Goal: Task Accomplishment & Management: Manage account settings

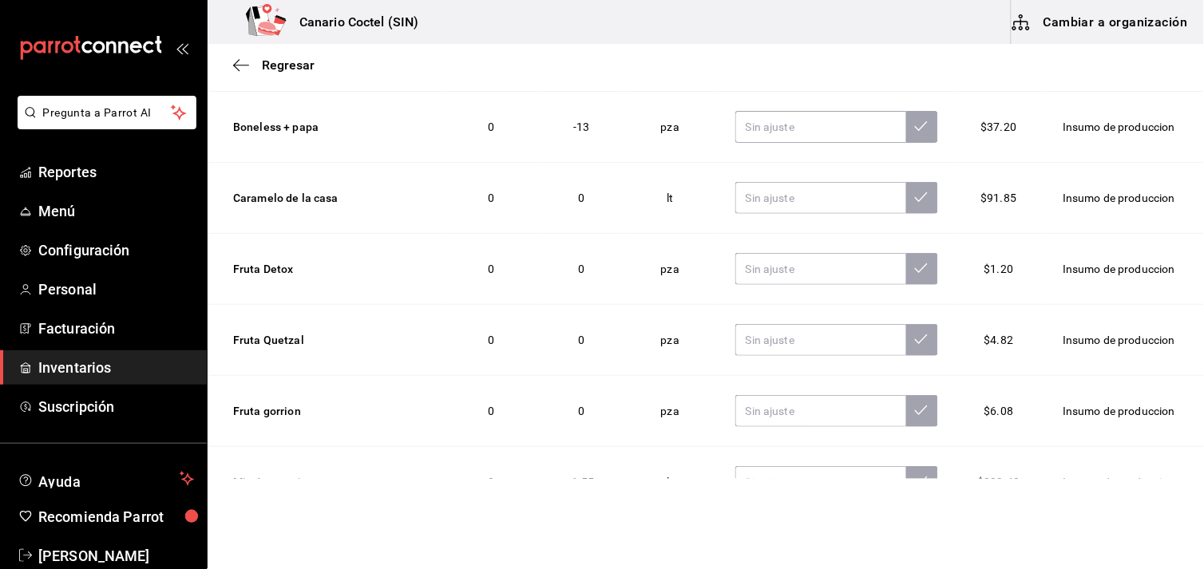
scroll to position [437, 0]
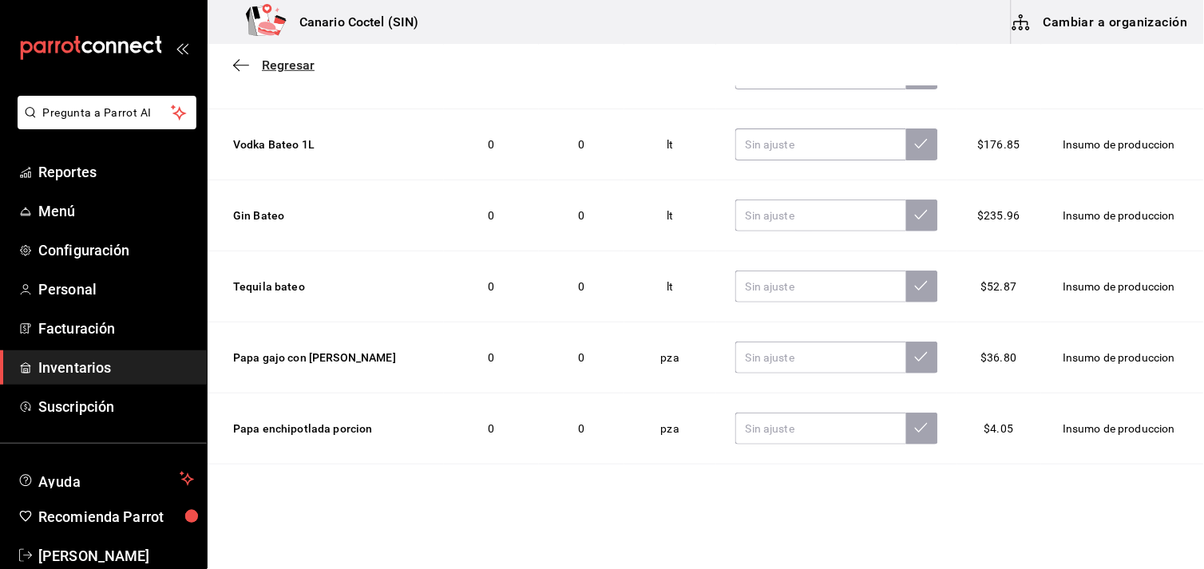
click at [260, 69] on span "Regresar" at bounding box center [273, 64] width 81 height 15
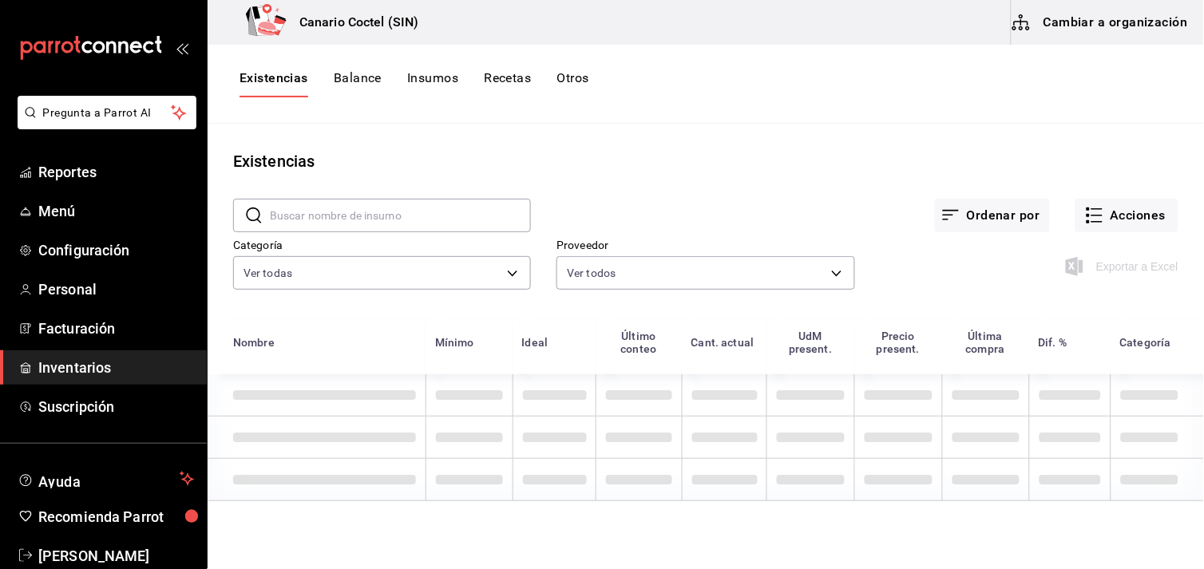
click at [1092, 16] on button "Cambiar a organización" at bounding box center [1102, 22] width 180 height 45
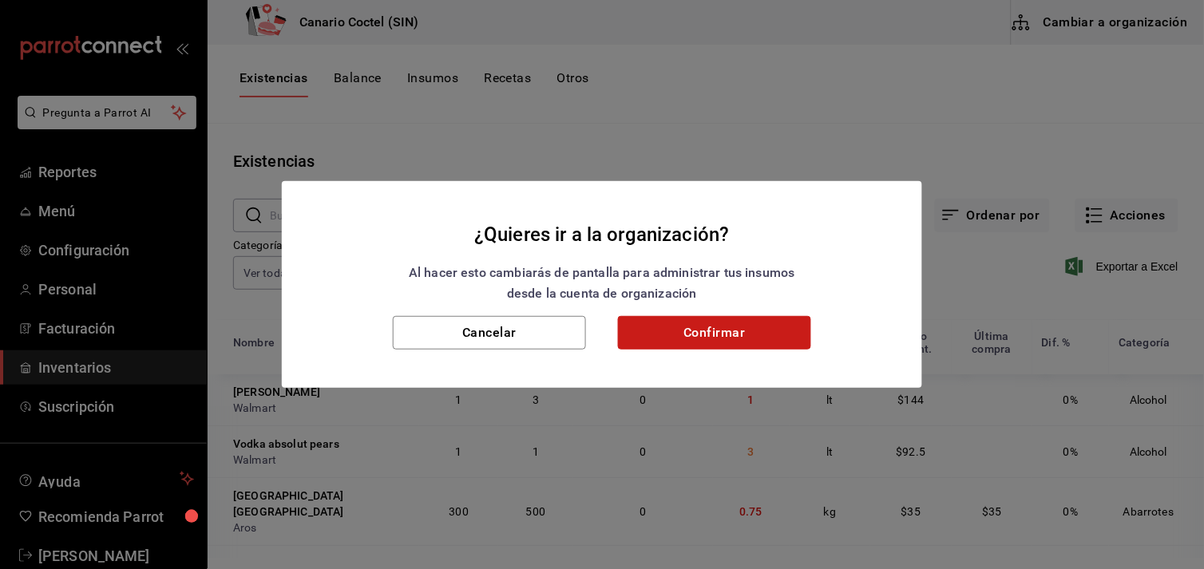
click at [751, 339] on button "Confirmar" at bounding box center [714, 333] width 193 height 34
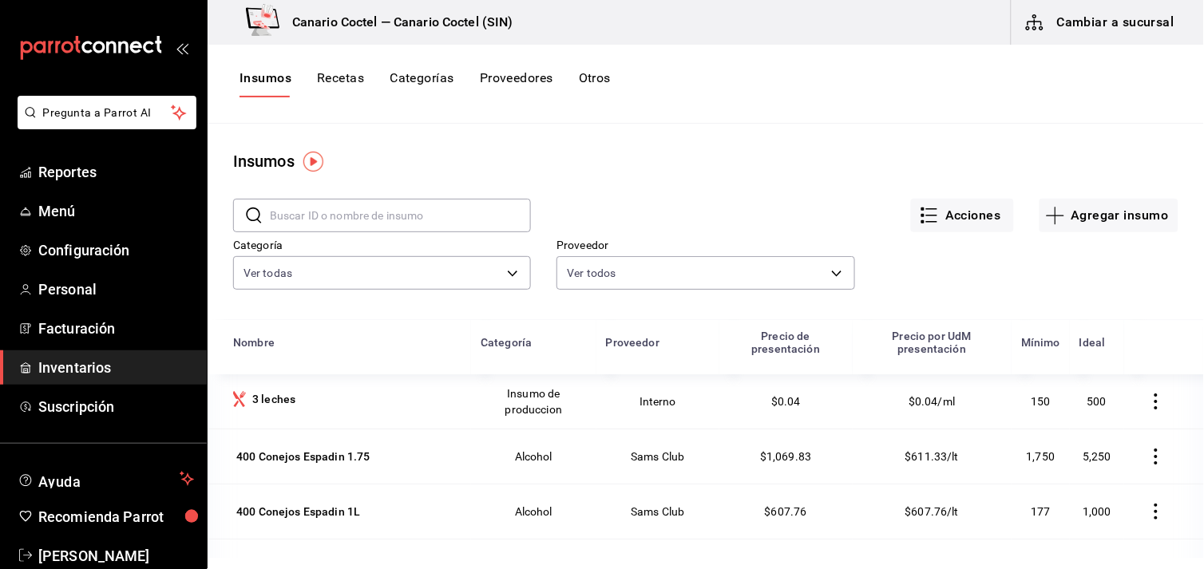
click at [340, 73] on button "Recetas" at bounding box center [340, 83] width 47 height 27
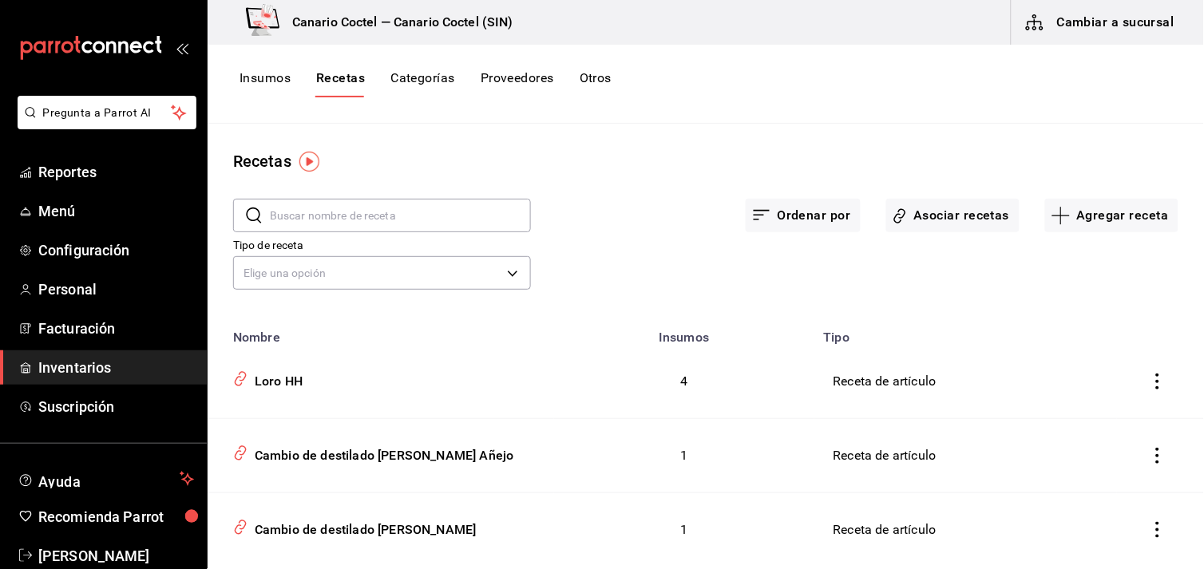
click at [427, 73] on button "Categorías" at bounding box center [423, 83] width 65 height 27
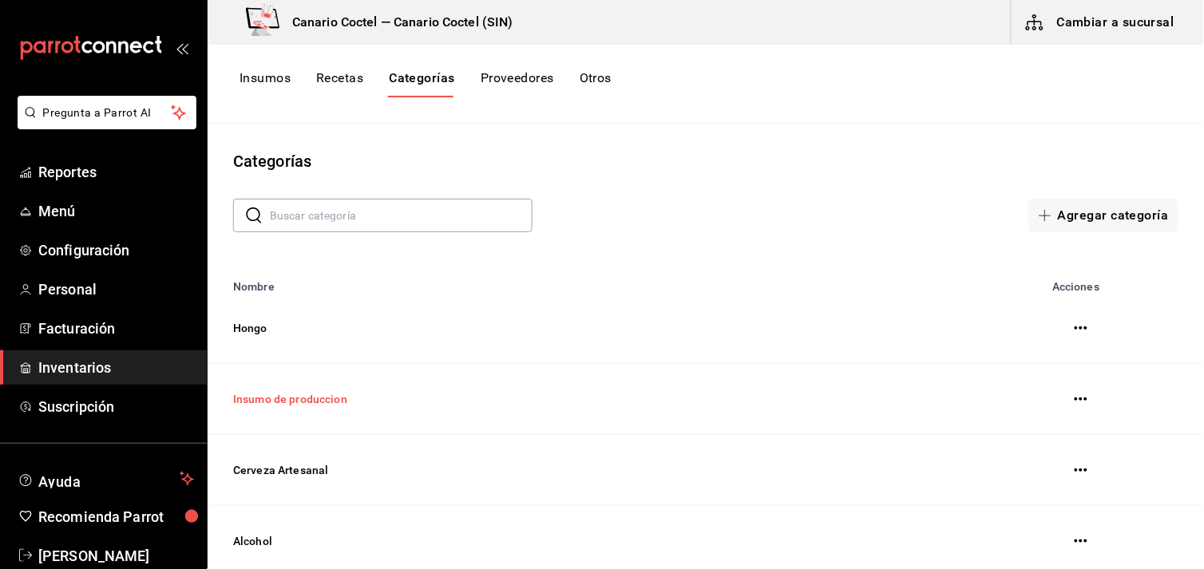
click at [319, 400] on td "Insumo de produccion" at bounding box center [586, 399] width 757 height 71
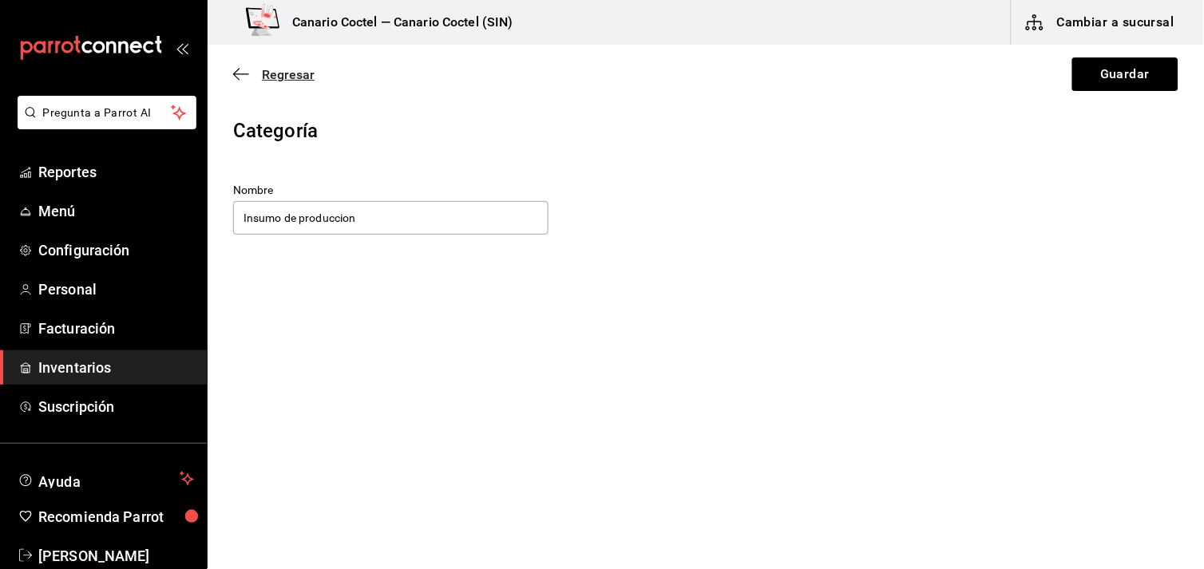
click at [274, 73] on span "Regresar" at bounding box center [288, 74] width 53 height 15
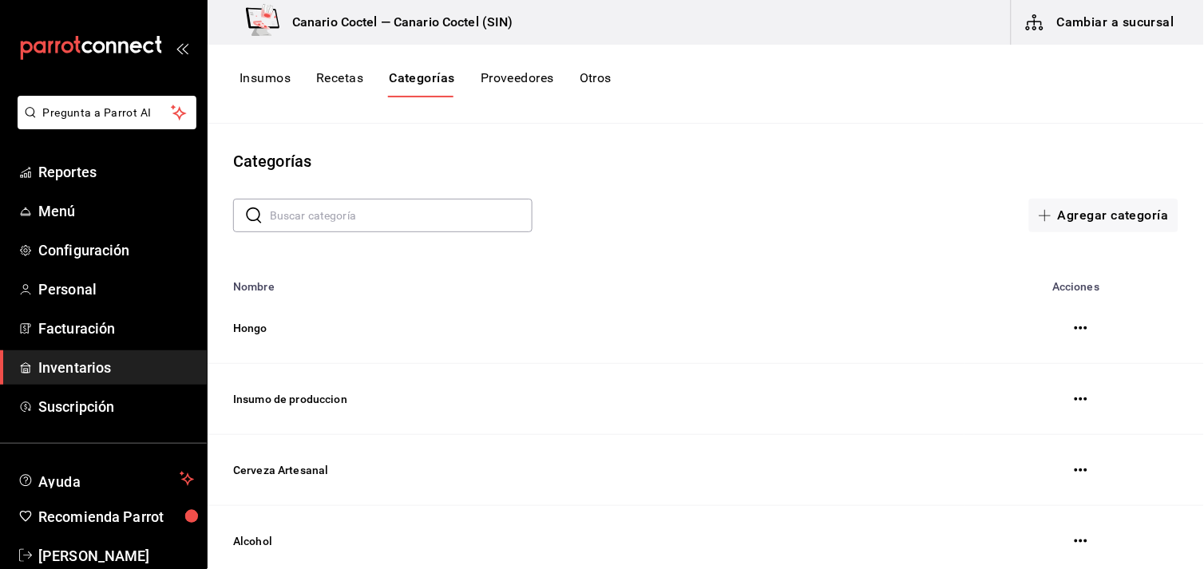
click at [1065, 401] on button "button" at bounding box center [1081, 399] width 32 height 32
click at [1075, 396] on icon "button" at bounding box center [1081, 399] width 13 height 13
click at [1135, 339] on div at bounding box center [602, 284] width 1204 height 569
click at [347, 77] on button "Recetas" at bounding box center [339, 83] width 47 height 27
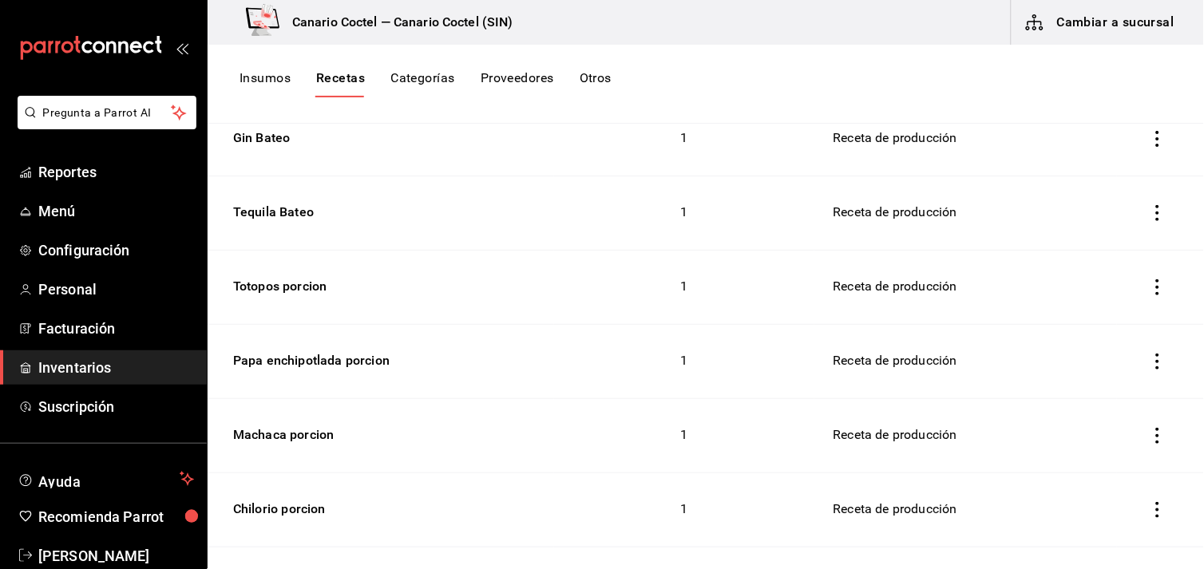
scroll to position [1774, 0]
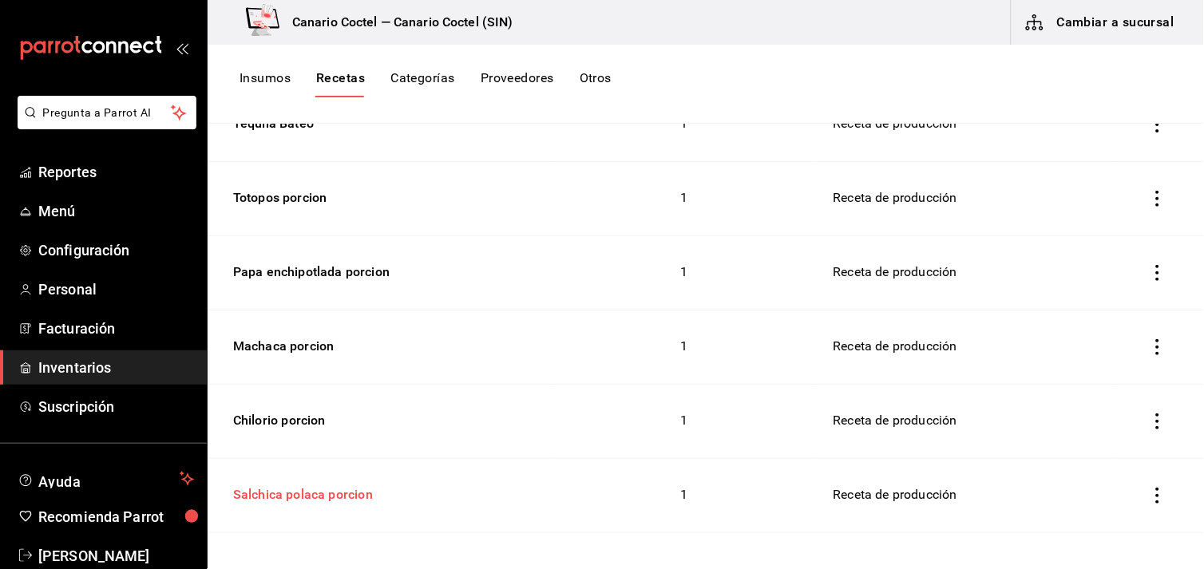
click at [295, 480] on div "Salchica polaca porcion" at bounding box center [300, 492] width 146 height 25
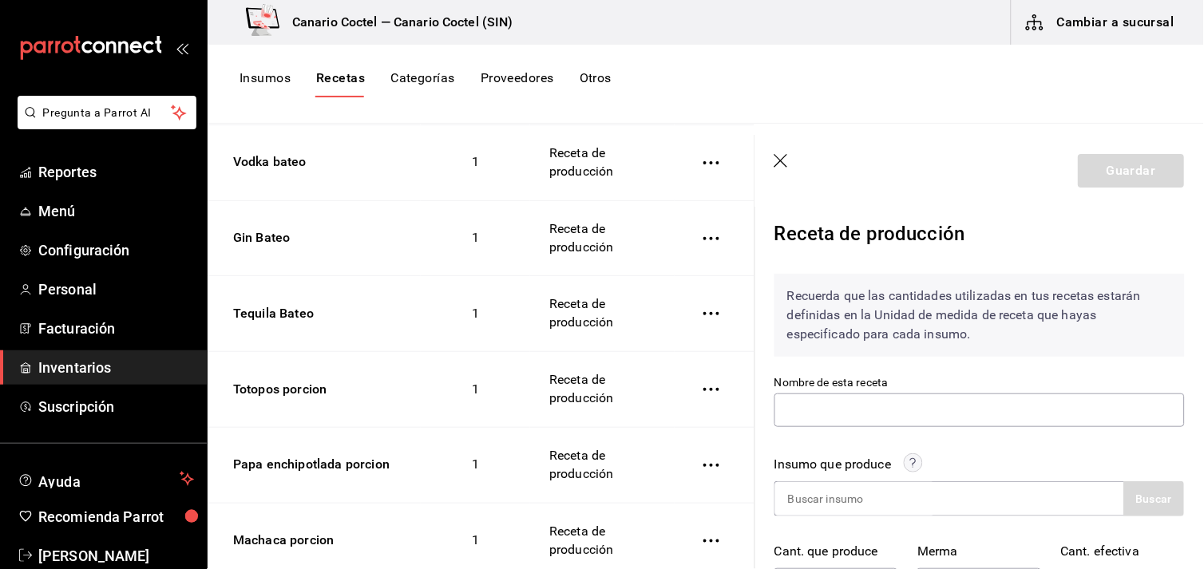
type input "Salchica polaca porcion"
type input "23"
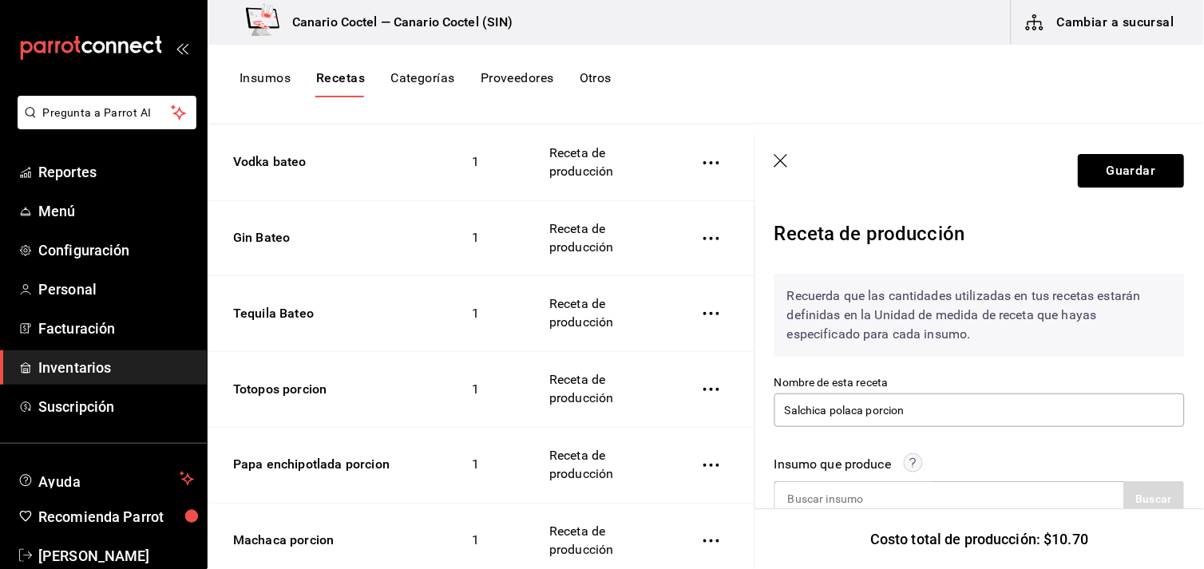
click at [779, 158] on icon "button" at bounding box center [782, 161] width 14 height 14
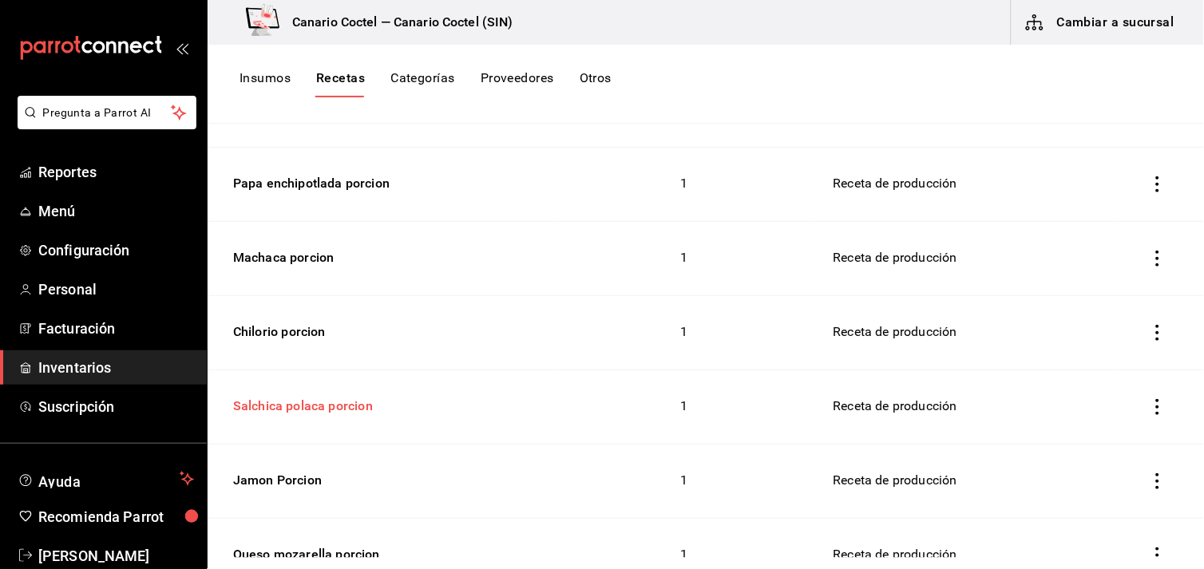
scroll to position [1952, 0]
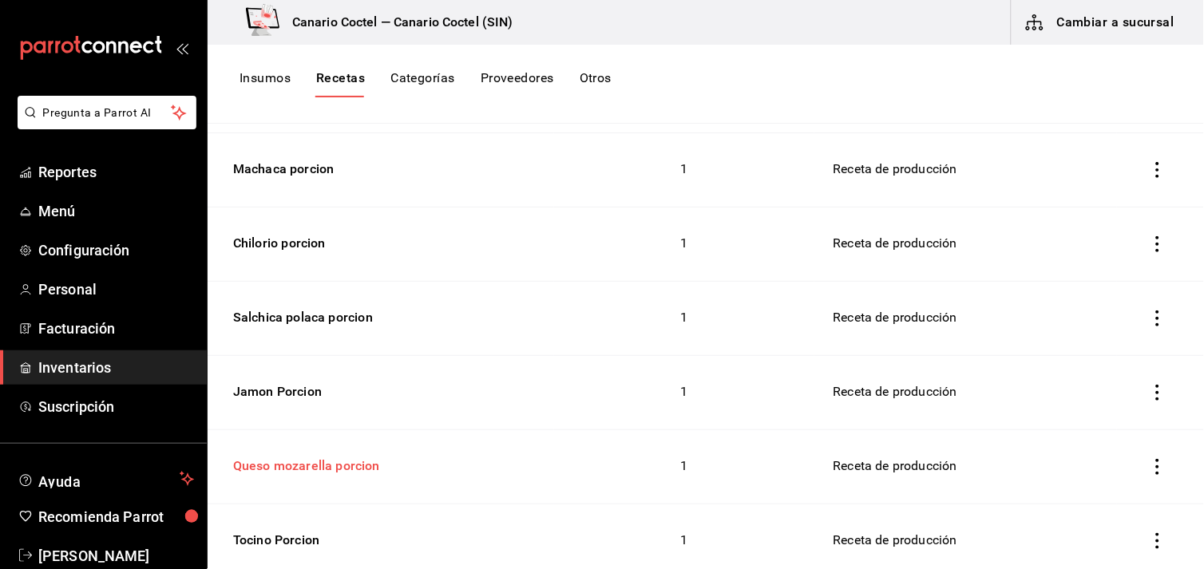
click at [347, 451] on div "Queso mozarella porcion" at bounding box center [303, 463] width 153 height 25
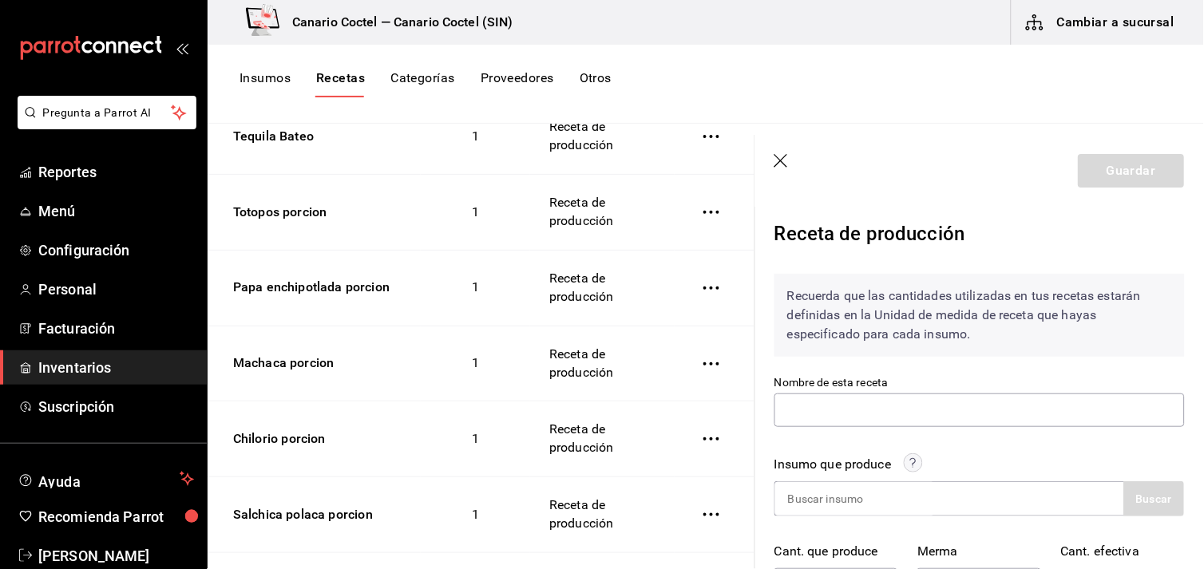
type input "Queso mozarella porcion"
type input "17"
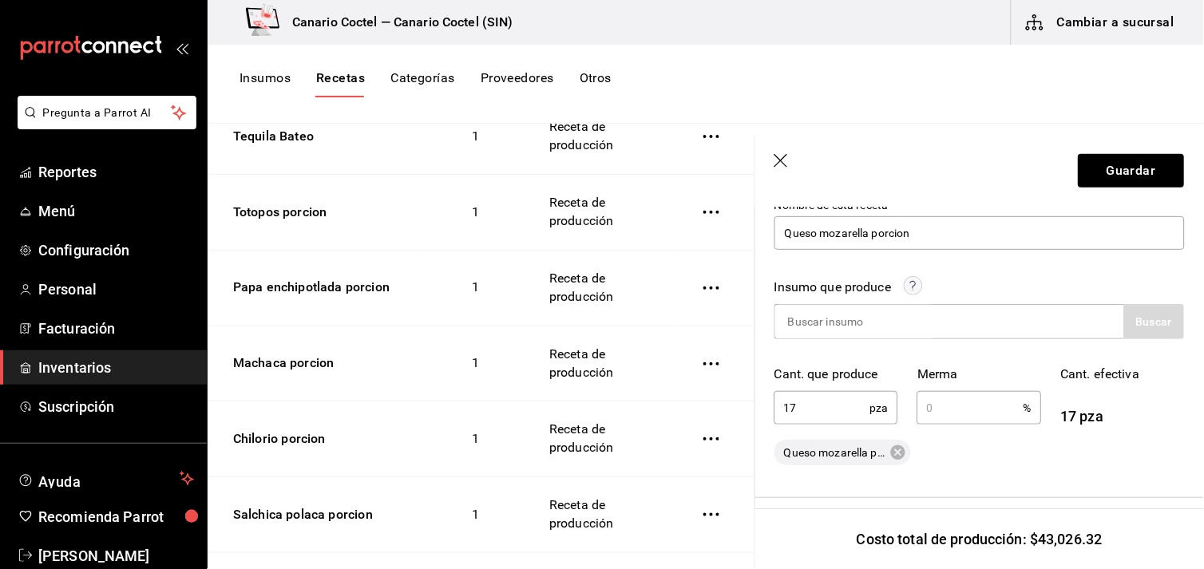
scroll to position [266, 0]
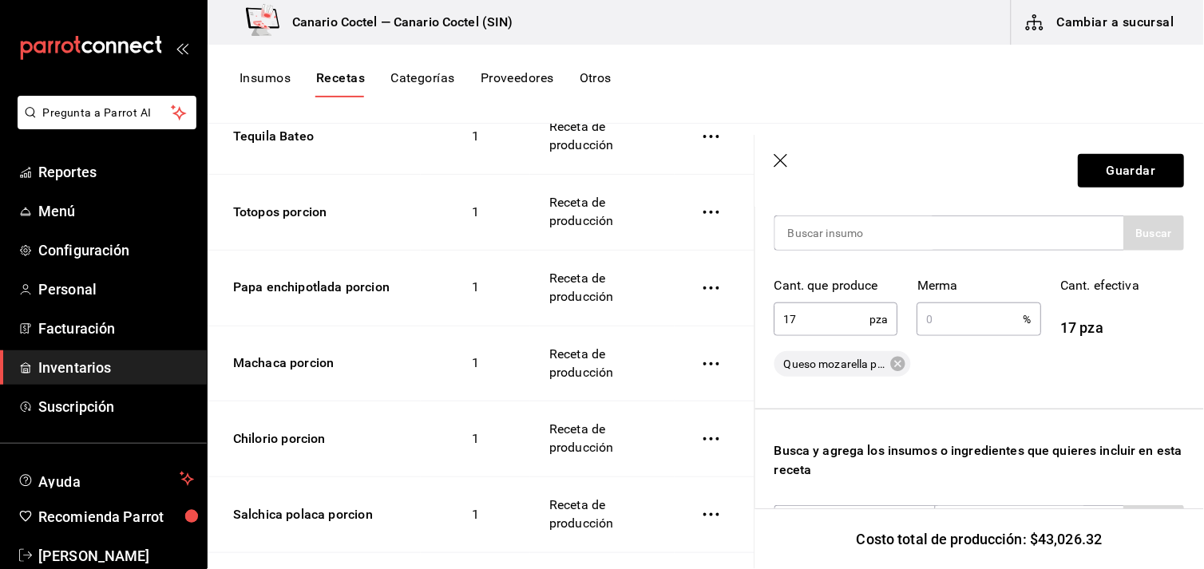
click at [788, 160] on icon "button" at bounding box center [783, 162] width 16 height 16
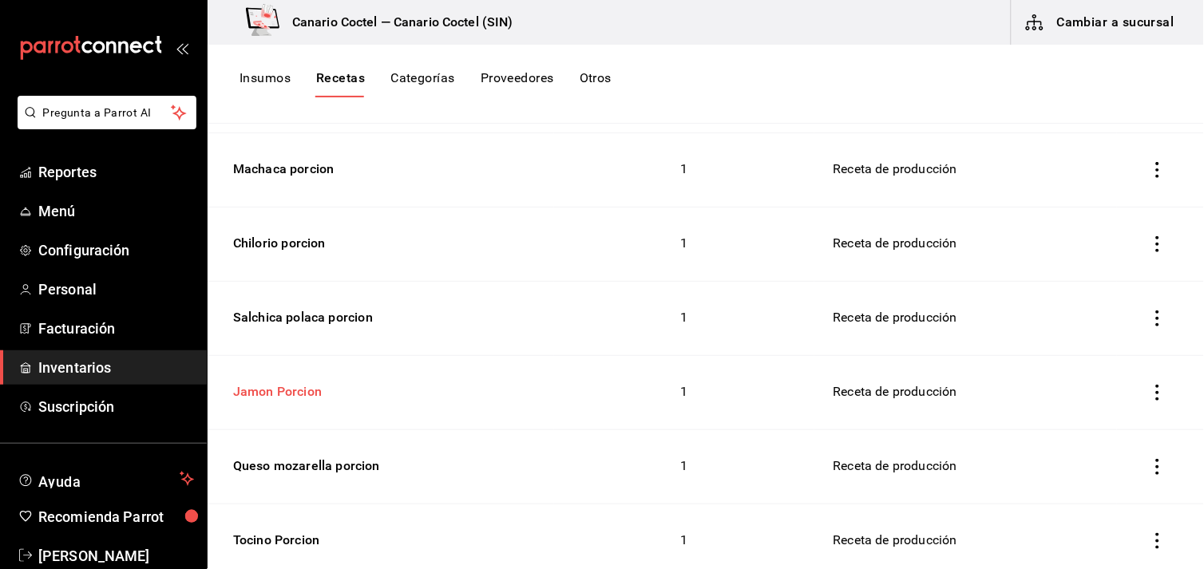
scroll to position [2040, 0]
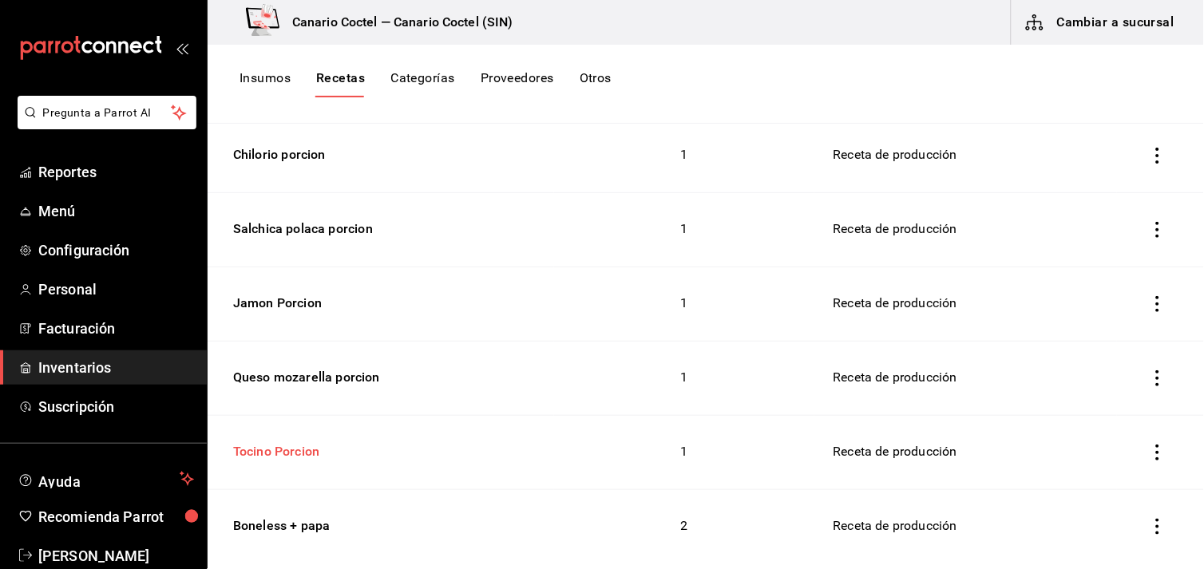
click at [262, 437] on div "Tocino Porcion" at bounding box center [273, 449] width 93 height 25
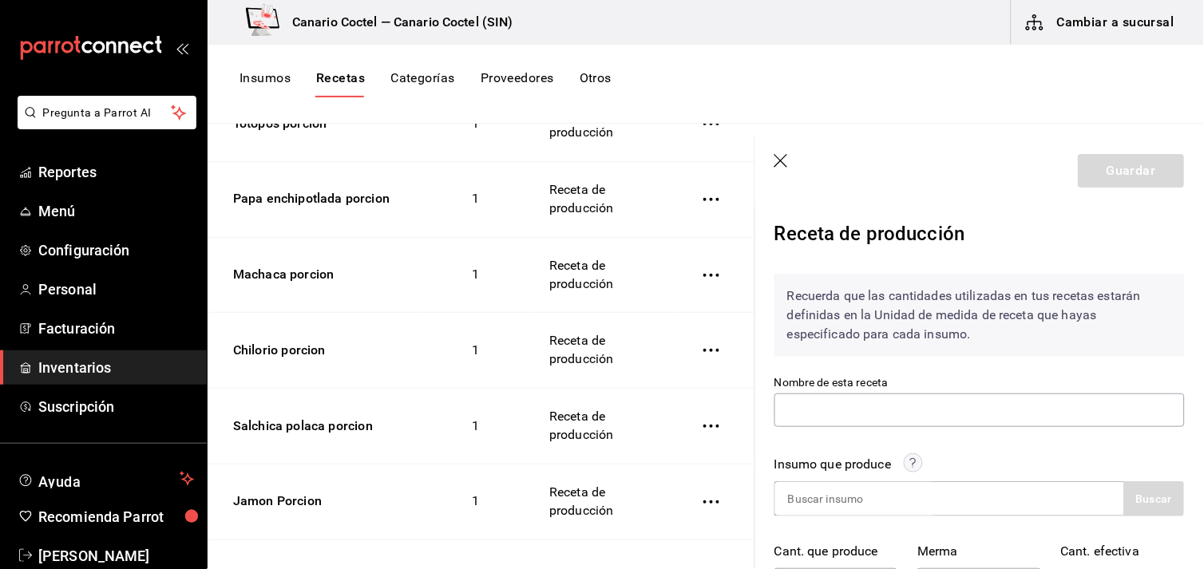
type input "Tocino Porcion"
type input "8.5"
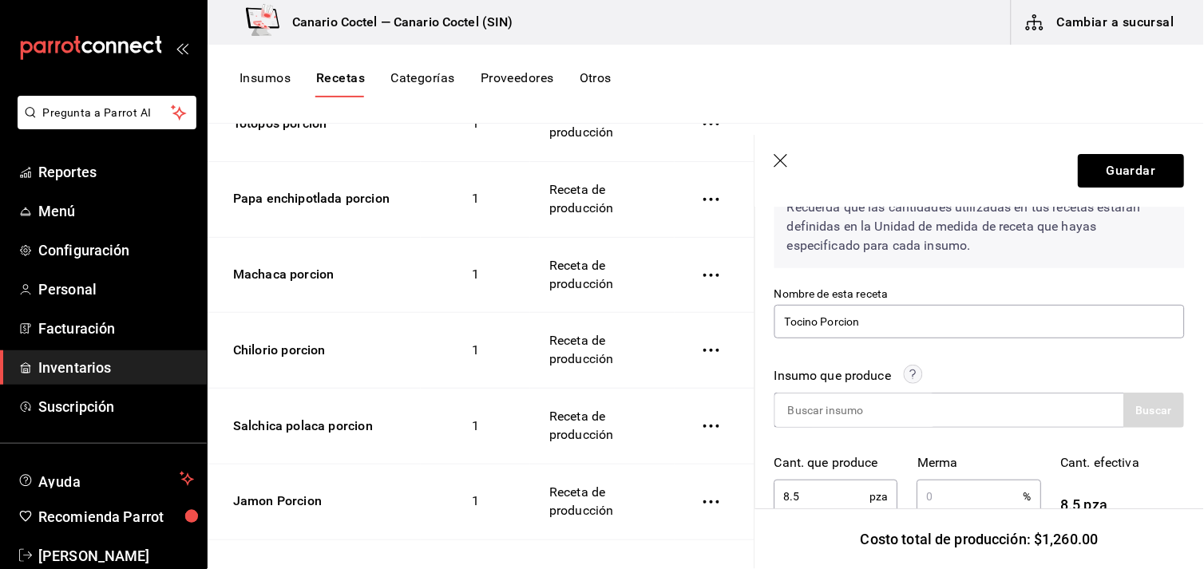
scroll to position [177, 0]
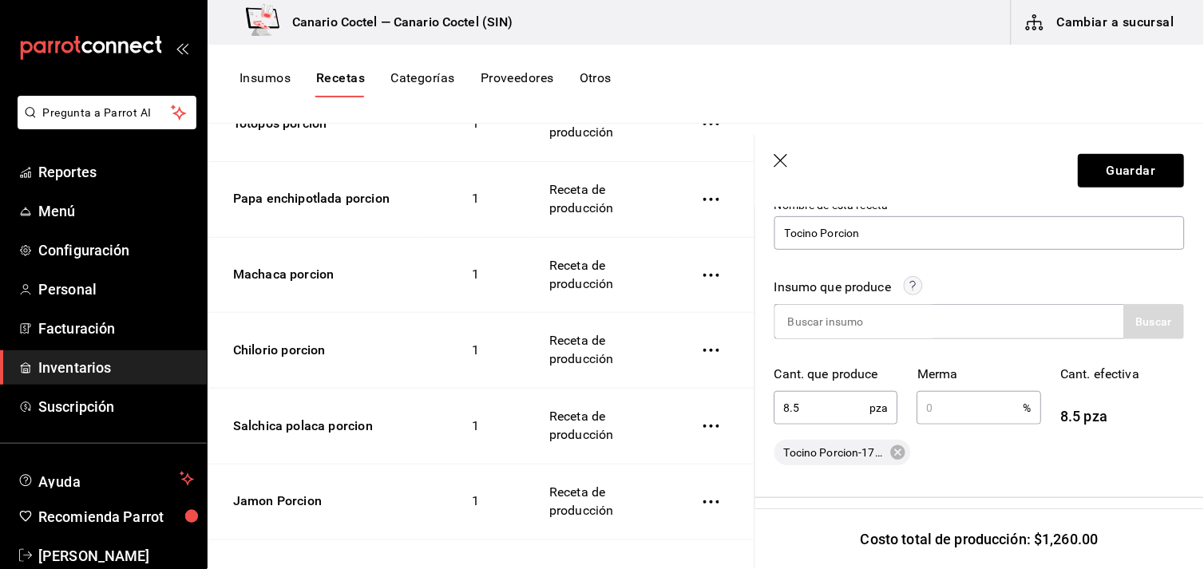
click at [783, 158] on icon "button" at bounding box center [782, 161] width 14 height 14
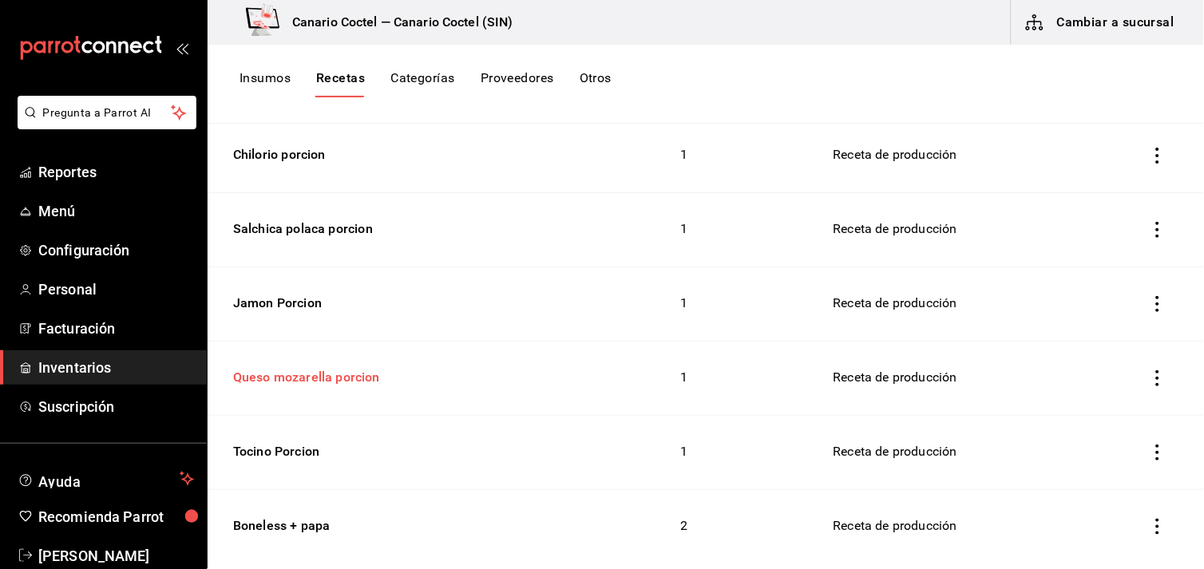
scroll to position [2129, 0]
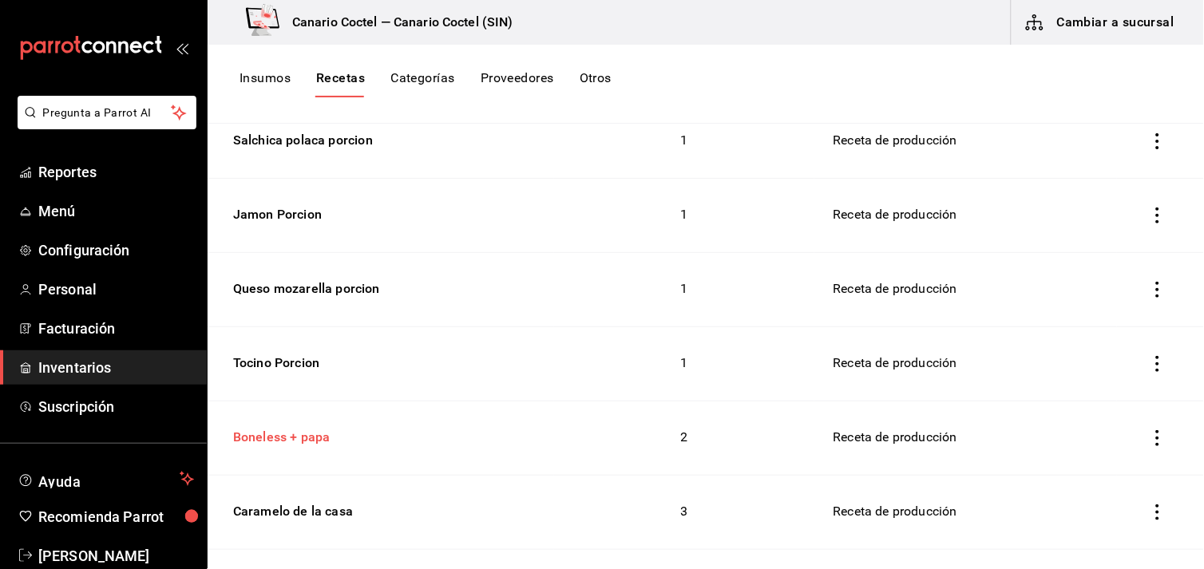
click at [294, 422] on div "Boneless + papa" at bounding box center [279, 434] width 104 height 25
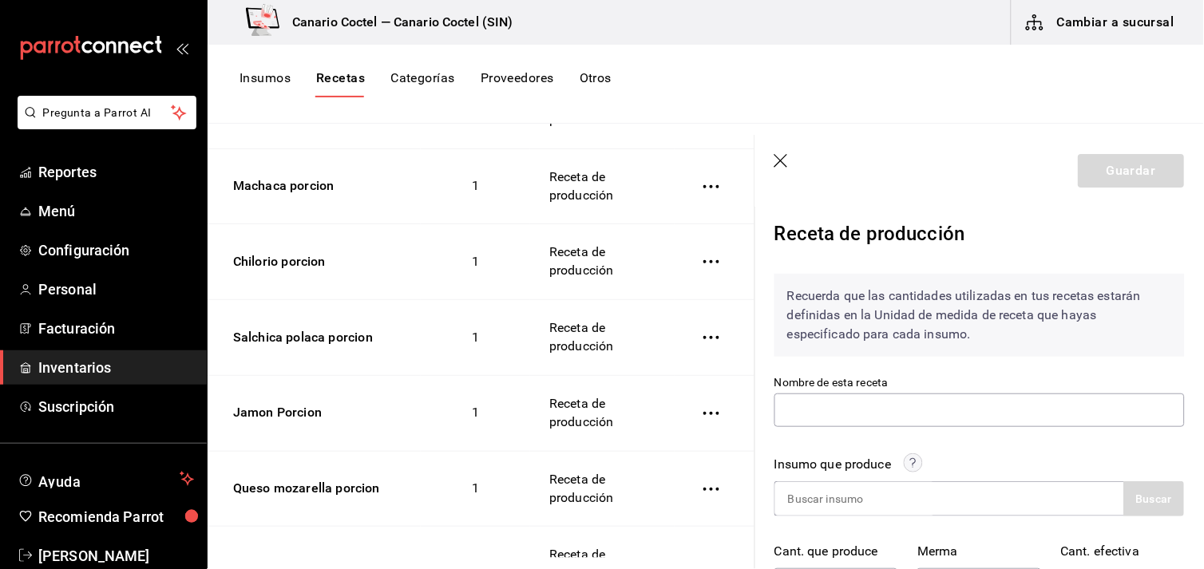
type input "Boneless + papa"
type input "1"
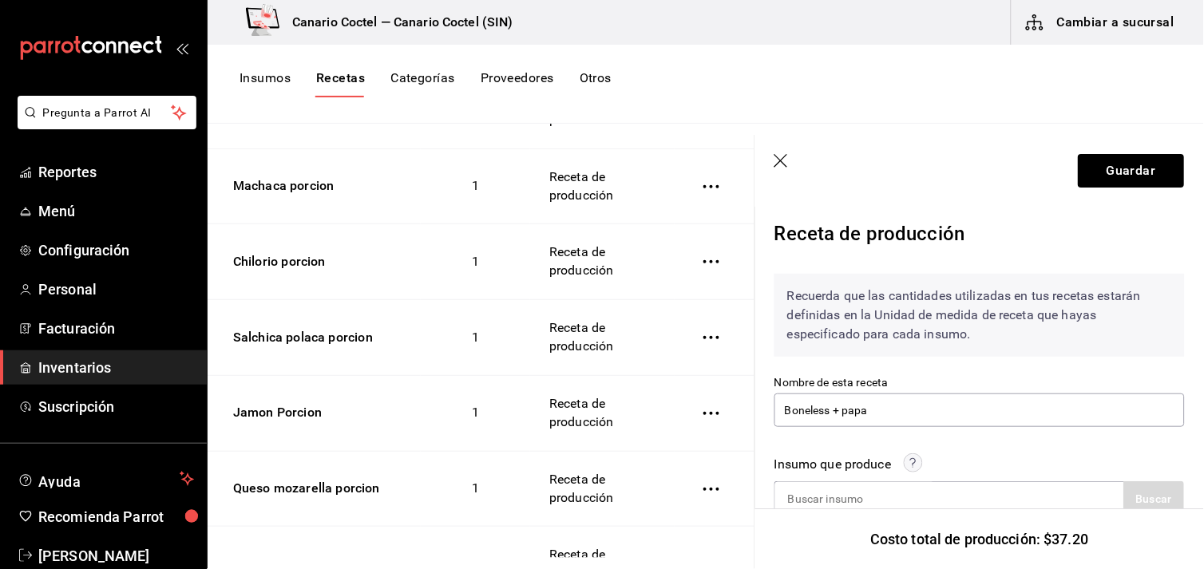
click at [784, 154] on icon "button" at bounding box center [783, 162] width 16 height 16
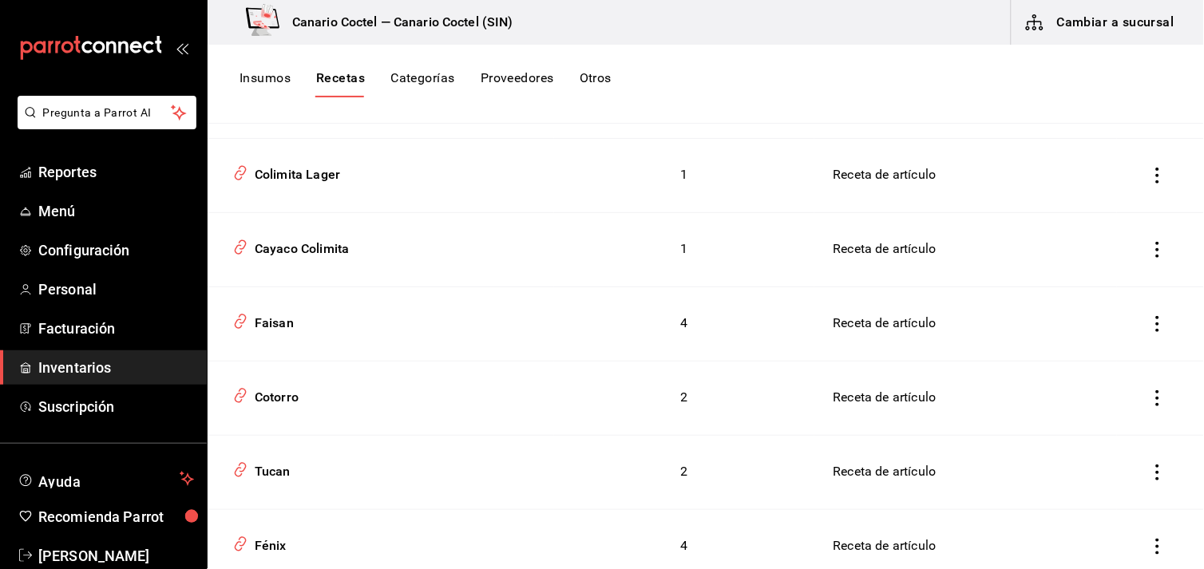
scroll to position [3460, 0]
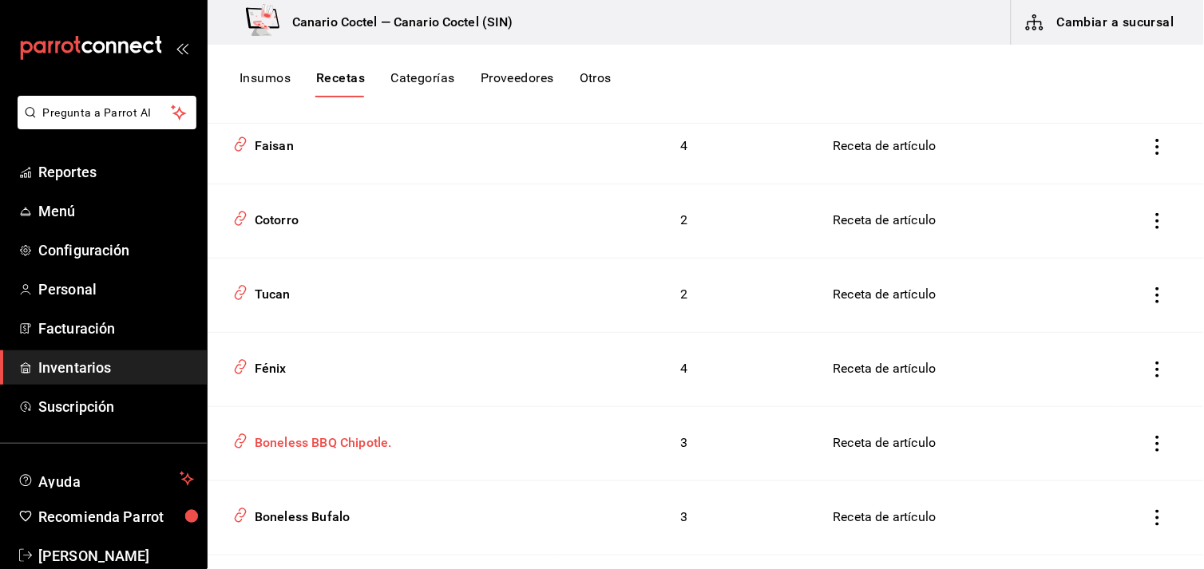
click at [352, 428] on div "Boneless BBQ Chipotle." at bounding box center [320, 440] width 144 height 25
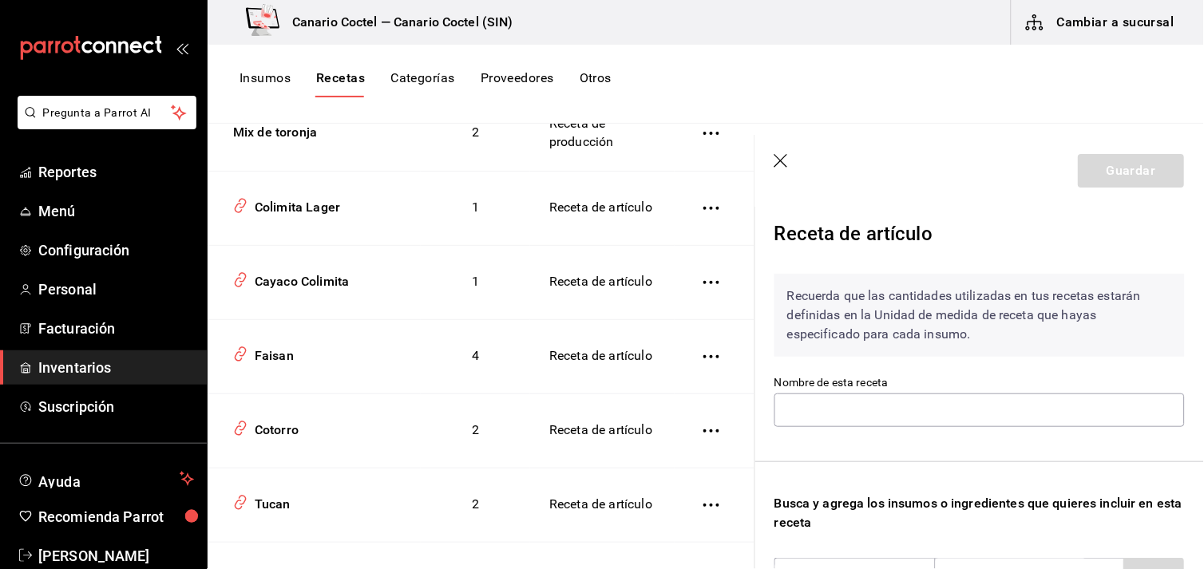
type input "Boneless BBQ Chipotle."
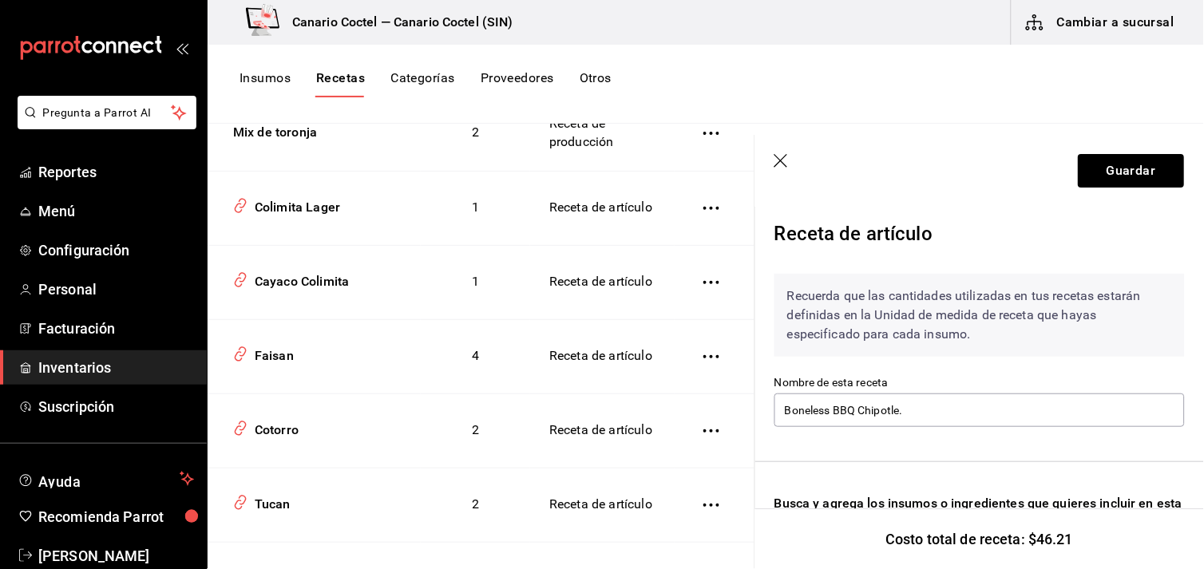
click at [787, 156] on icon "button" at bounding box center [783, 162] width 16 height 16
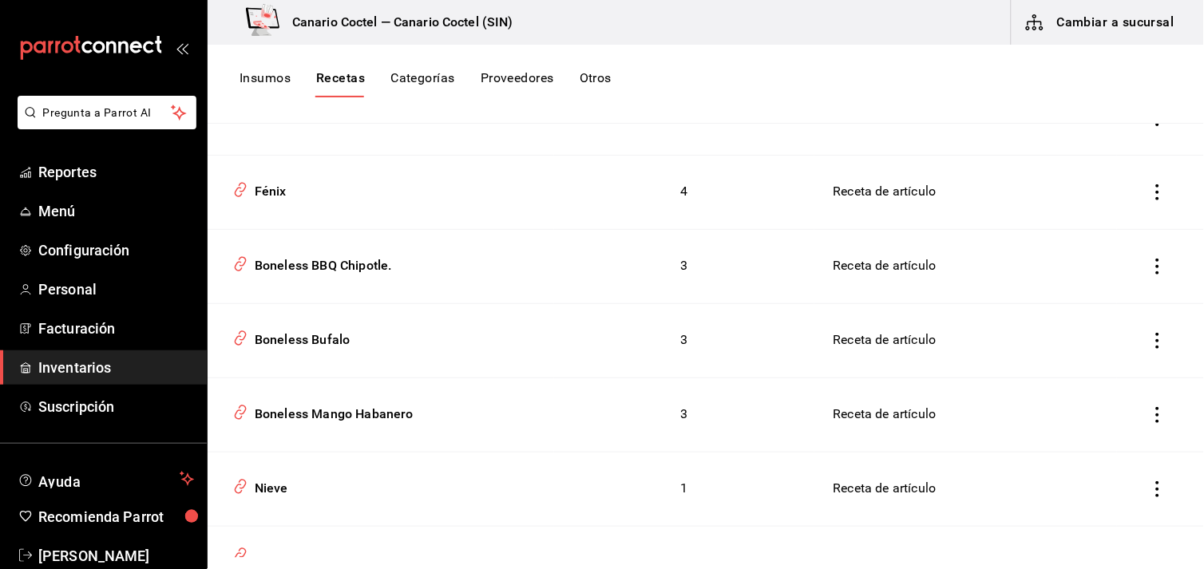
scroll to position [3815, 0]
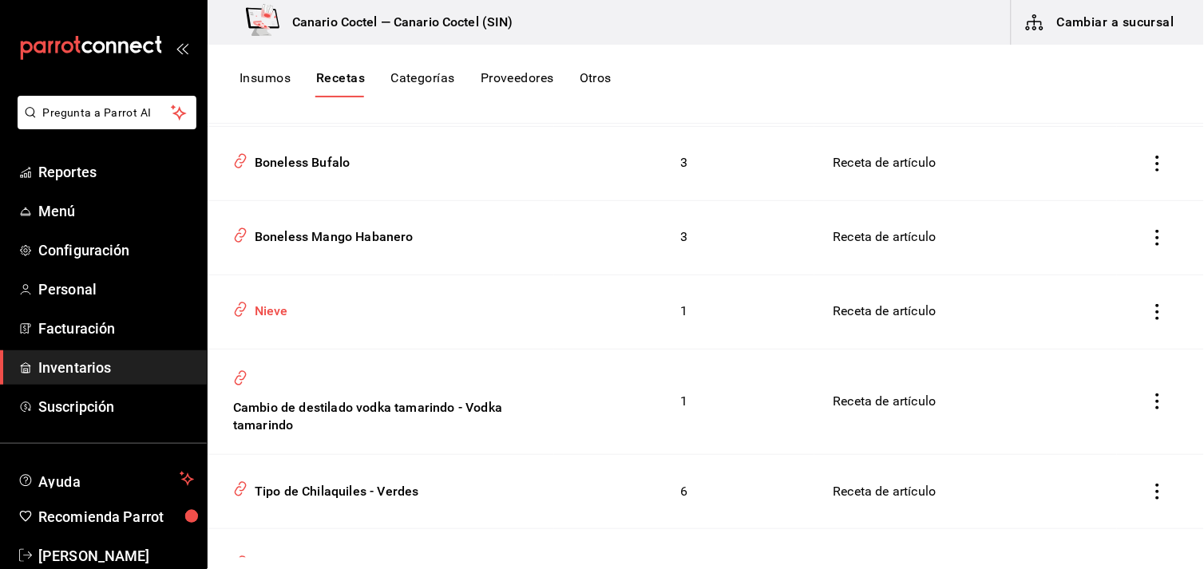
click at [258, 296] on div "Nieve" at bounding box center [268, 308] width 40 height 25
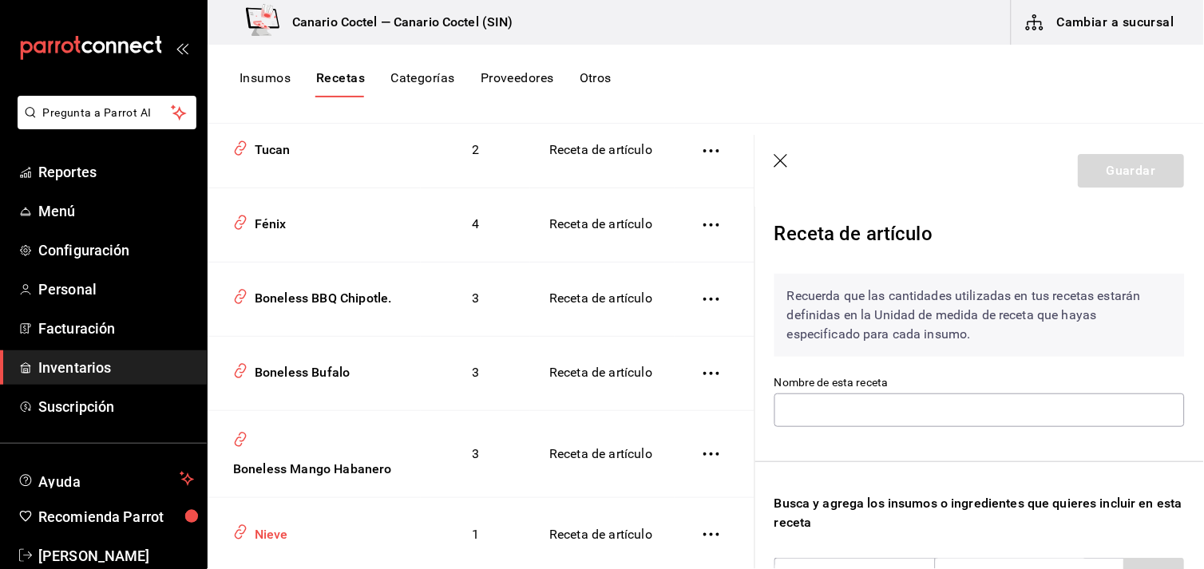
type input "Nieve"
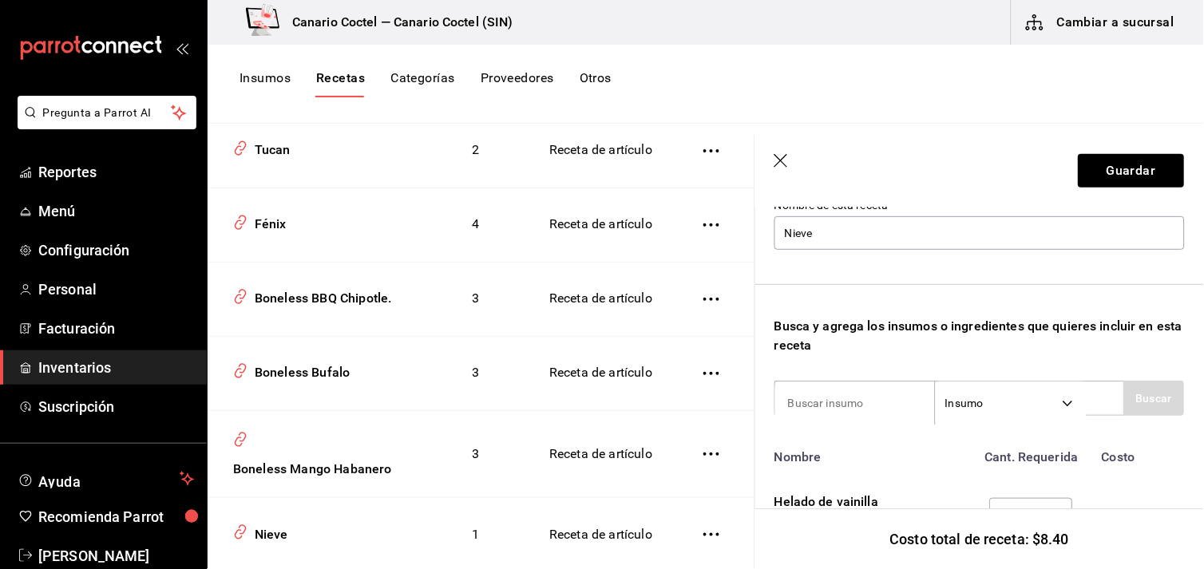
scroll to position [260, 0]
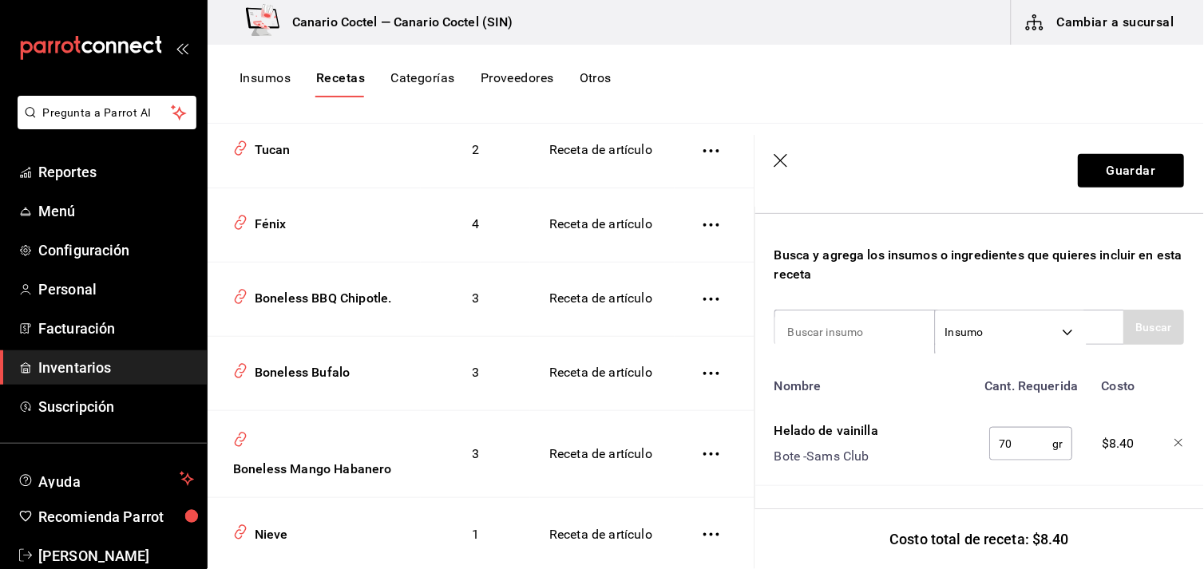
click at [785, 163] on icon "button" at bounding box center [783, 162] width 16 height 16
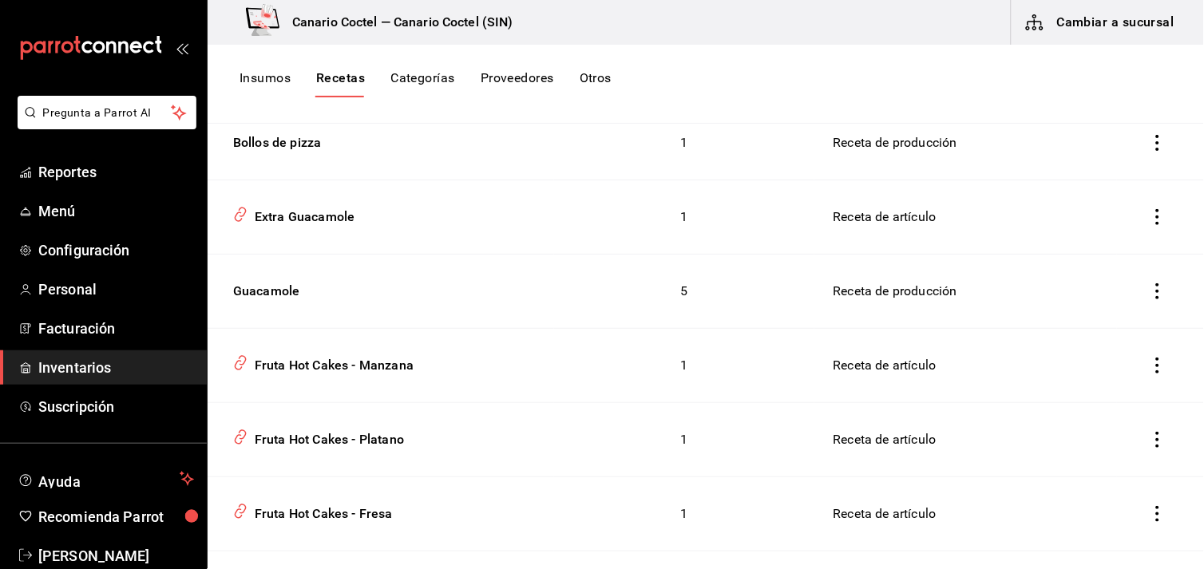
scroll to position [5679, 0]
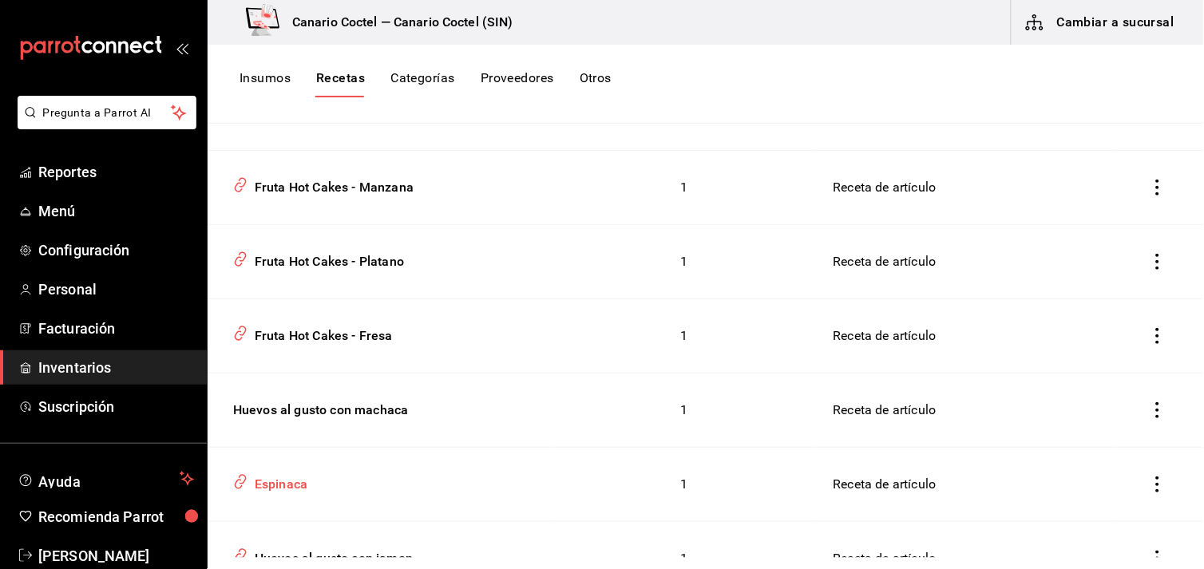
click at [265, 470] on div "Espinaca" at bounding box center [277, 482] width 59 height 25
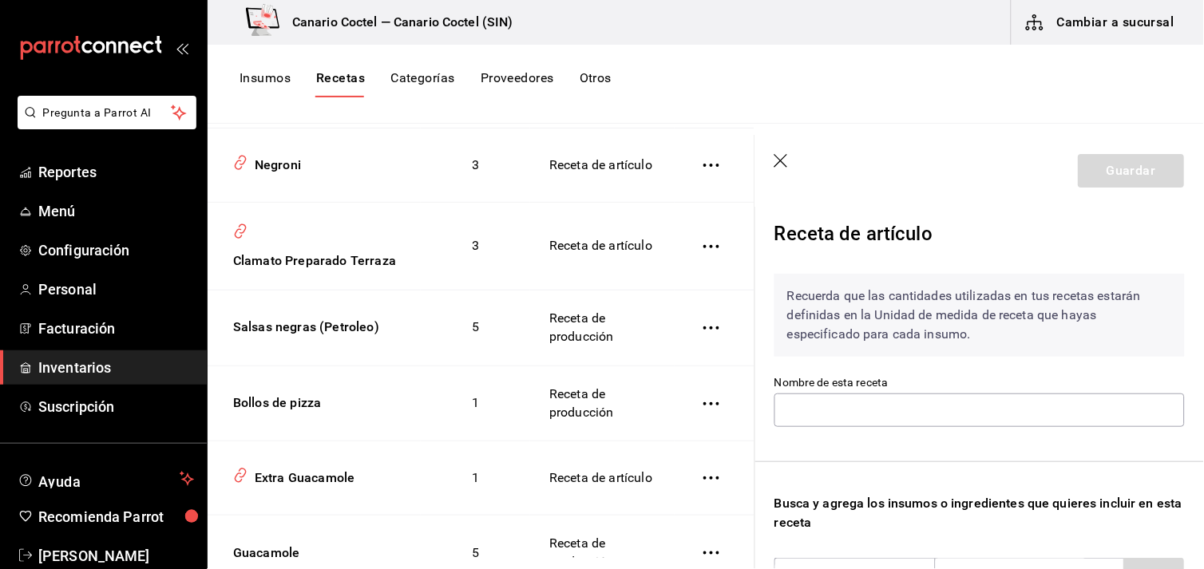
type input "Espinaca"
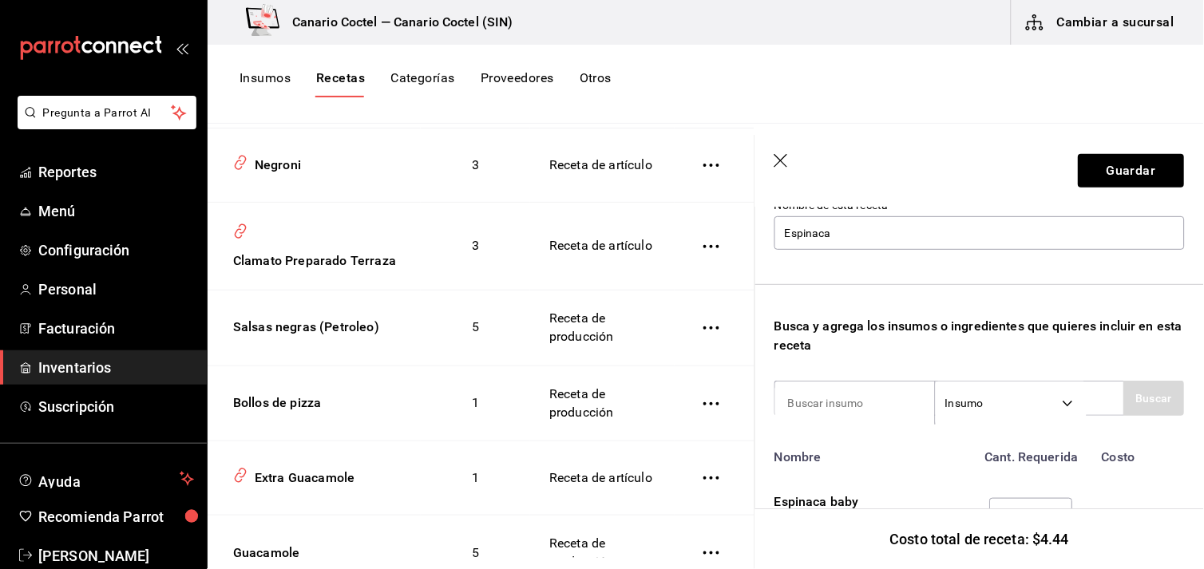
scroll to position [260, 0]
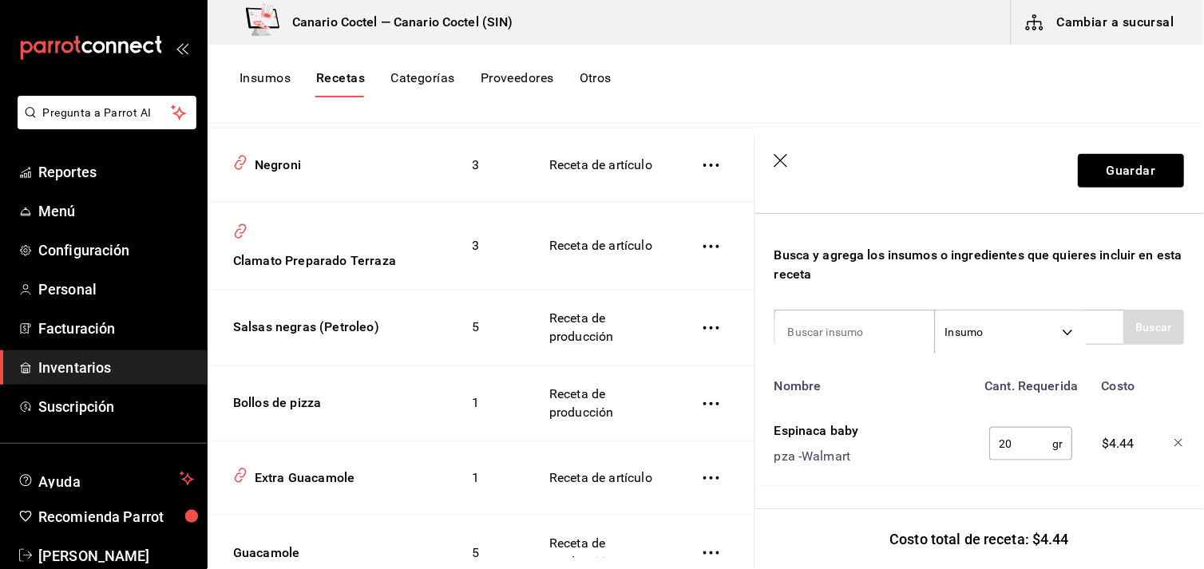
click at [787, 160] on icon "button" at bounding box center [783, 162] width 16 height 16
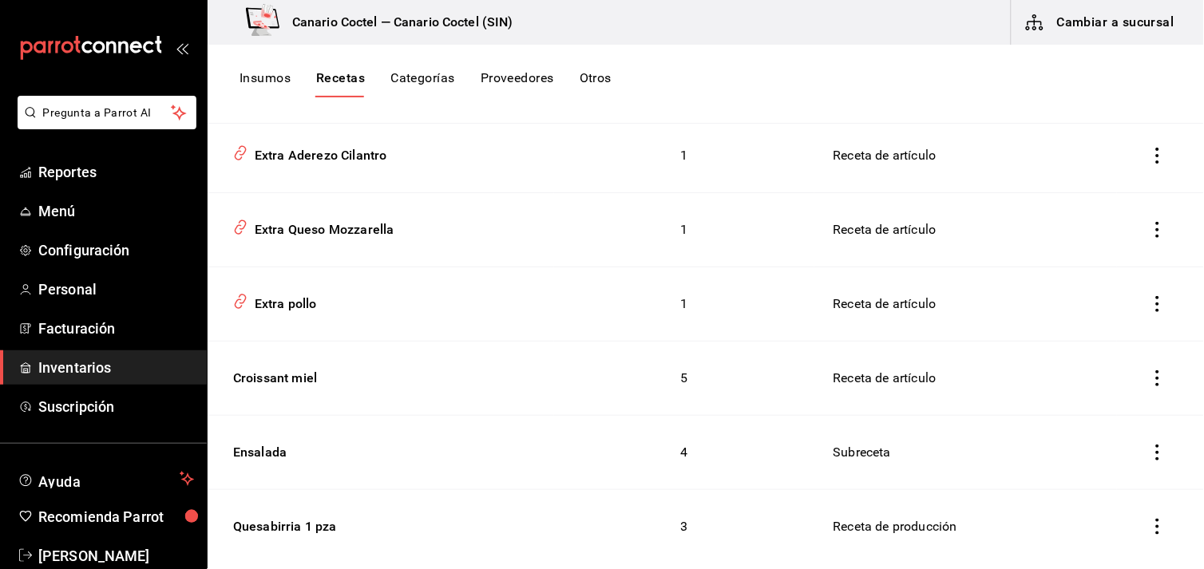
scroll to position [8919, 0]
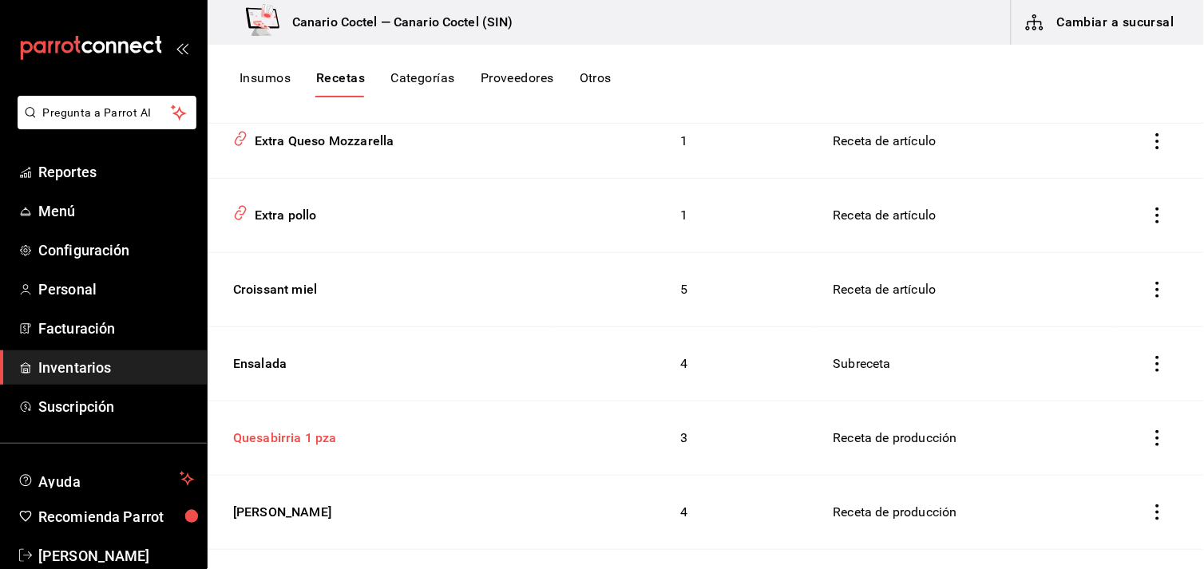
click at [299, 423] on div "Quesabirria 1 pza" at bounding box center [282, 435] width 110 height 25
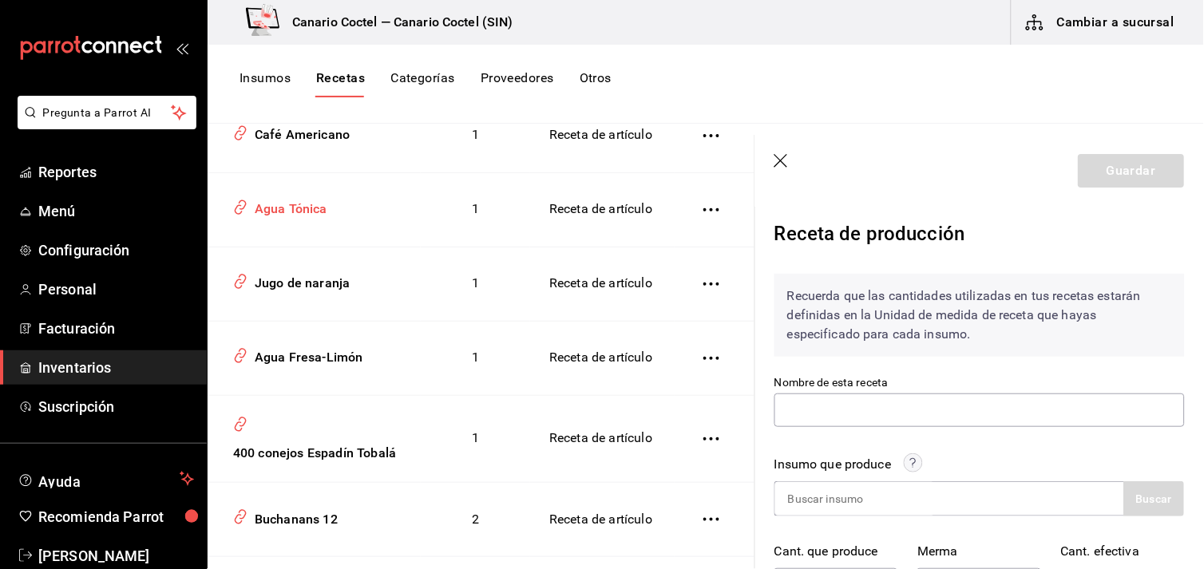
type input "Quesabirria 1 pza"
type input "1"
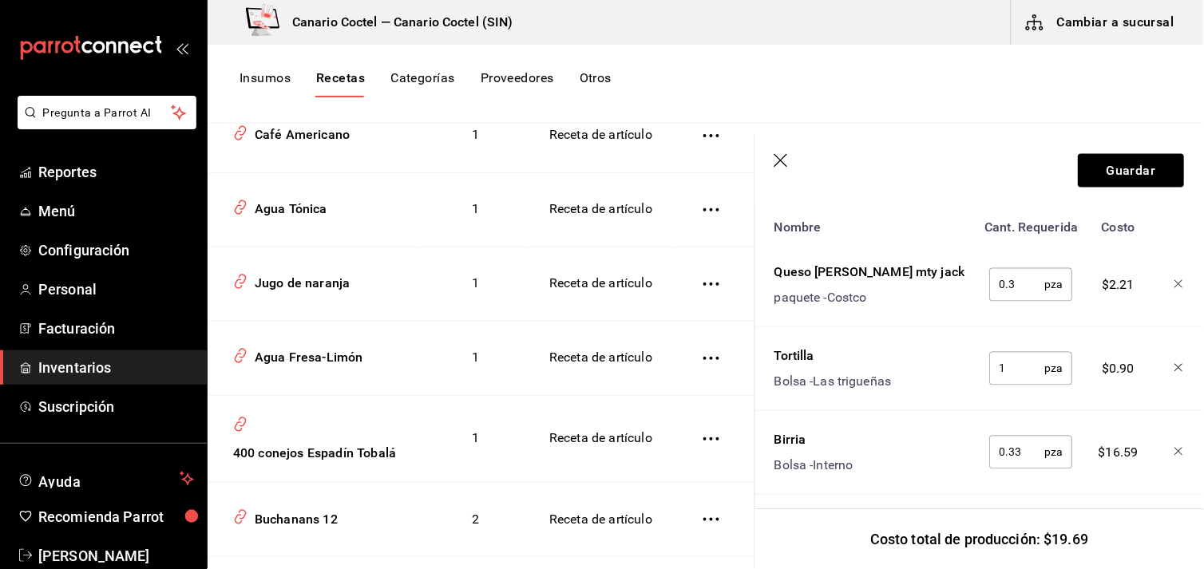
scroll to position [642, 0]
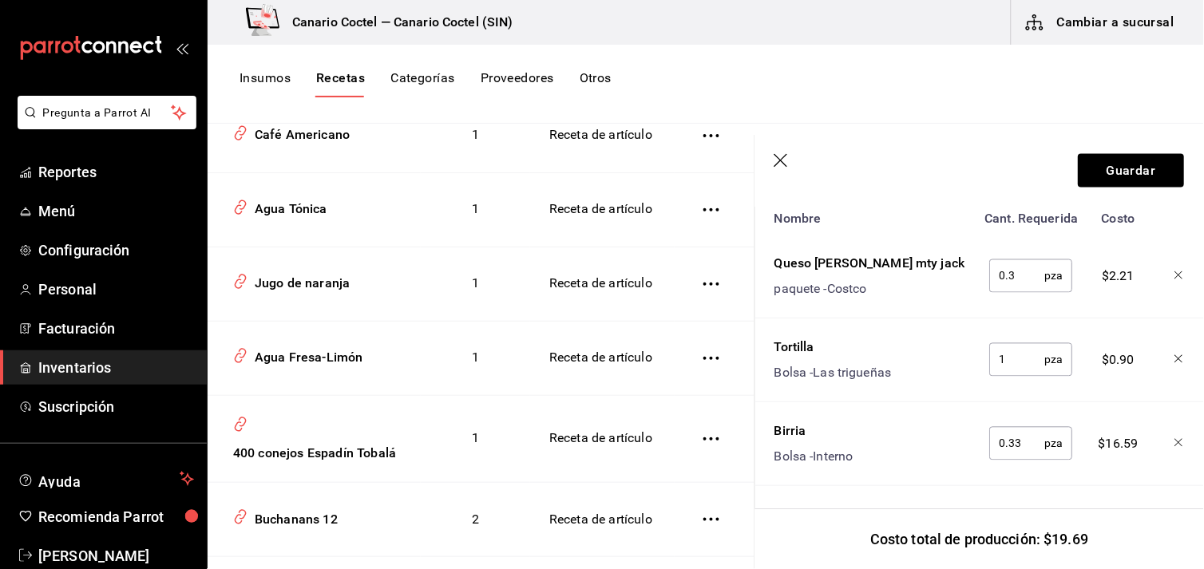
click at [778, 157] on icon "button" at bounding box center [783, 162] width 16 height 16
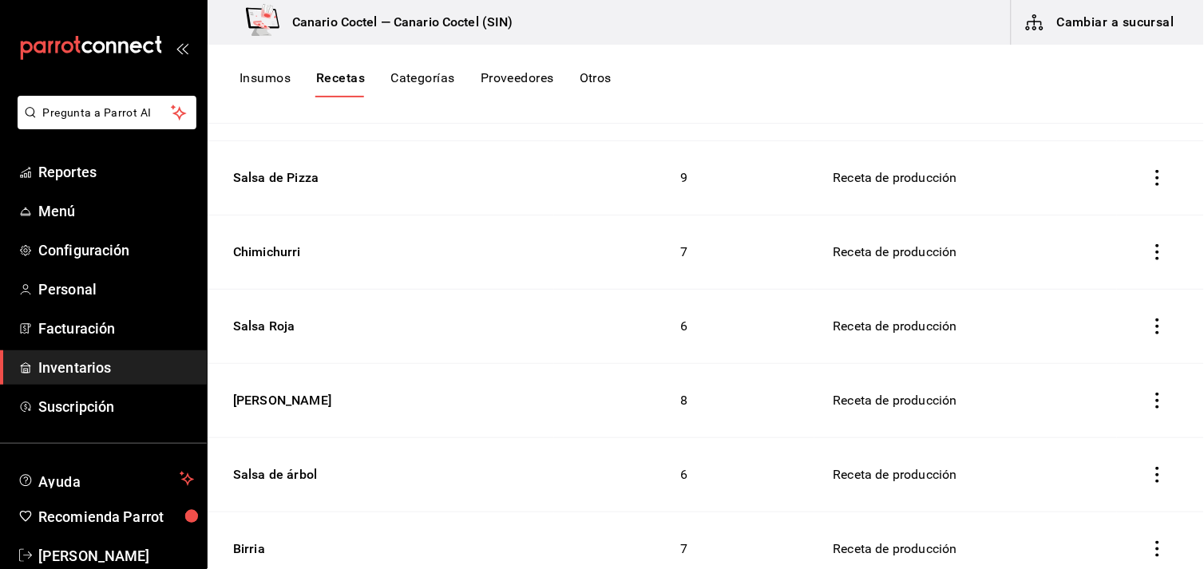
scroll to position [10605, 0]
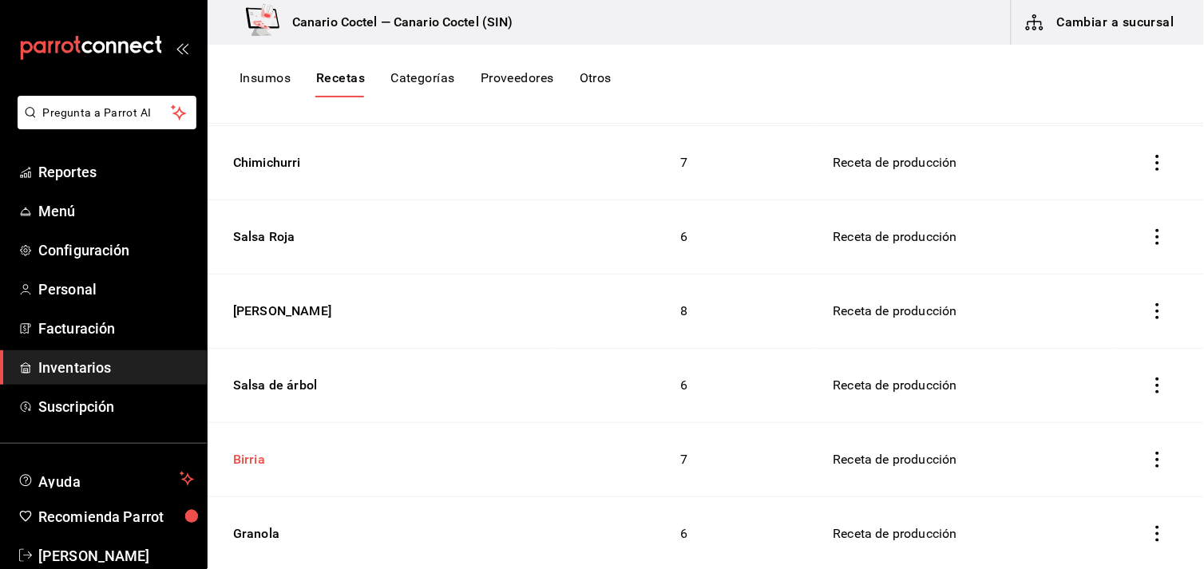
click at [241, 445] on div "Birria" at bounding box center [246, 457] width 38 height 25
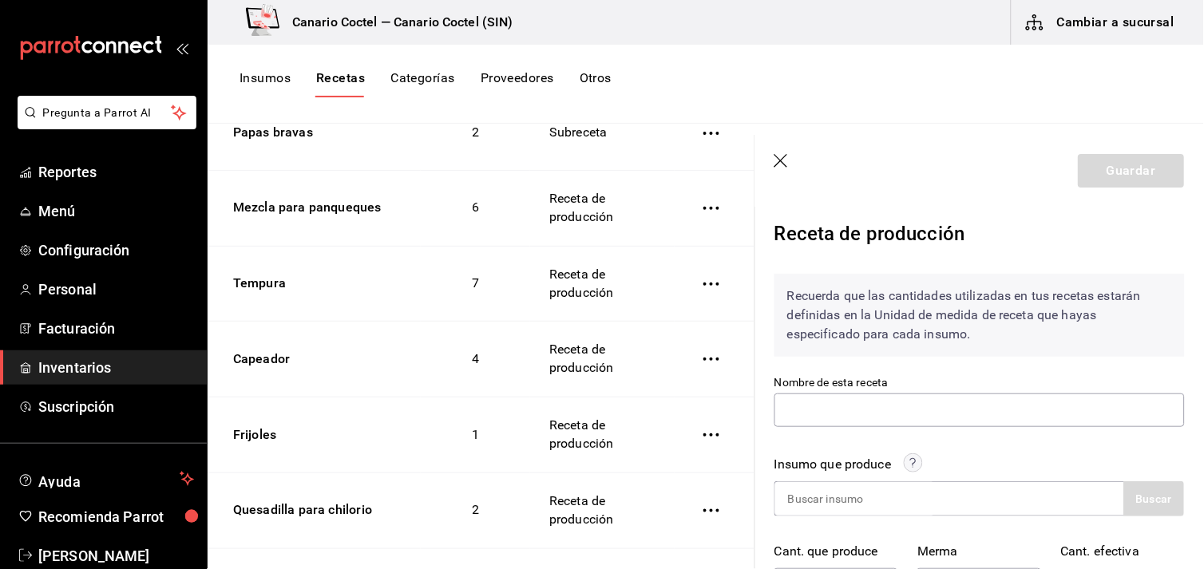
type input "Birria"
type input "16"
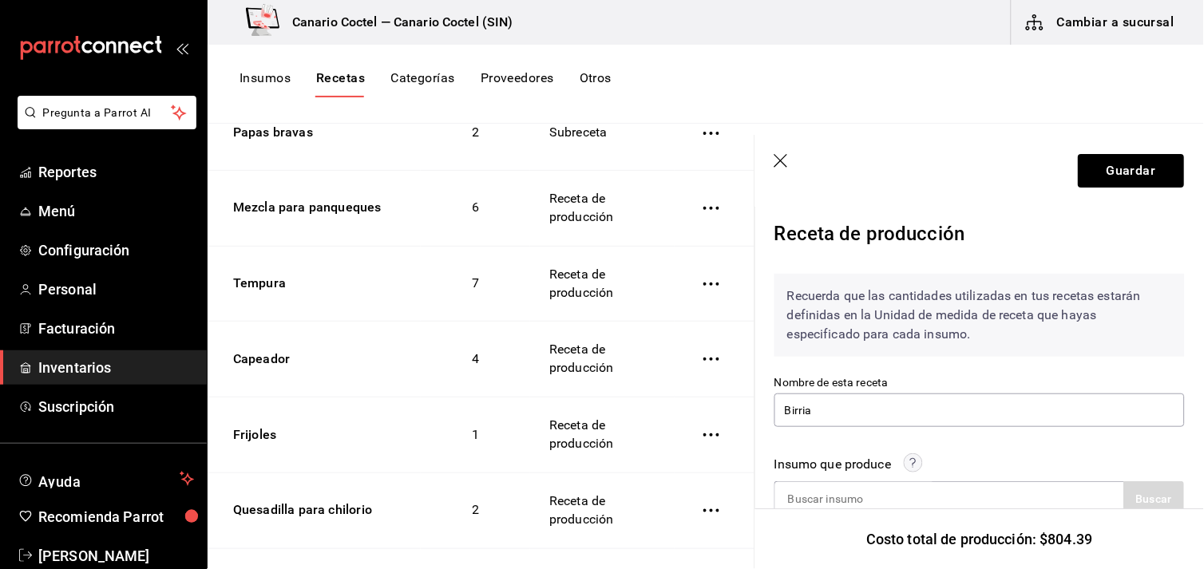
scroll to position [177, 0]
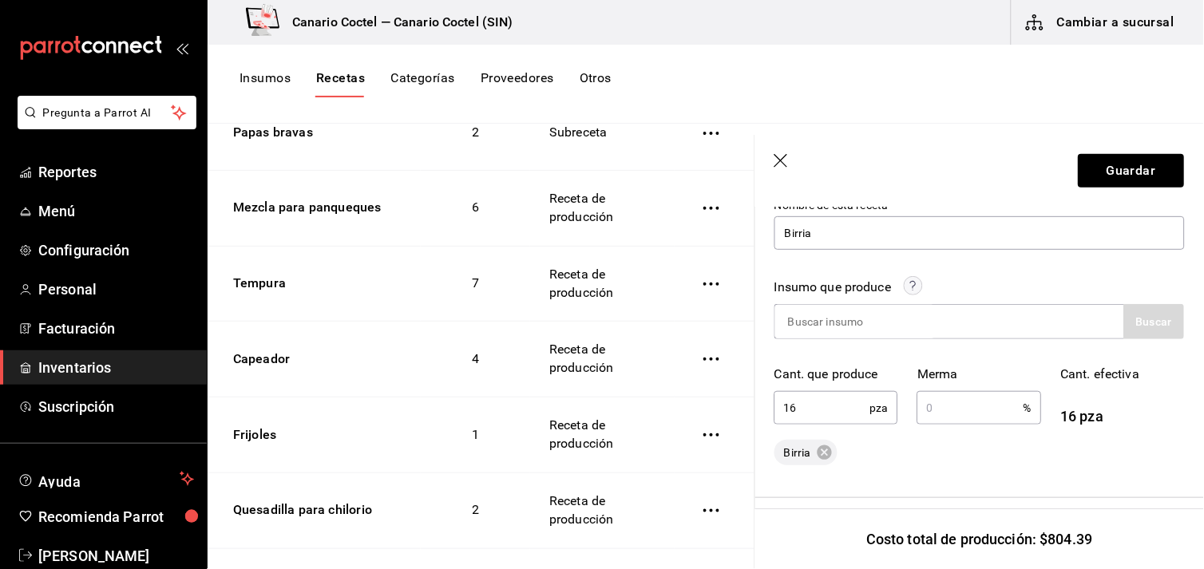
click at [785, 158] on icon "button" at bounding box center [783, 162] width 16 height 16
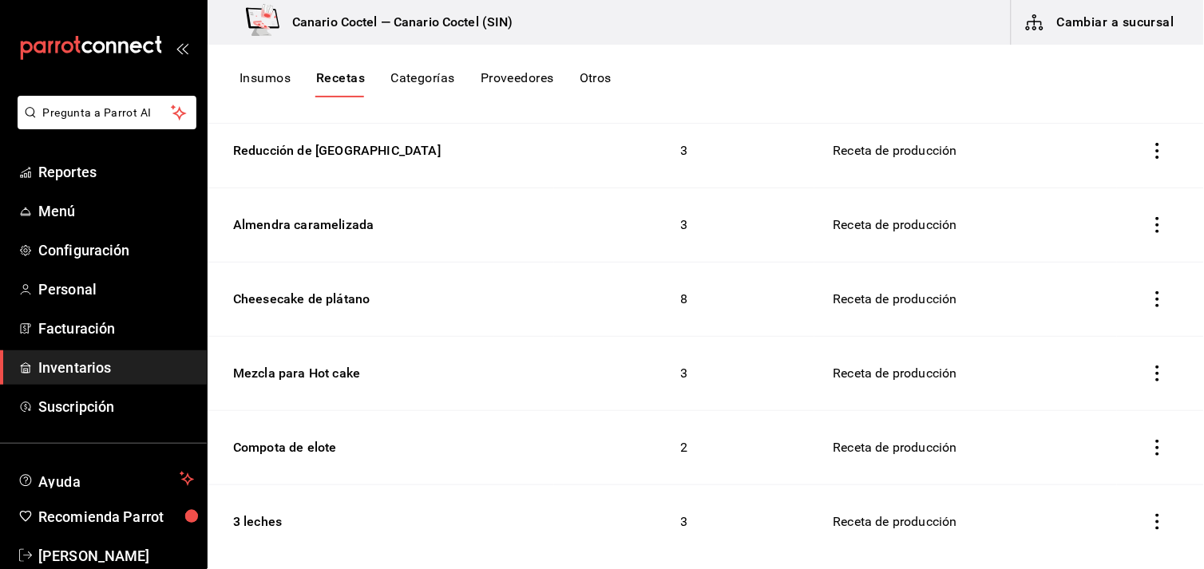
scroll to position [11314, 0]
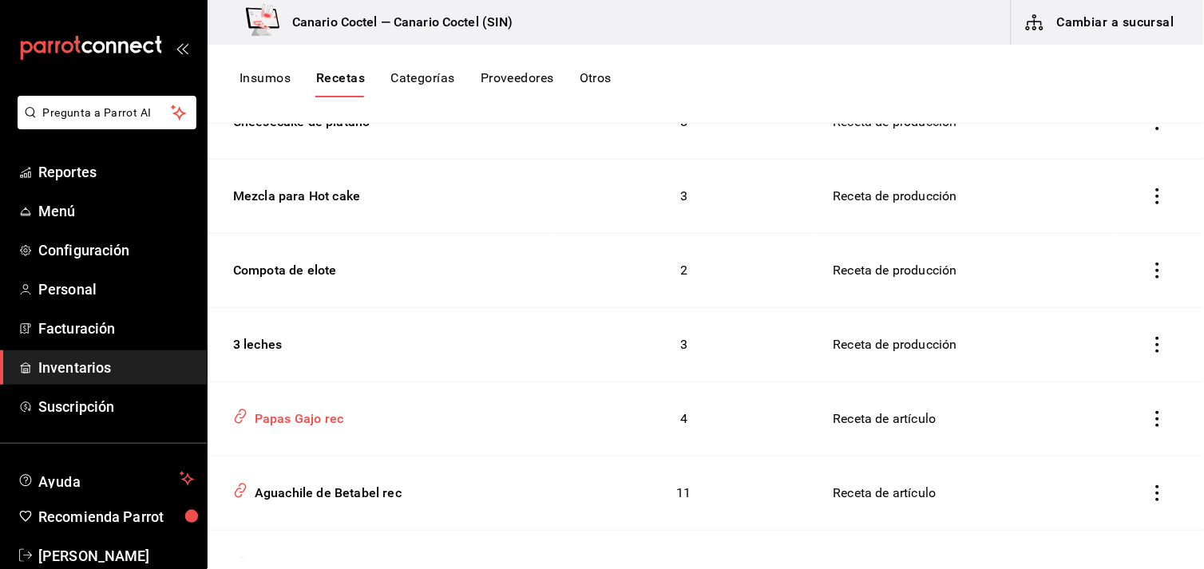
click at [303, 404] on div "Papas Gajo rec" at bounding box center [295, 416] width 95 height 25
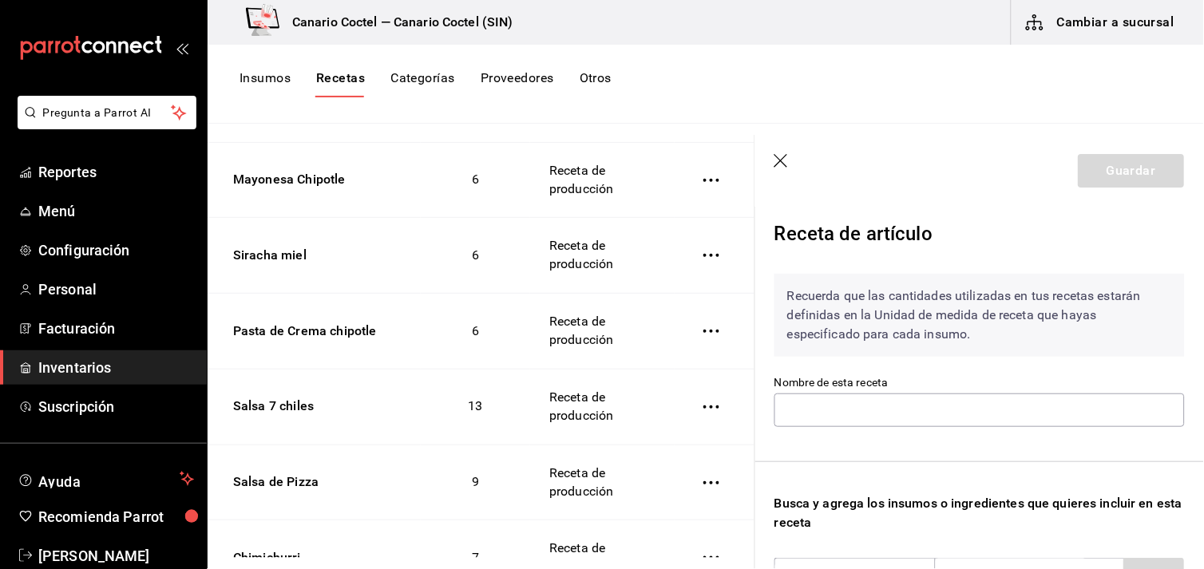
type input "Papas Gajo rec"
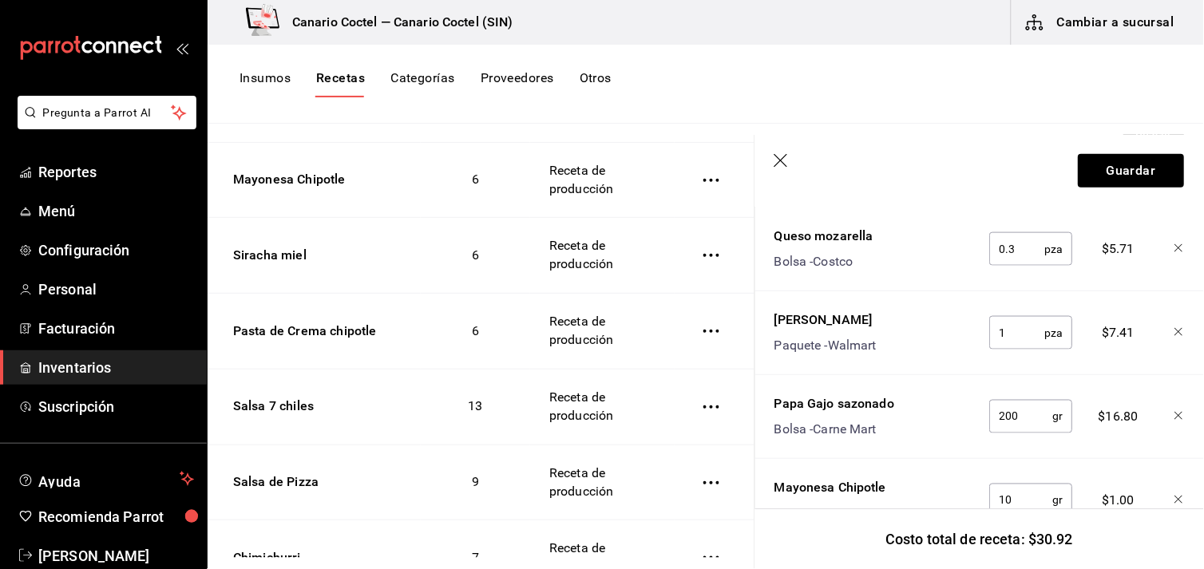
scroll to position [513, 0]
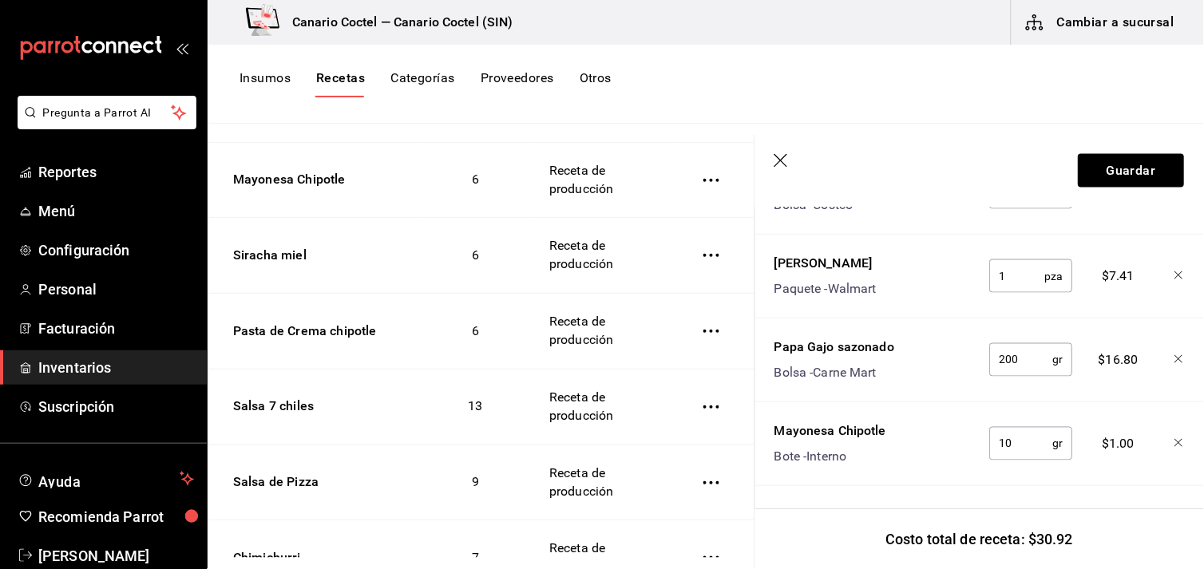
click at [781, 156] on icon "button" at bounding box center [783, 162] width 16 height 16
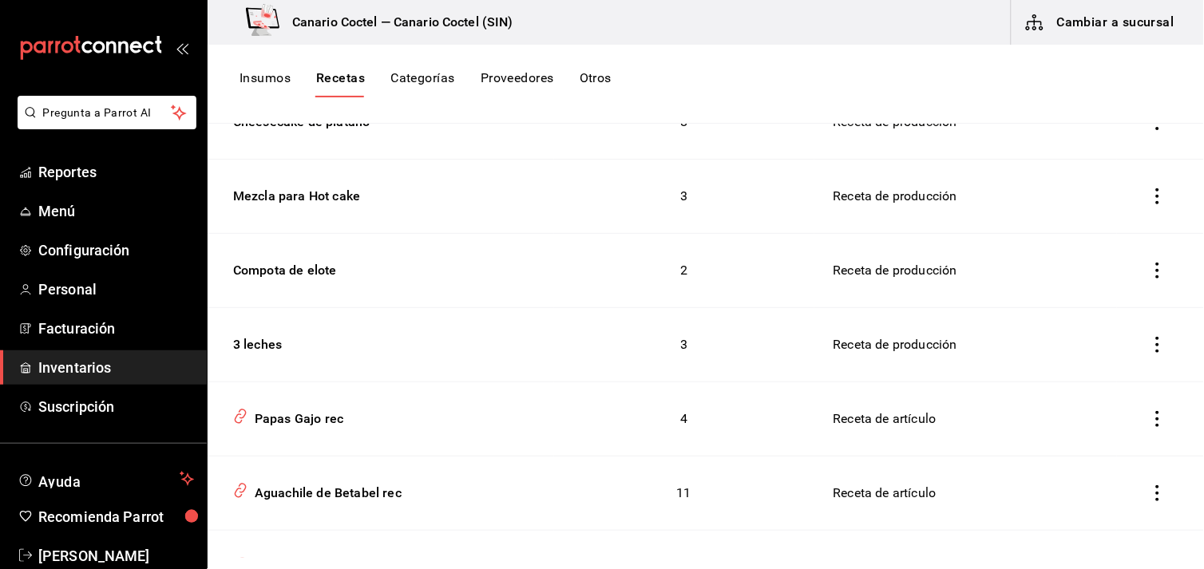
scroll to position [11404, 0]
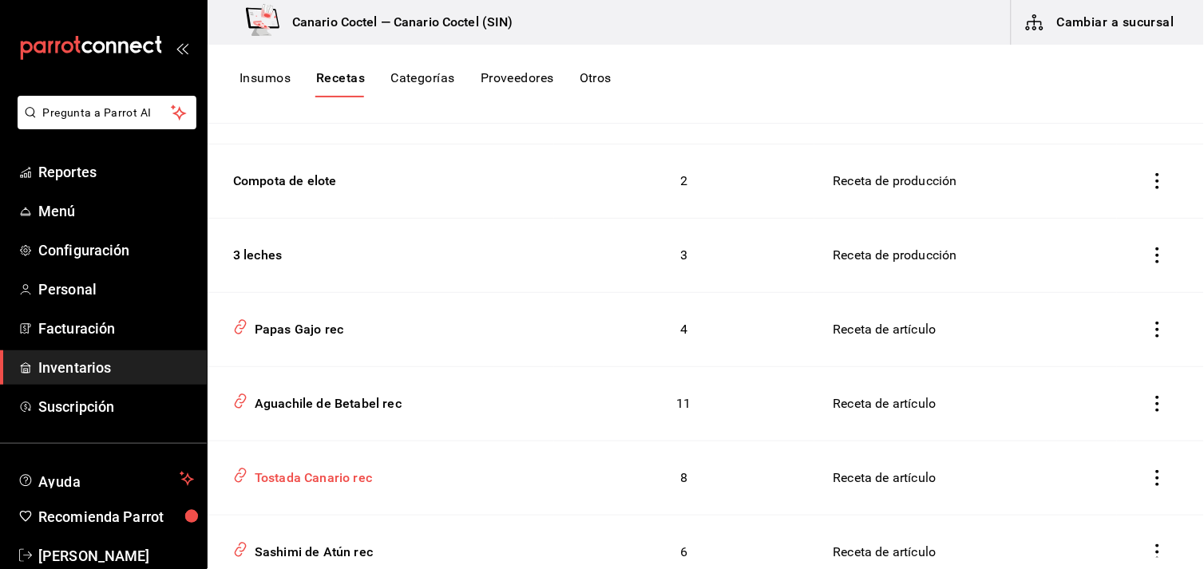
click at [346, 463] on div "Tostada Canario rec" at bounding box center [310, 475] width 124 height 25
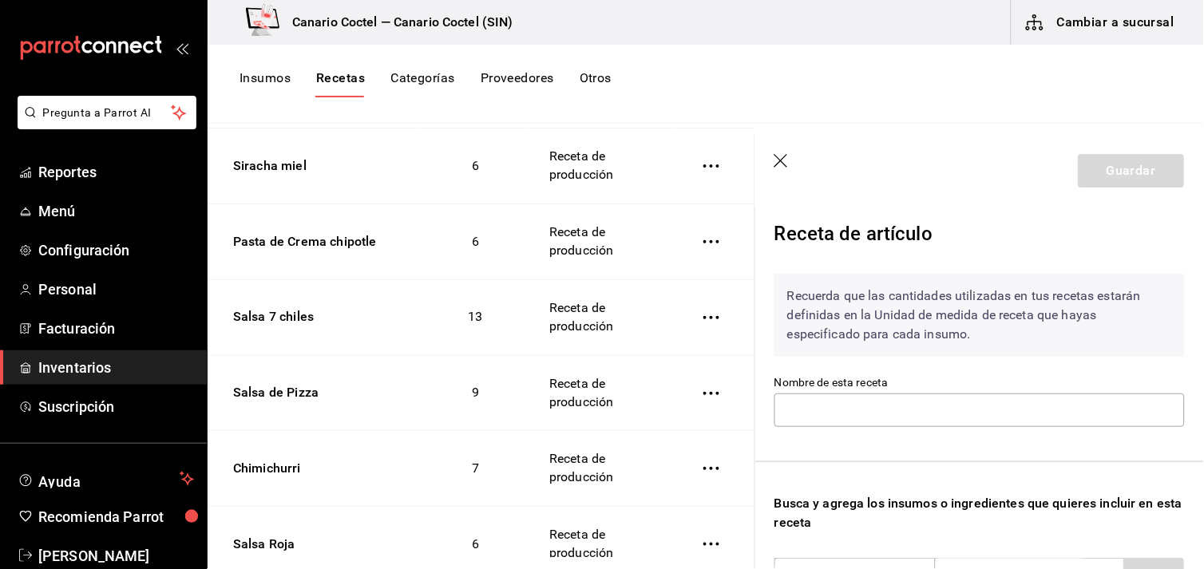
type input "Tostada Canario rec"
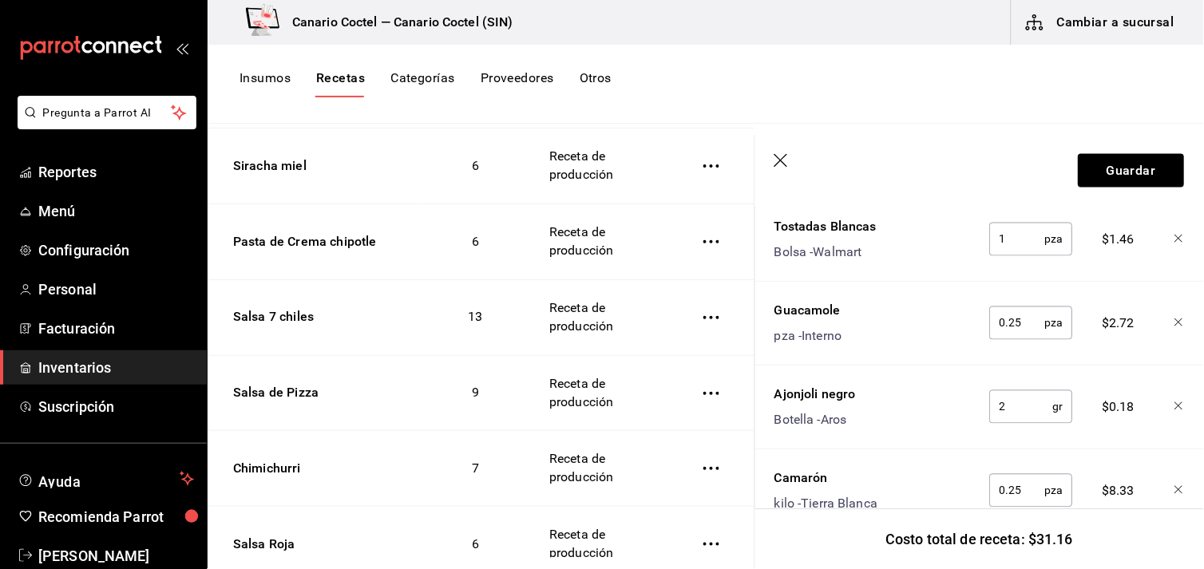
scroll to position [709, 0]
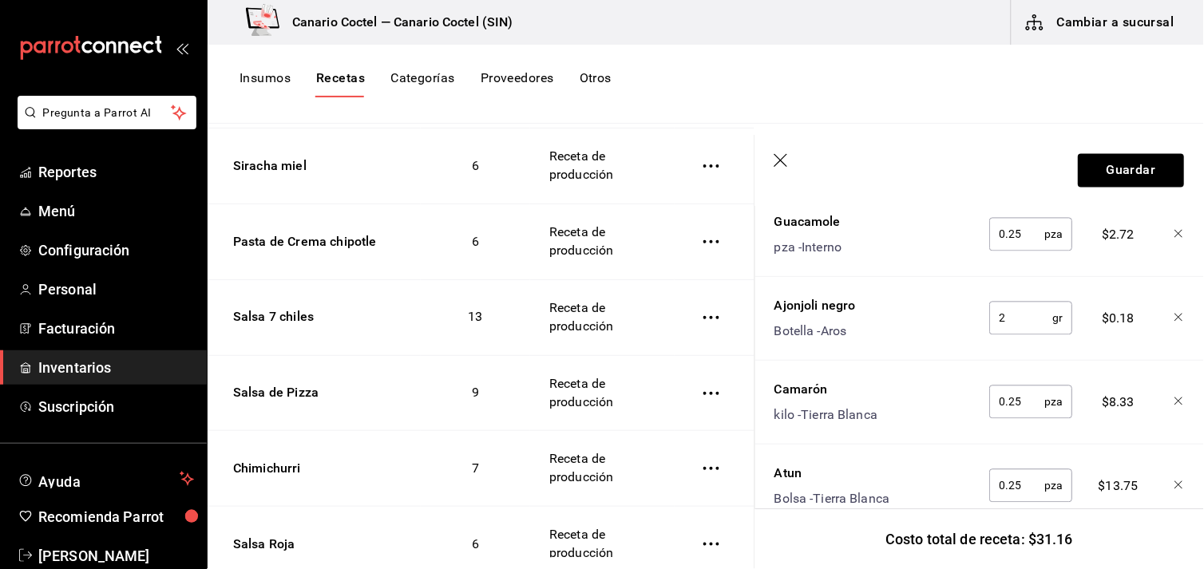
click at [778, 155] on icon "button" at bounding box center [783, 162] width 16 height 16
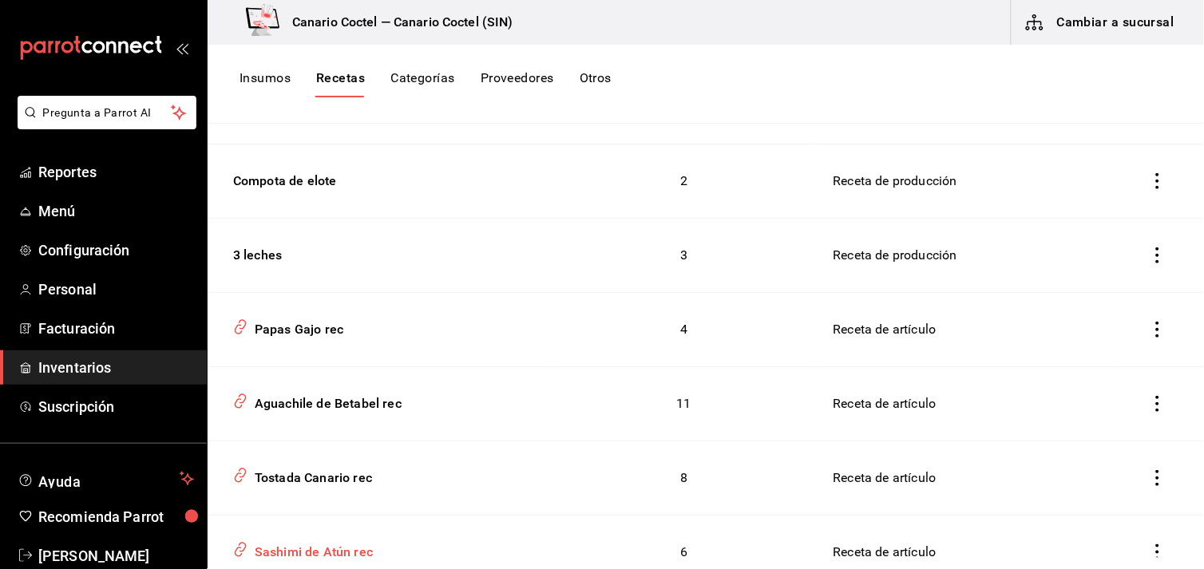
click at [358, 537] on div "Sashimi de Atún rec" at bounding box center [310, 549] width 125 height 25
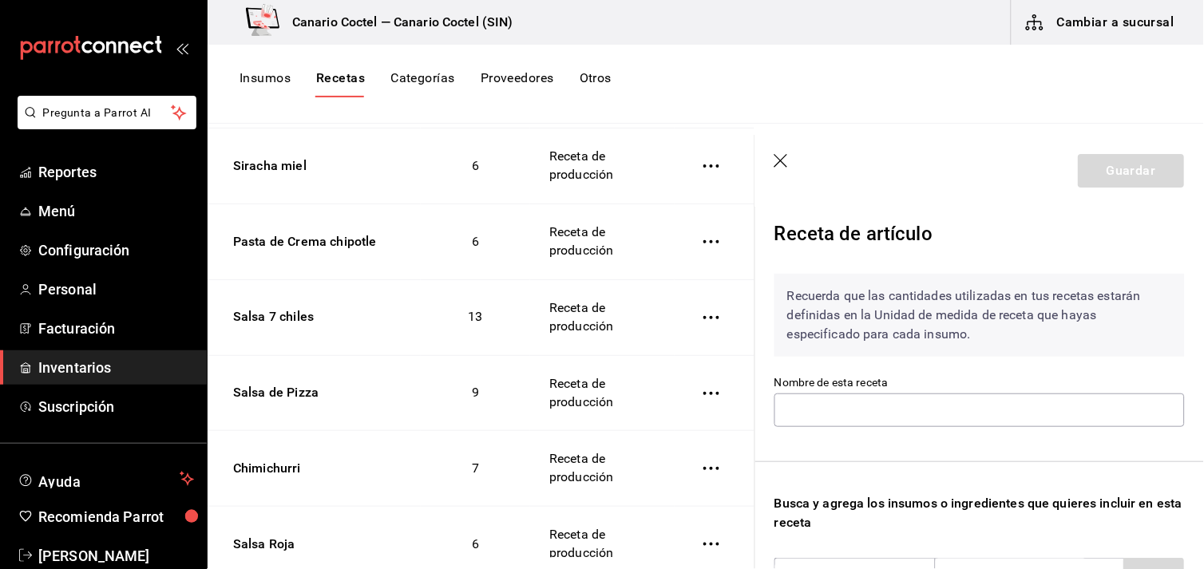
type input "Sashimi de Atún rec"
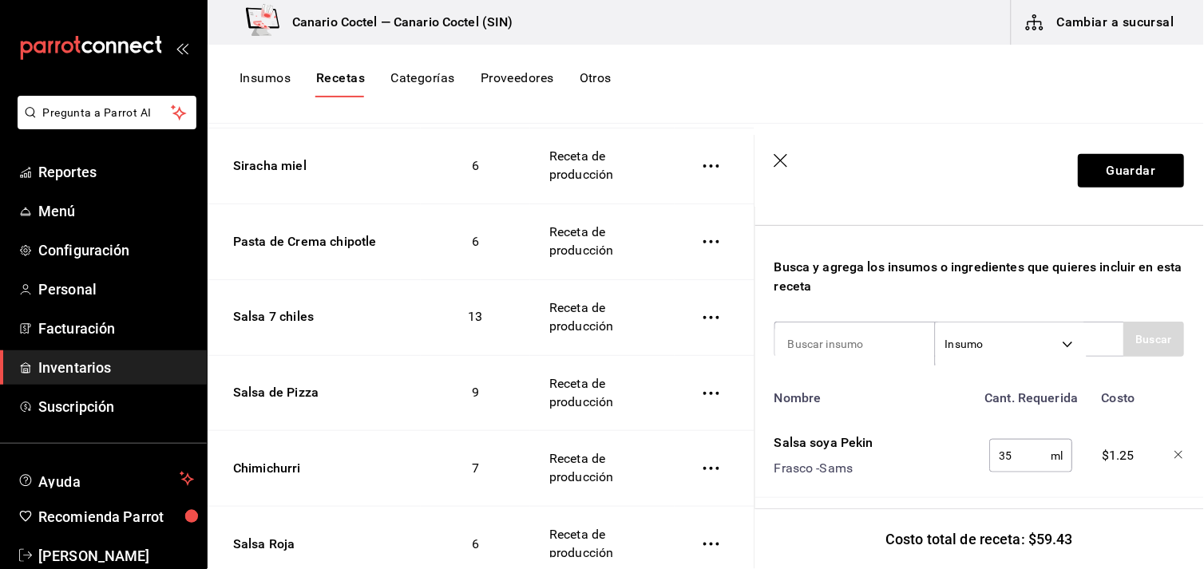
scroll to position [148, 0]
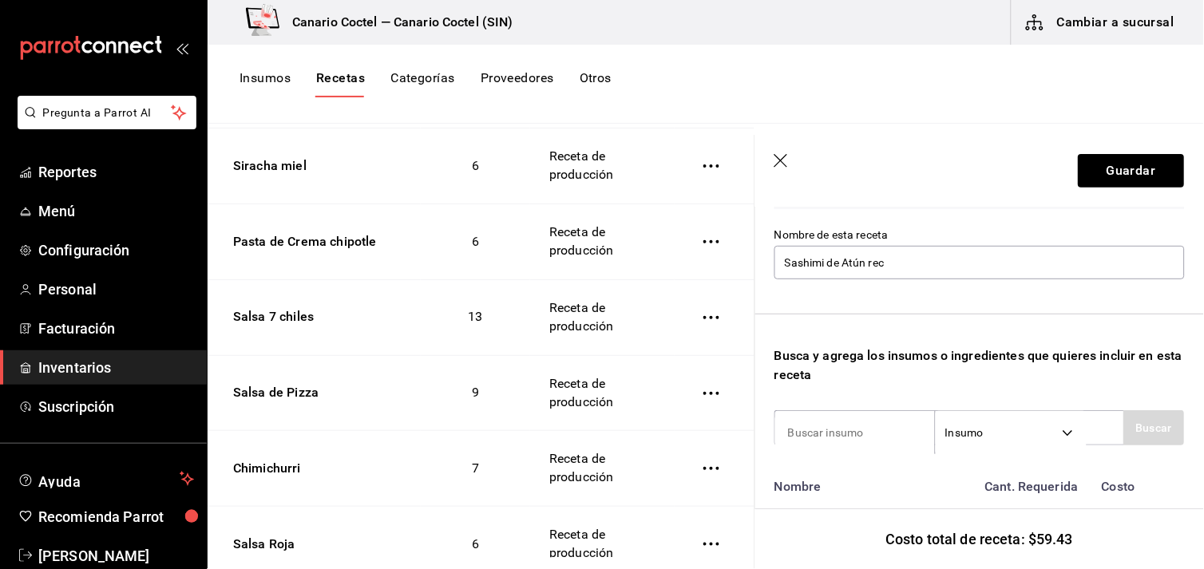
click at [780, 165] on icon "button" at bounding box center [783, 162] width 16 height 16
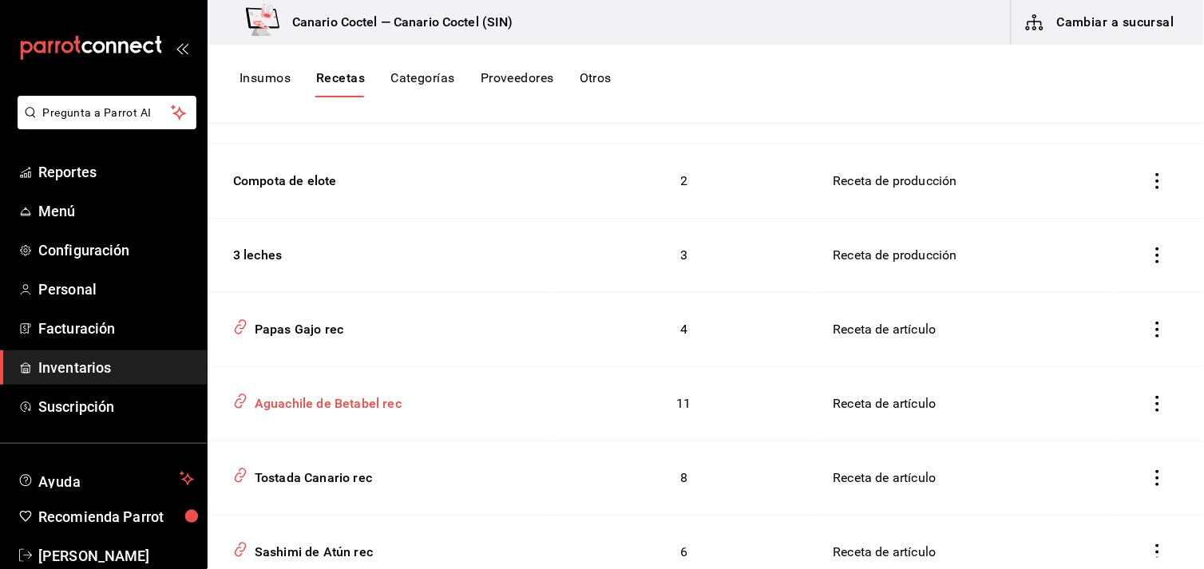
scroll to position [11492, 0]
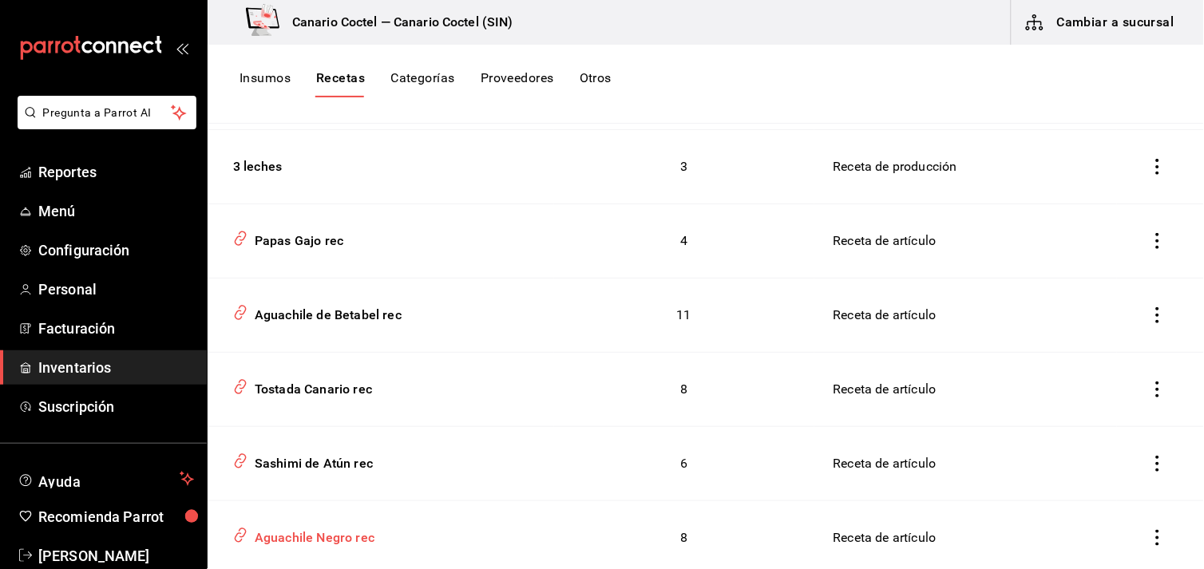
click at [316, 523] on div "Aguachile Negro rec" at bounding box center [311, 535] width 126 height 25
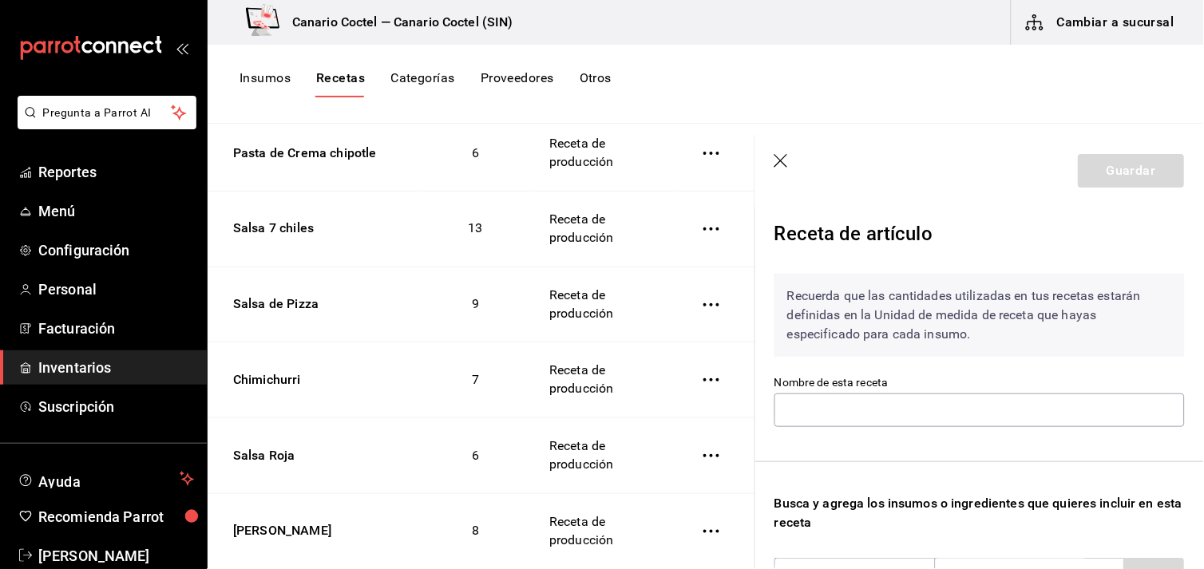
type input "Aguachile Negro rec"
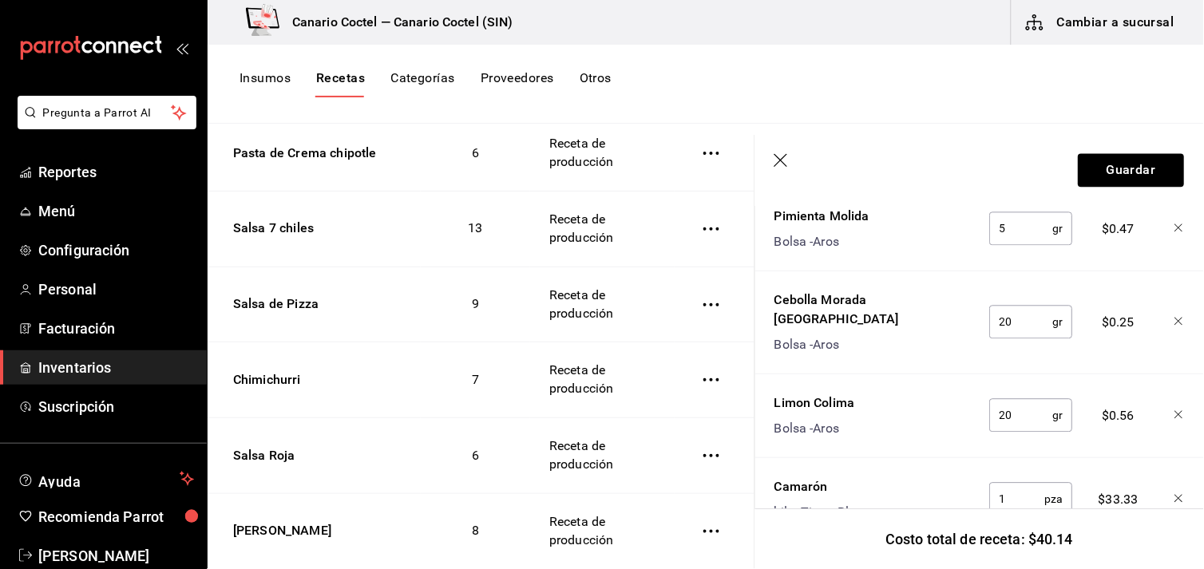
scroll to position [848, 0]
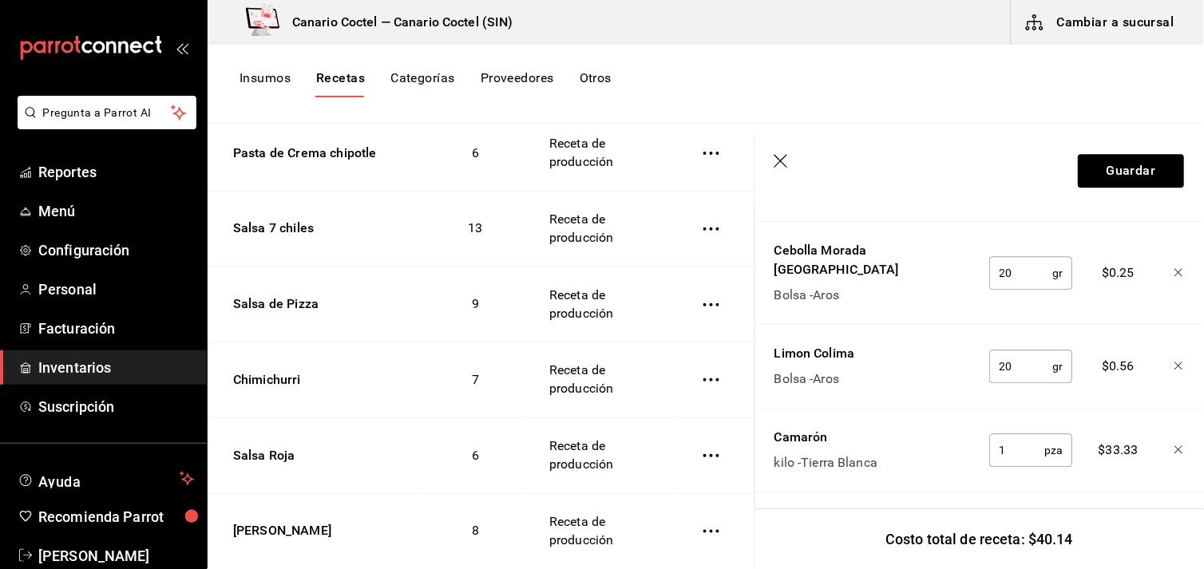
click at [780, 161] on icon "button" at bounding box center [783, 162] width 16 height 16
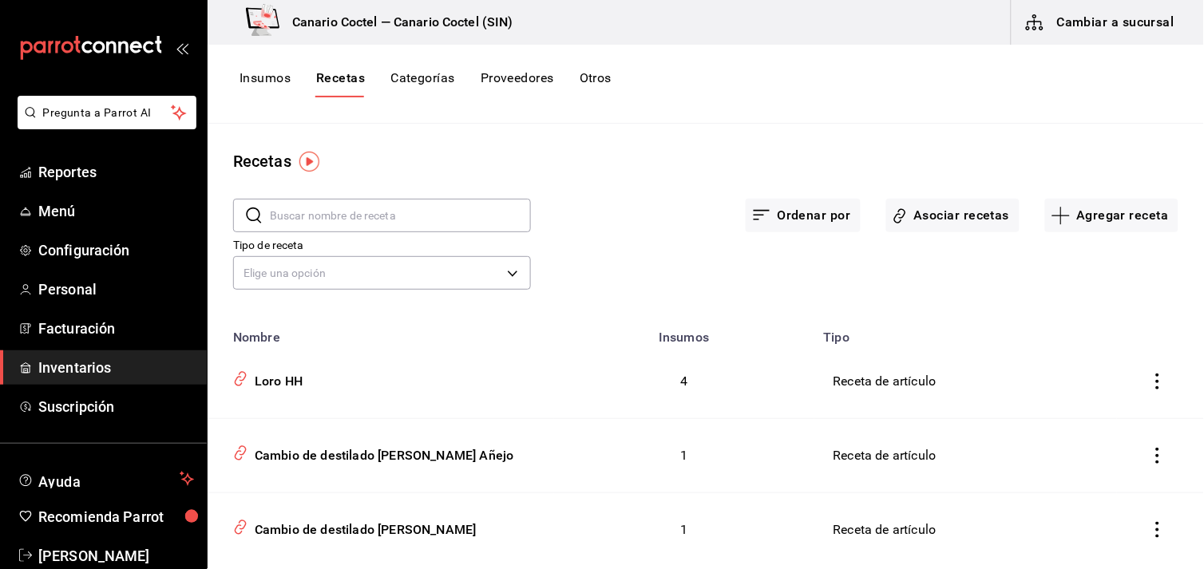
click at [388, 217] on input "text" at bounding box center [400, 216] width 261 height 32
type input "camaron"
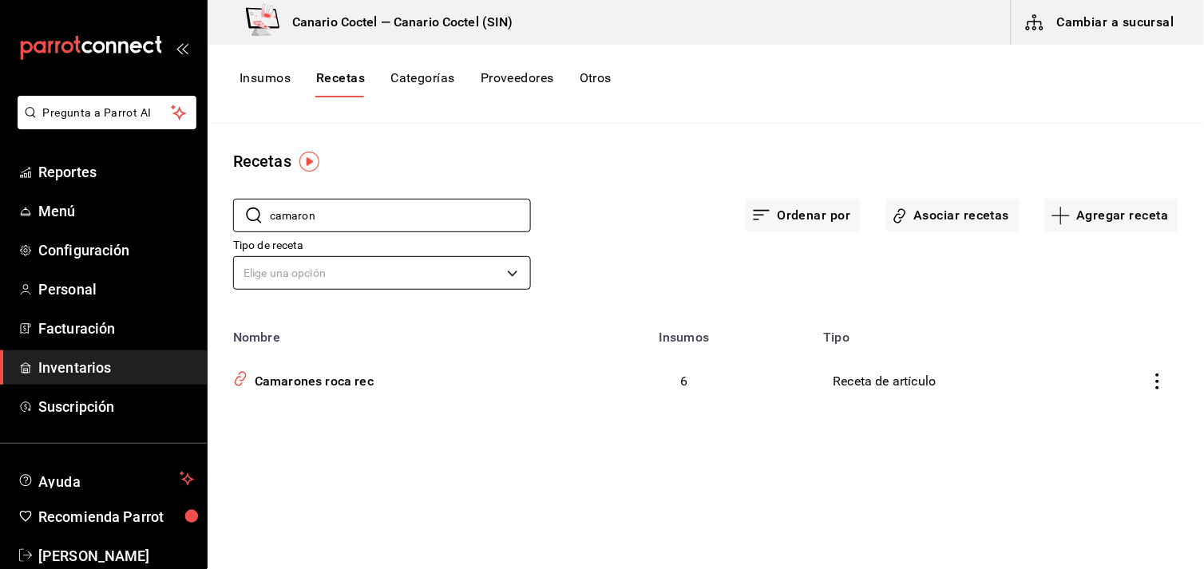
click at [512, 276] on body "Pregunta a Parrot AI Reportes Menú Configuración Personal Facturación Inventari…" at bounding box center [602, 279] width 1204 height 558
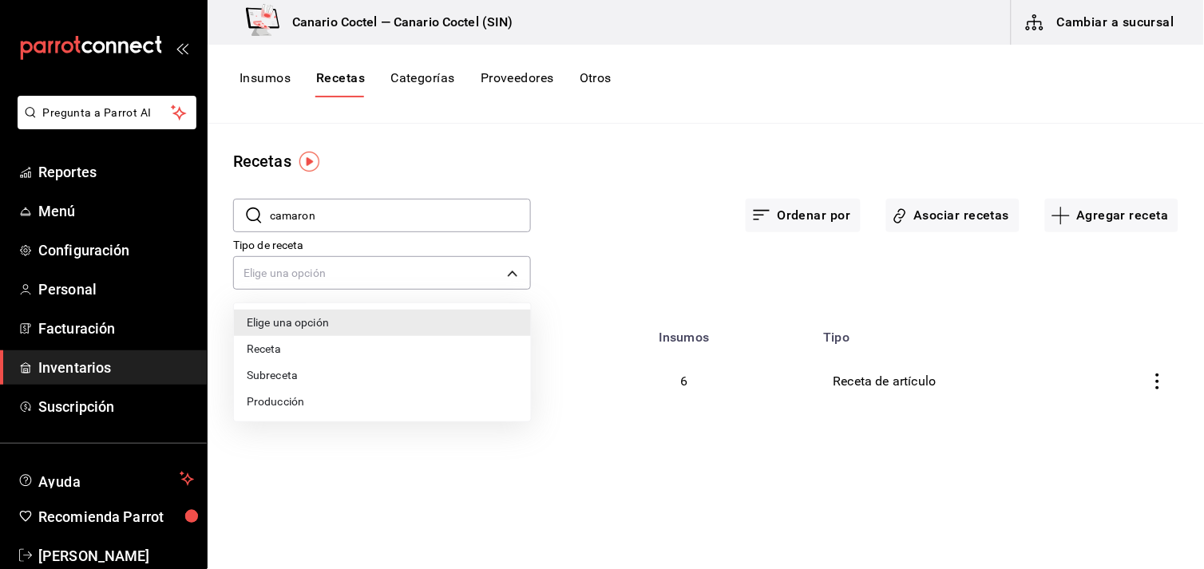
click at [273, 345] on li "Receta" at bounding box center [382, 349] width 297 height 26
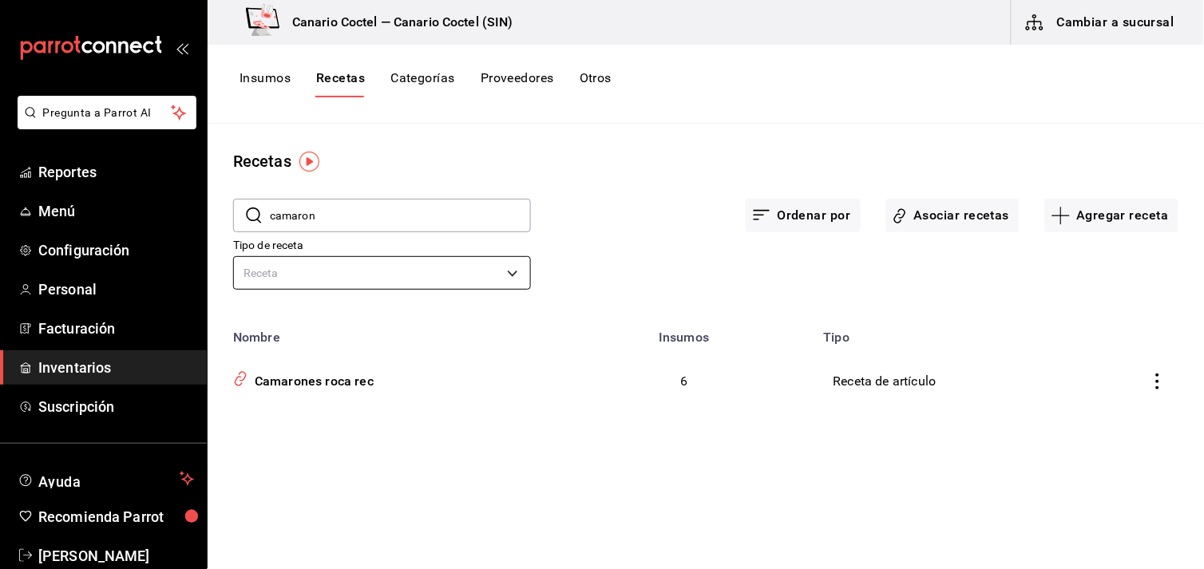
click at [513, 270] on body "Pregunta a Parrot AI Reportes Menú Configuración Personal Facturación Inventari…" at bounding box center [602, 279] width 1204 height 558
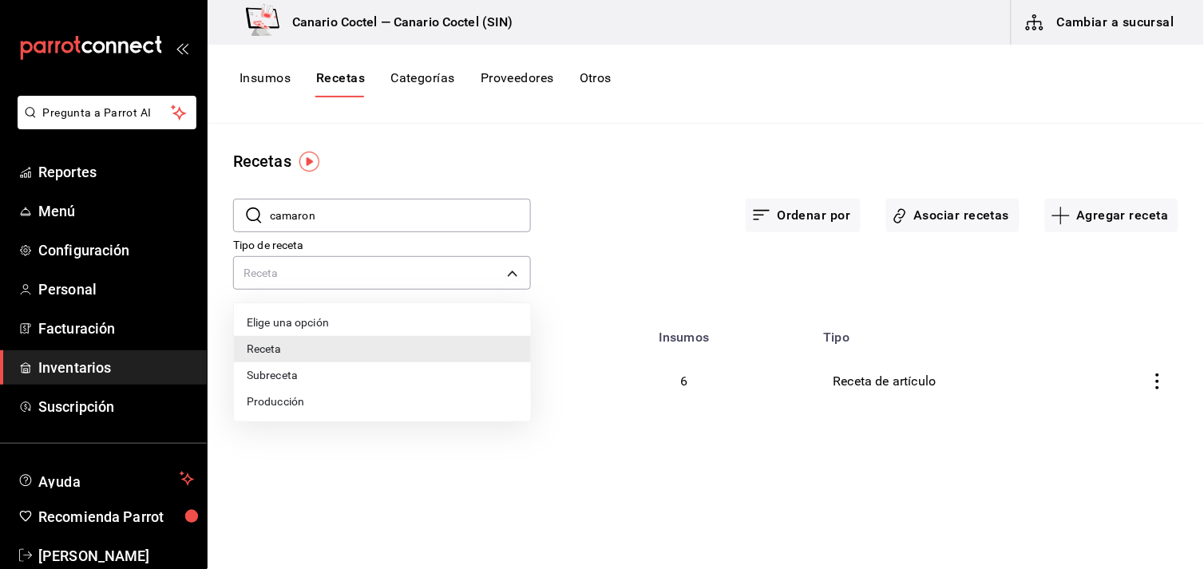
click at [326, 377] on li "Subreceta" at bounding box center [382, 376] width 297 height 26
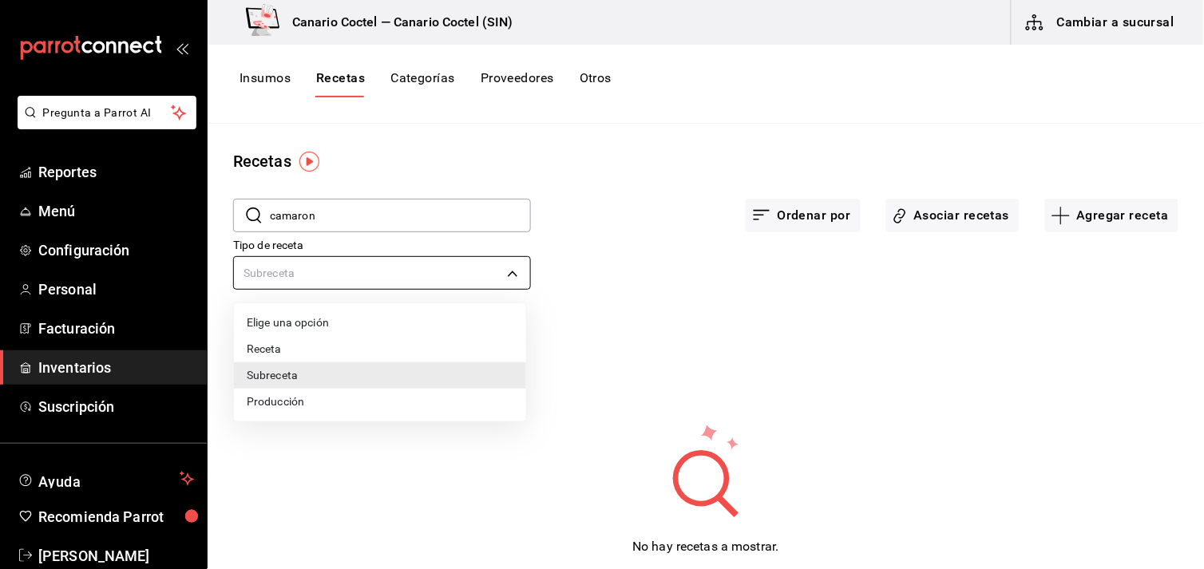
click at [509, 266] on body "Pregunta a Parrot AI Reportes Menú Configuración Personal Facturación Inventari…" at bounding box center [602, 279] width 1204 height 558
click at [331, 403] on li "Producción" at bounding box center [380, 402] width 292 height 26
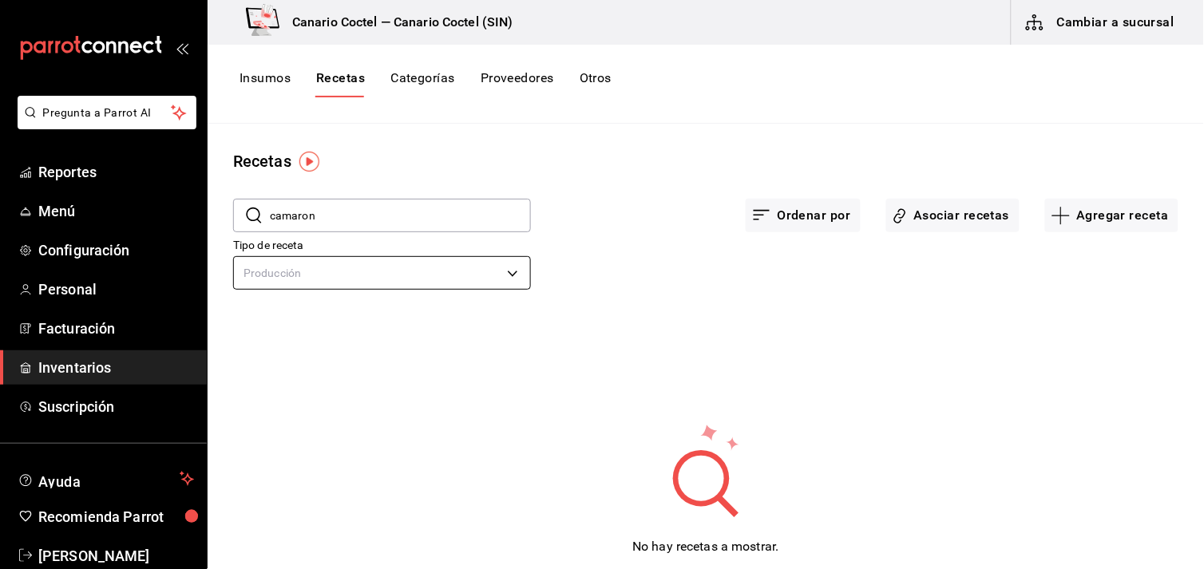
click at [508, 273] on body "Pregunta a Parrot AI Reportes Menú Configuración Personal Facturación Inventari…" at bounding box center [602, 279] width 1204 height 558
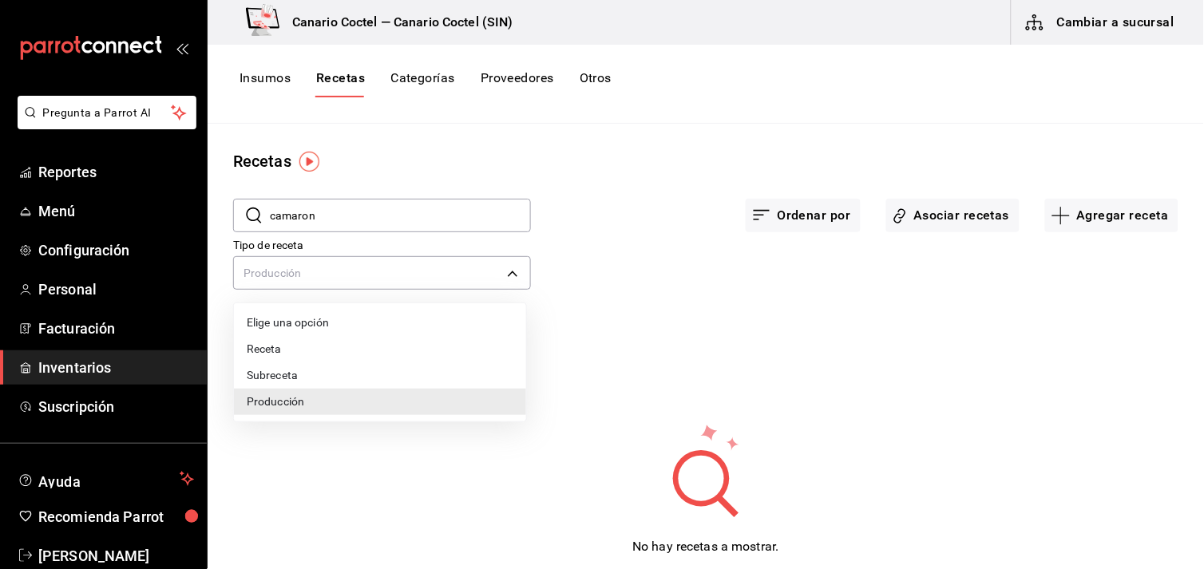
click at [291, 345] on li "Receta" at bounding box center [380, 349] width 292 height 26
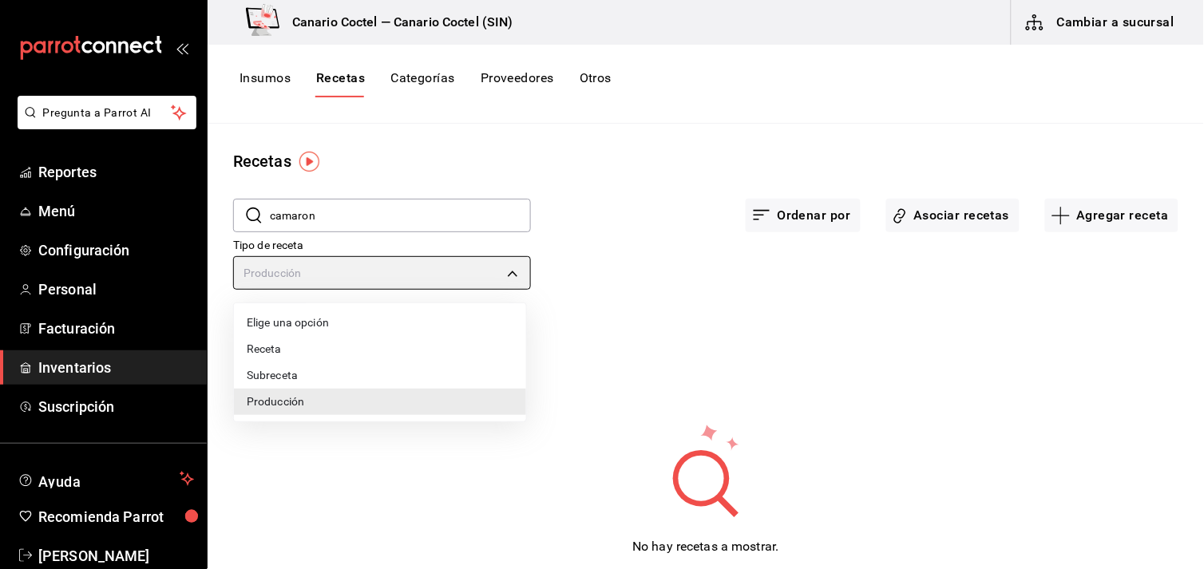
type input "PRODUCT"
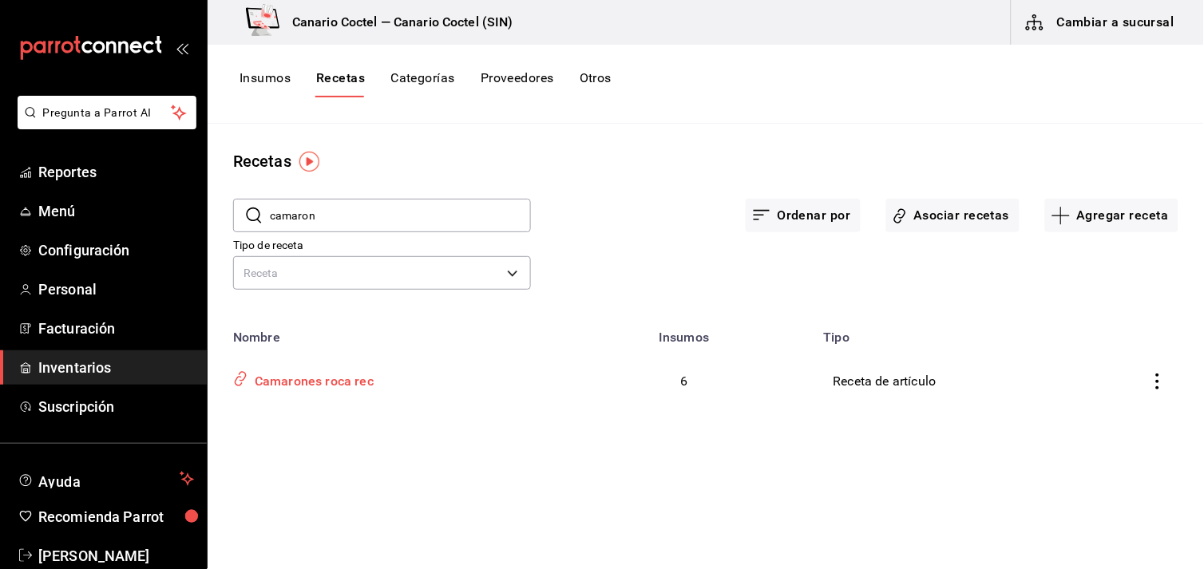
click at [301, 382] on div "Camarones roca rec" at bounding box center [310, 379] width 125 height 25
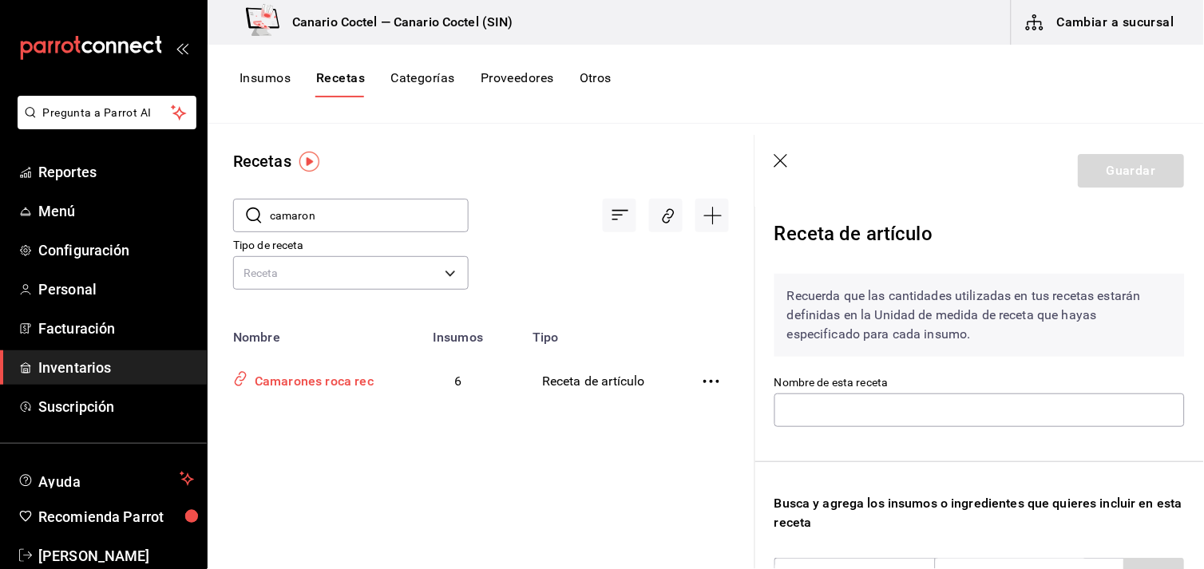
type input "Camarones roca rec"
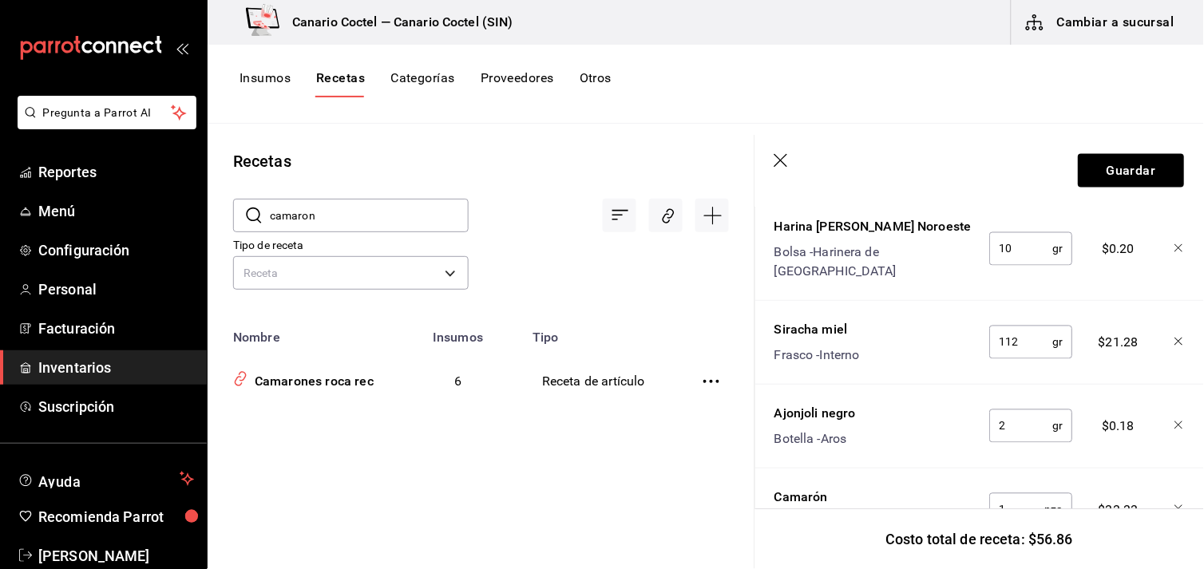
scroll to position [680, 0]
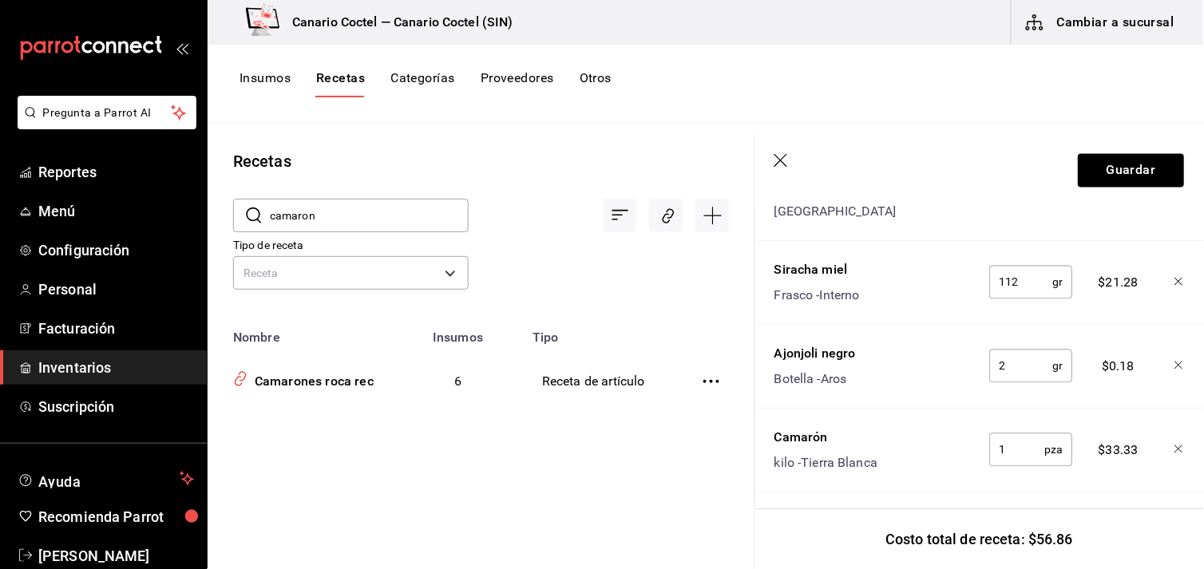
click at [244, 76] on button "Insumos" at bounding box center [265, 83] width 51 height 27
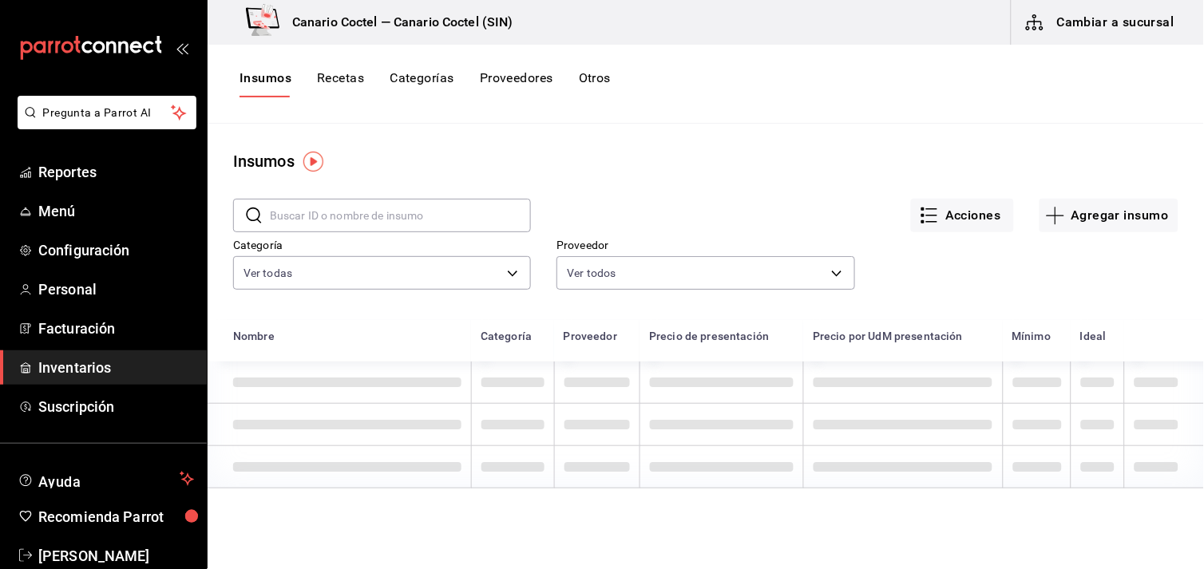
click at [329, 218] on input "text" at bounding box center [400, 216] width 261 height 32
type input "Camarón"
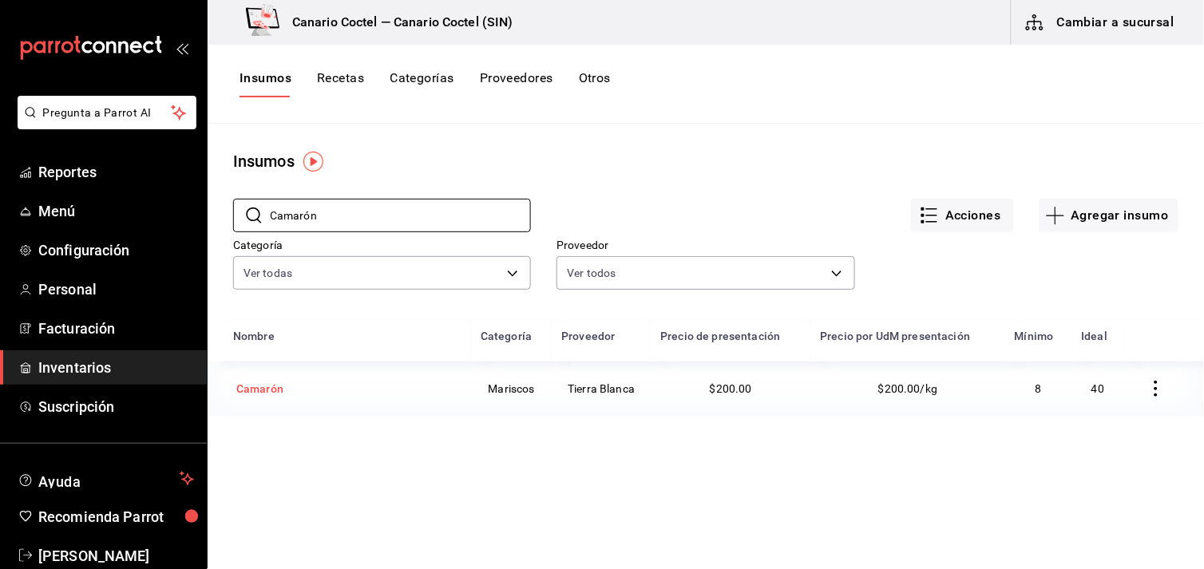
click at [272, 396] on div "Camarón" at bounding box center [259, 389] width 47 height 16
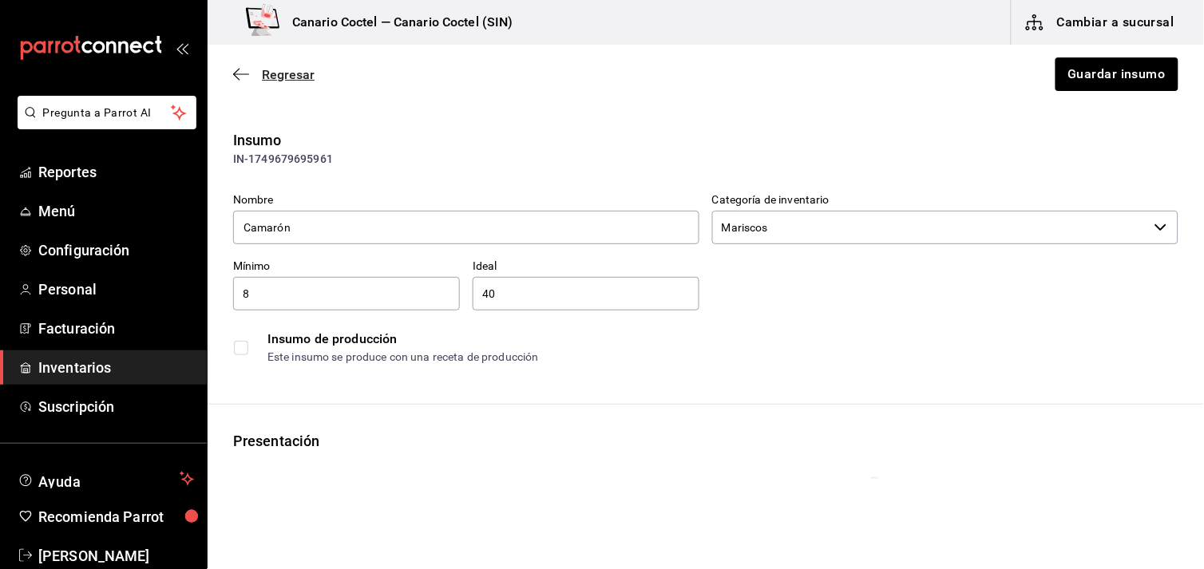
click at [254, 75] on span "Regresar" at bounding box center [273, 74] width 81 height 15
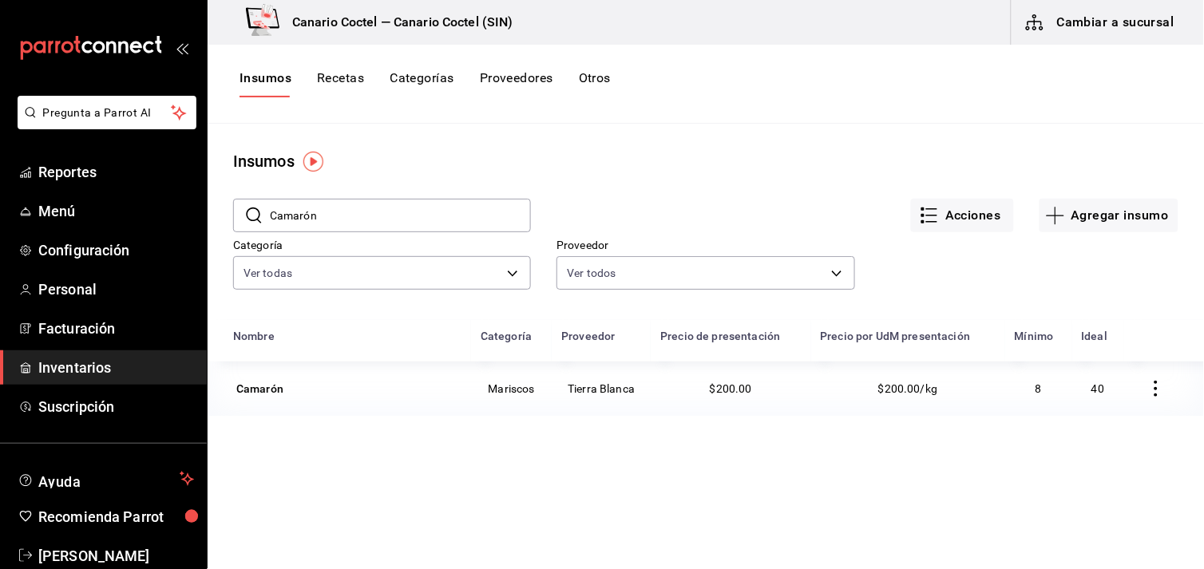
click at [336, 77] on button "Recetas" at bounding box center [340, 83] width 47 height 27
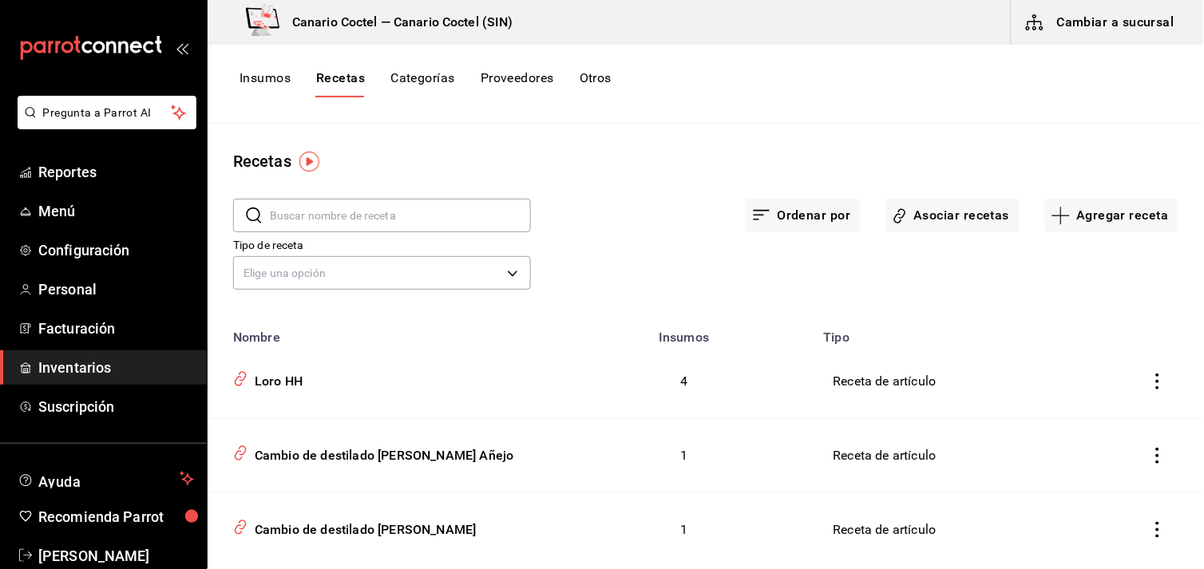
click at [323, 208] on input "text" at bounding box center [400, 216] width 261 height 32
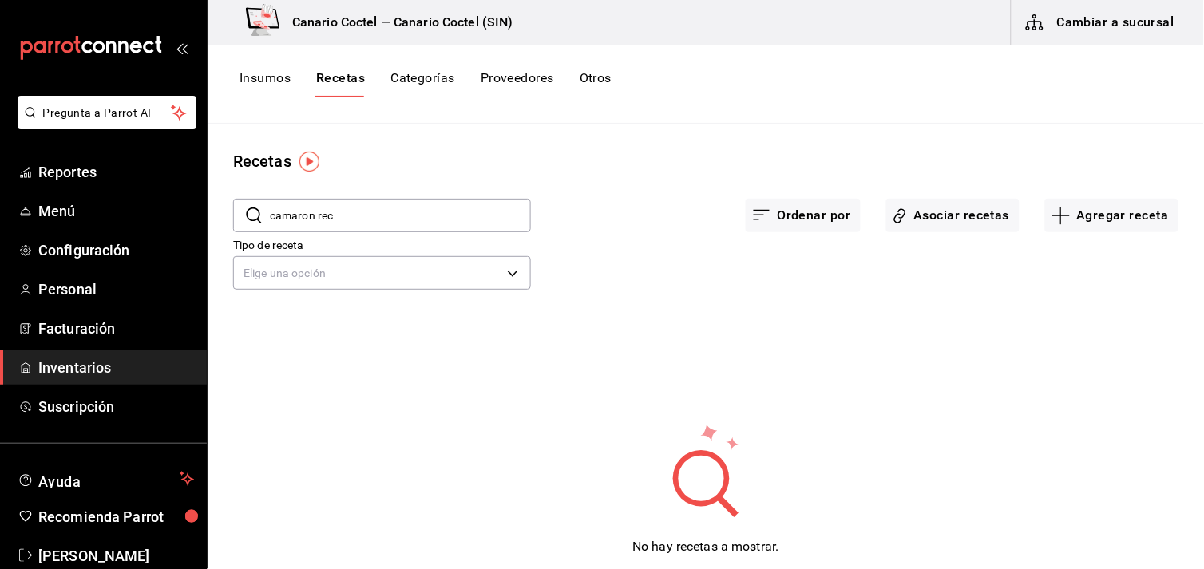
type input "camaron rec"
click at [505, 272] on body "Pregunta a Parrot AI Reportes Menú Configuración Personal Facturación Inventari…" at bounding box center [602, 279] width 1204 height 558
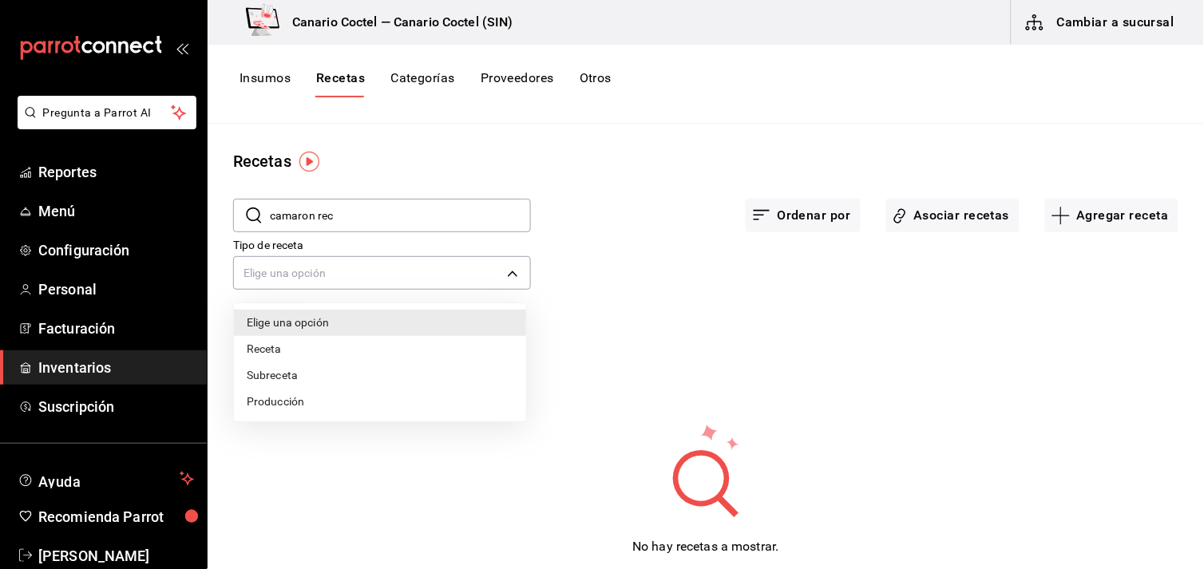
click at [292, 373] on li "Subreceta" at bounding box center [380, 376] width 292 height 26
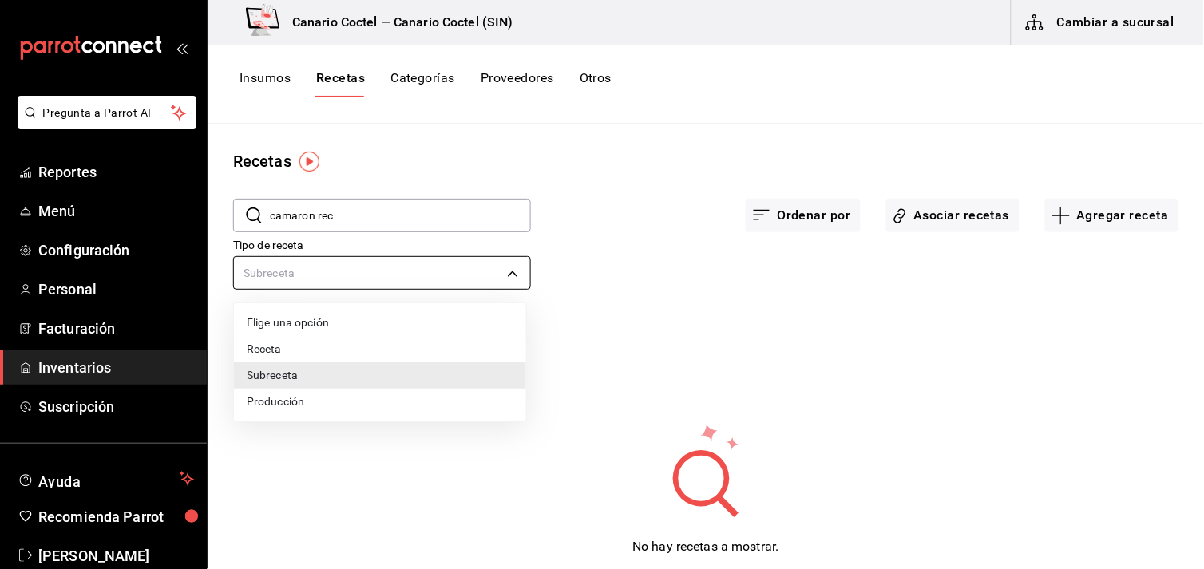
click at [509, 272] on body "Pregunta a Parrot AI Reportes Menú Configuración Personal Facturación Inventari…" at bounding box center [602, 279] width 1204 height 558
click at [307, 403] on li "Producción" at bounding box center [380, 402] width 292 height 26
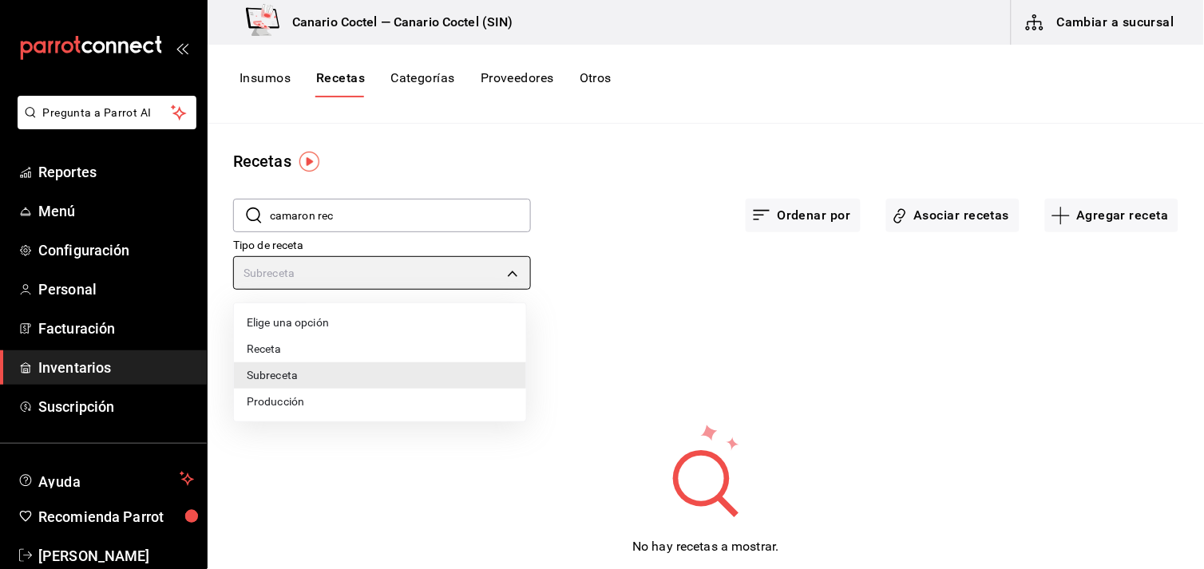
type input "PREPARATION"
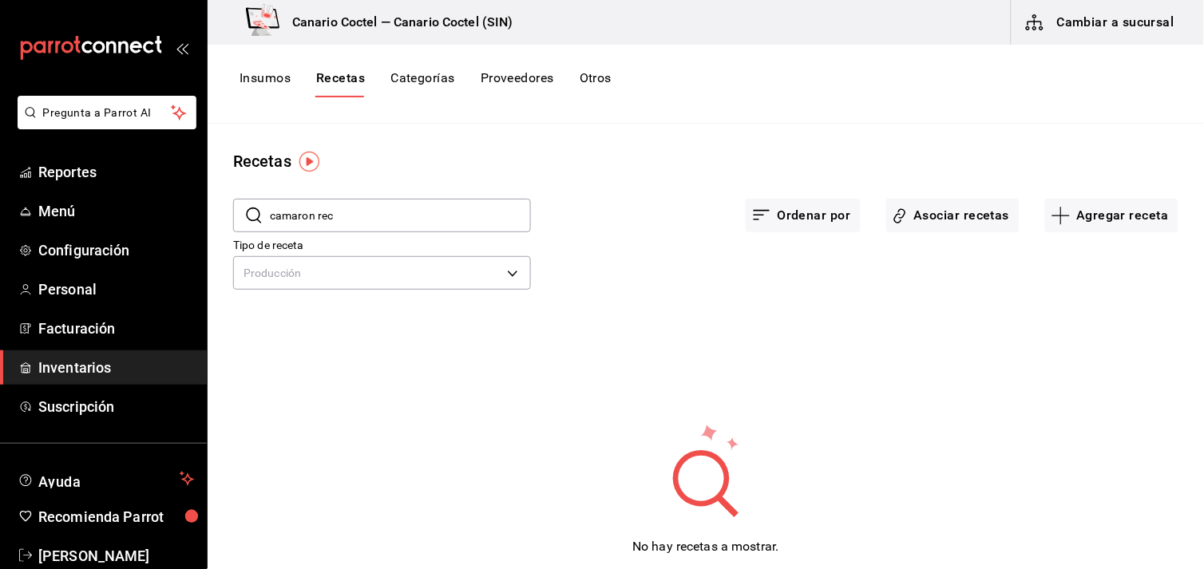
click at [403, 213] on input "camaron rec" at bounding box center [400, 216] width 261 height 32
type input "camaron"
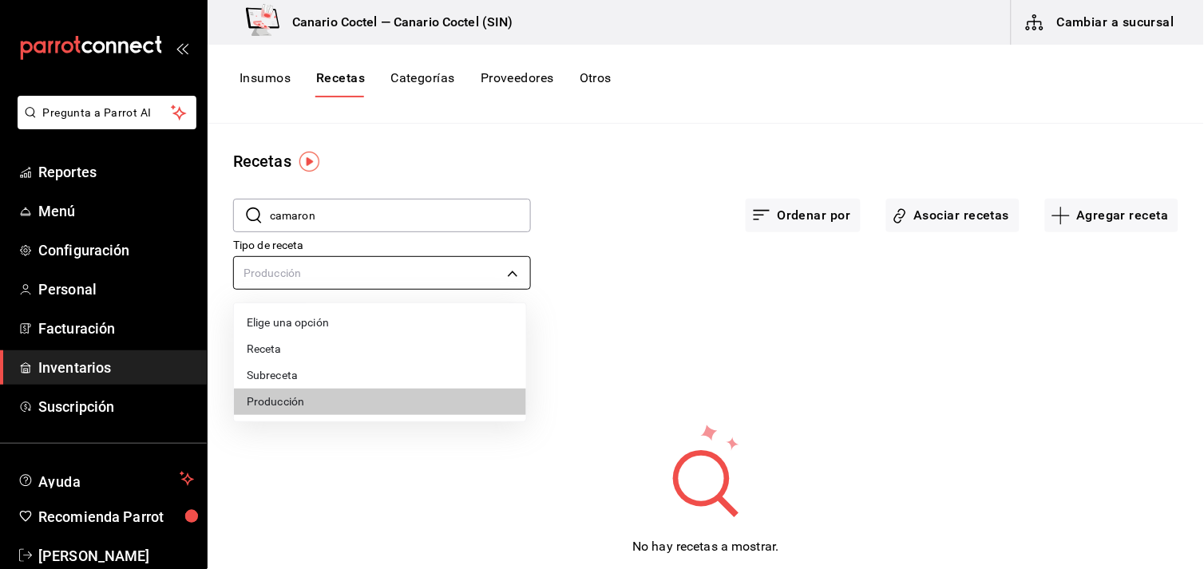
click at [509, 270] on body "Pregunta a Parrot AI Reportes Menú Configuración Personal Facturación Inventari…" at bounding box center [602, 279] width 1204 height 558
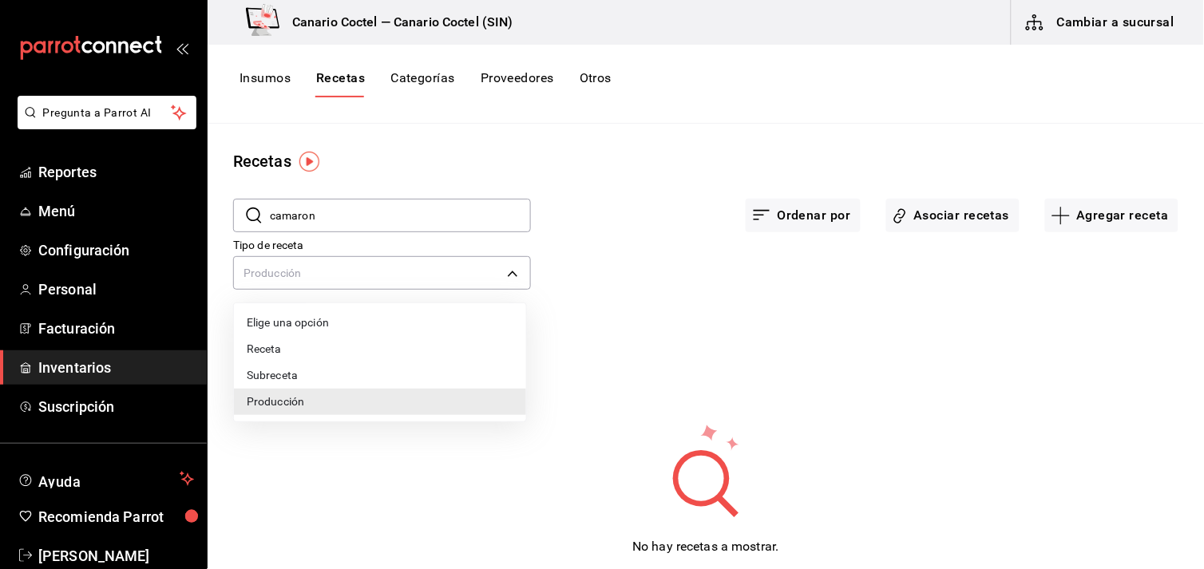
click at [277, 347] on li "Receta" at bounding box center [380, 349] width 292 height 26
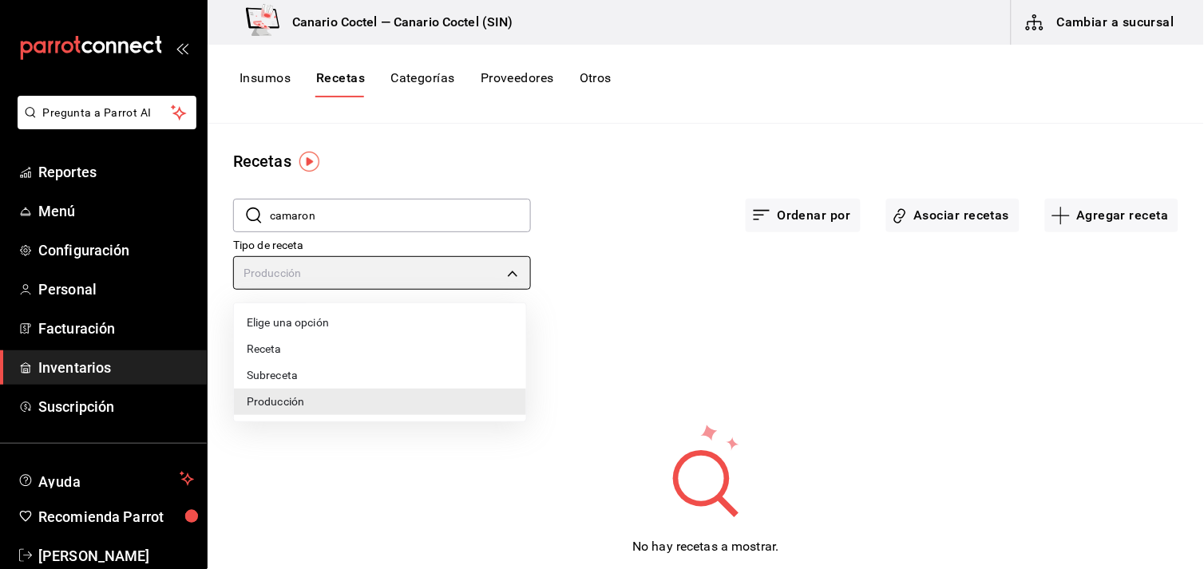
type input "PRODUCT"
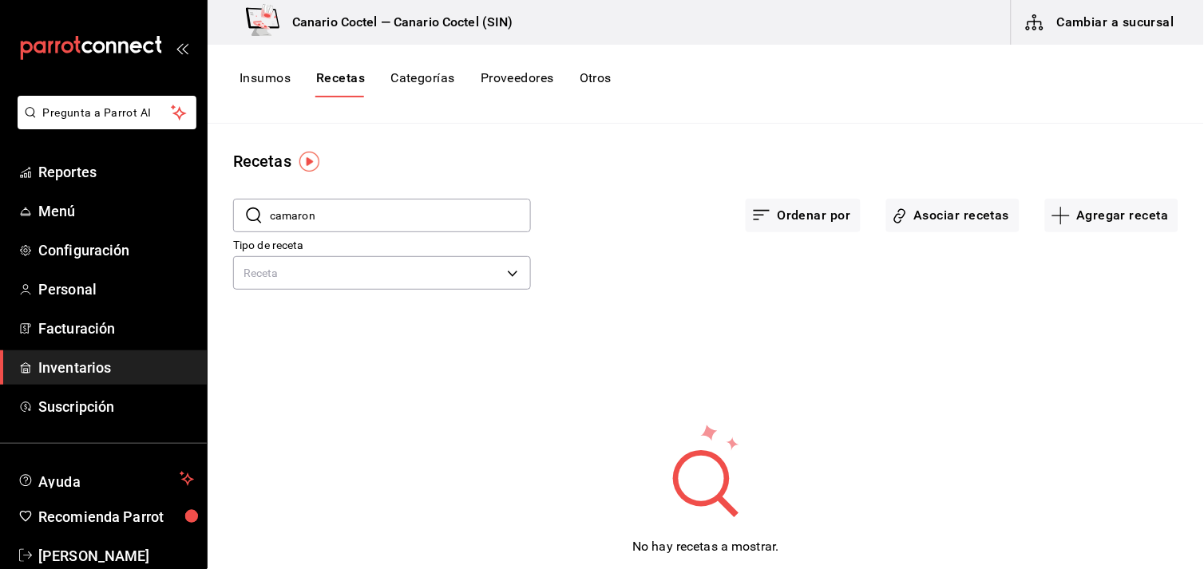
click at [470, 347] on div "​ camaron ​ Ordenar por Asociar recetas Agregar receta Tipo de receta Receta PR…" at bounding box center [706, 374] width 997 height 402
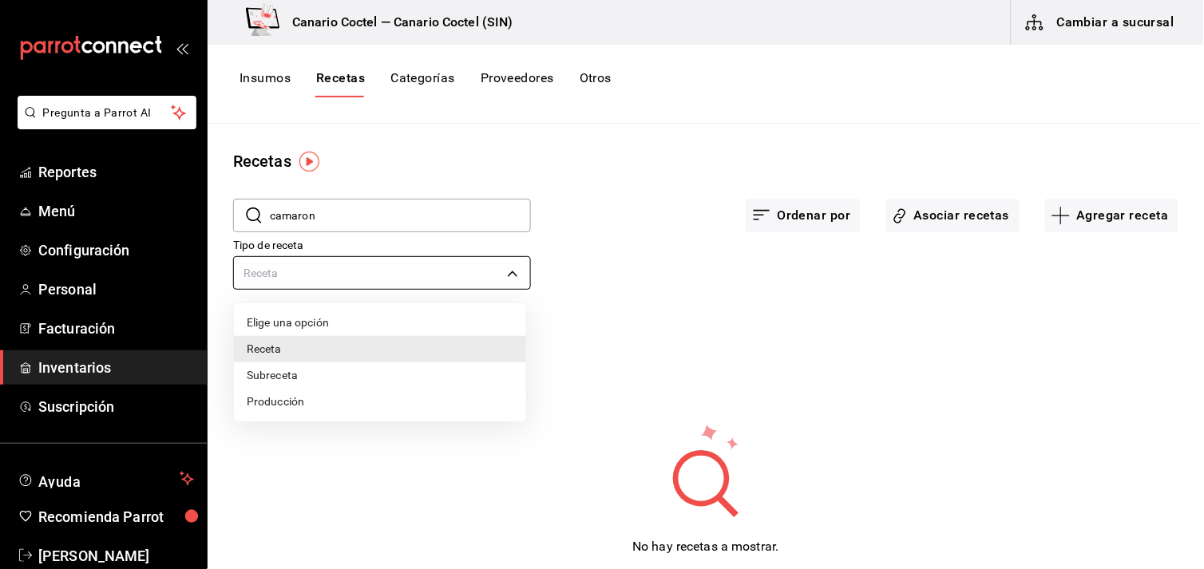
click at [513, 270] on body "Pregunta a Parrot AI Reportes Menú Configuración Personal Facturación Inventari…" at bounding box center [602, 279] width 1204 height 558
click at [513, 270] on div at bounding box center [602, 284] width 1204 height 569
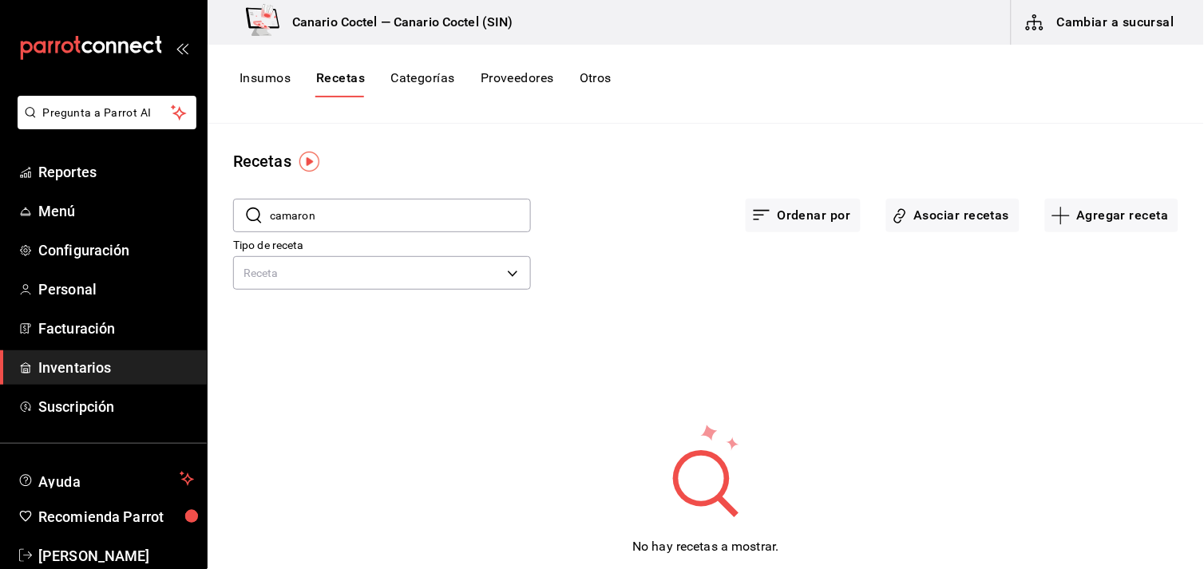
click at [392, 209] on input "camaron" at bounding box center [400, 216] width 261 height 32
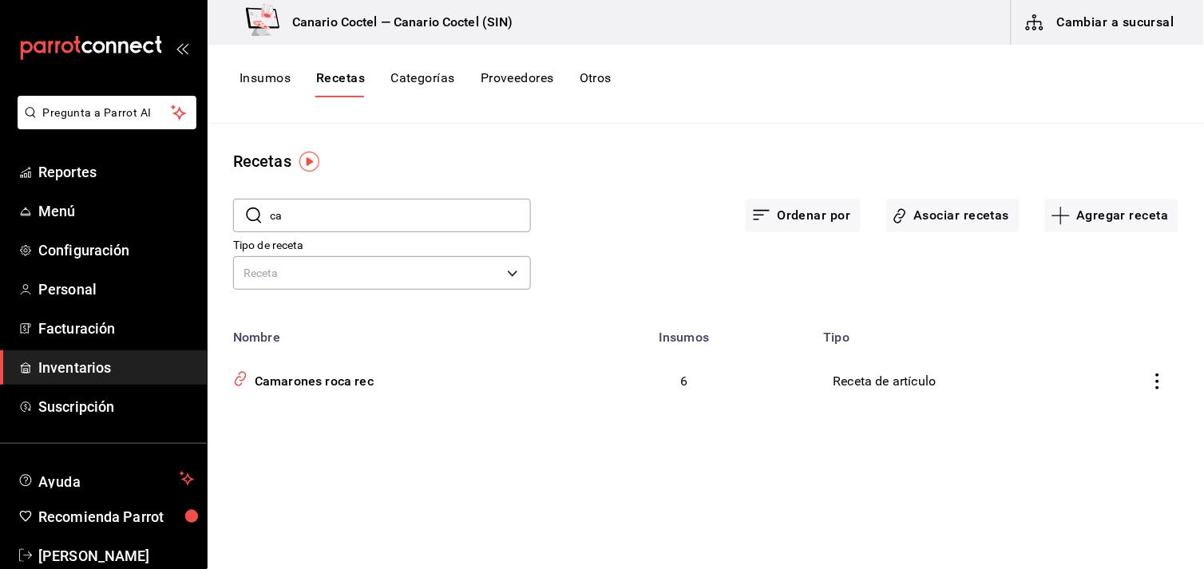
type input "c"
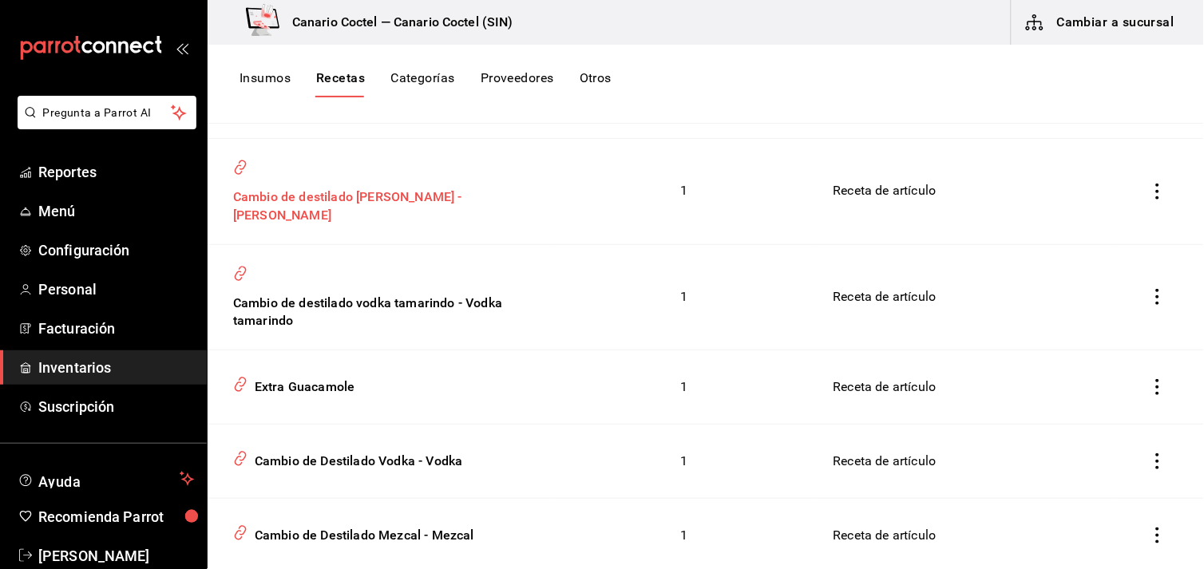
scroll to position [517, 0]
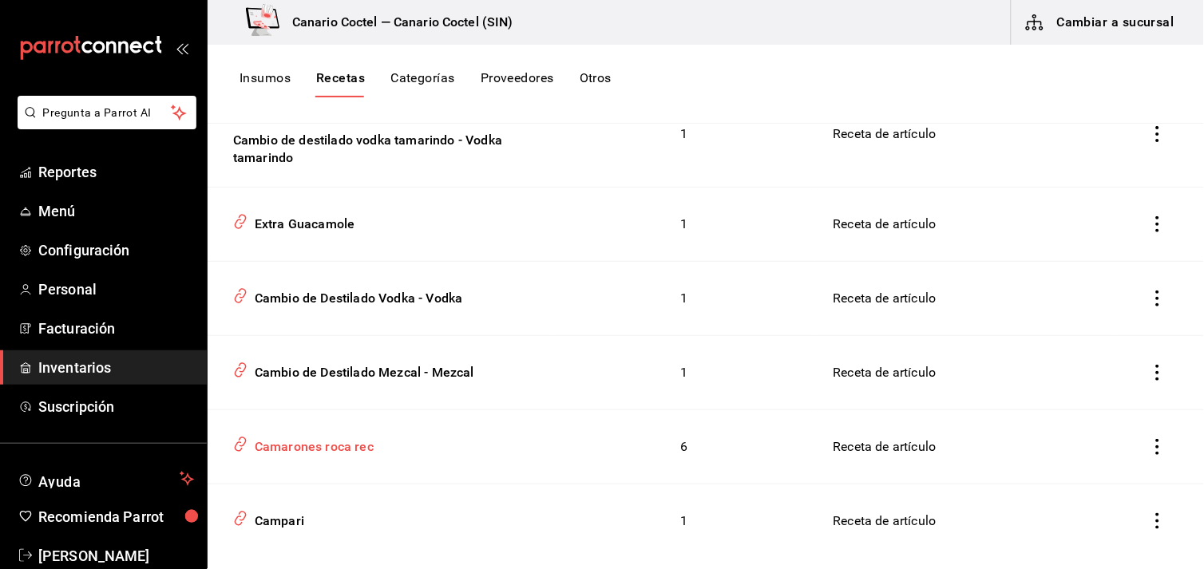
type input "Ca"
click at [327, 432] on div "Camarones roca rec" at bounding box center [310, 444] width 125 height 25
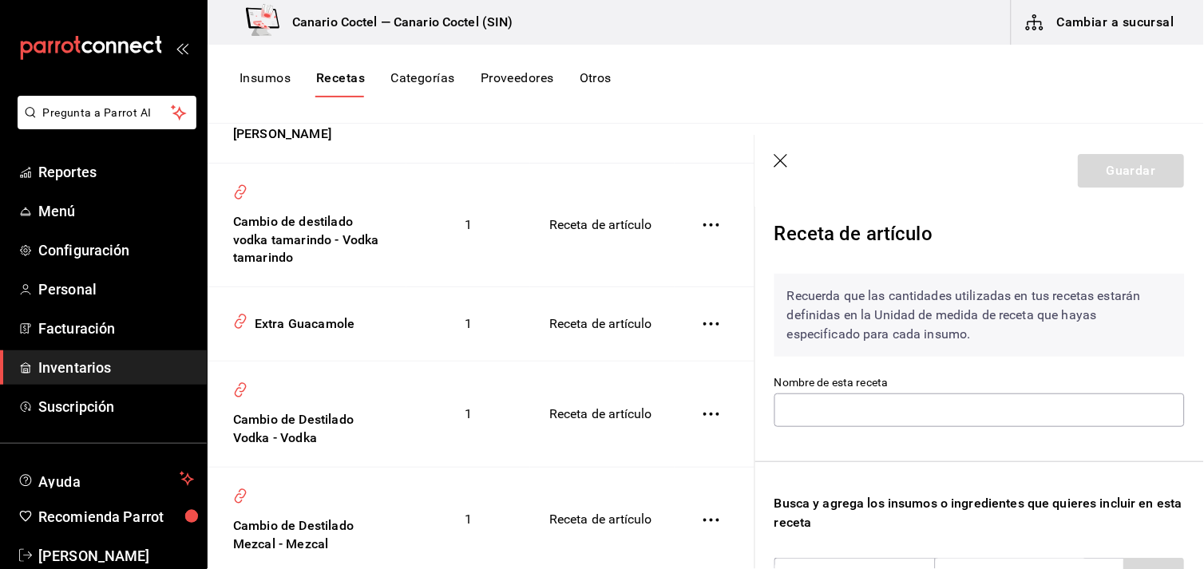
type input "Camarones roca rec"
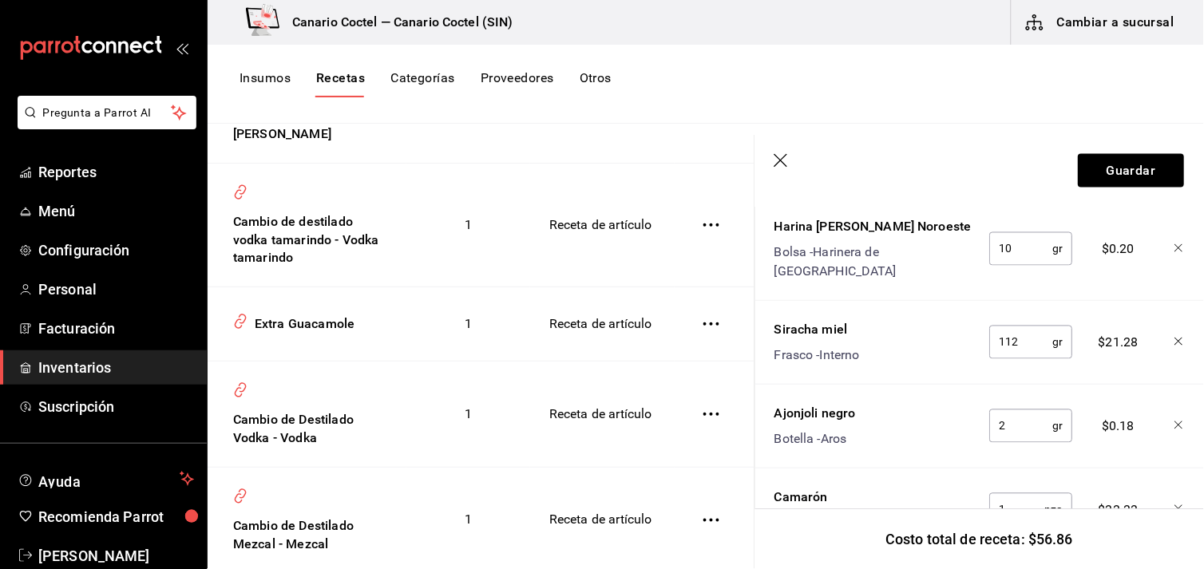
scroll to position [680, 0]
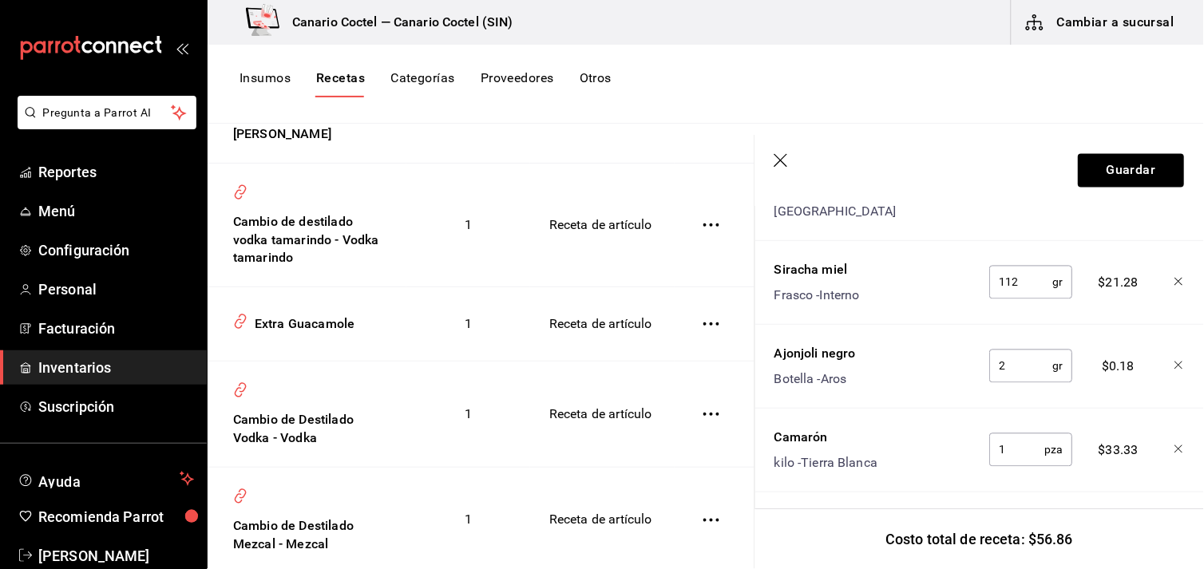
click at [779, 155] on icon "button" at bounding box center [783, 162] width 16 height 16
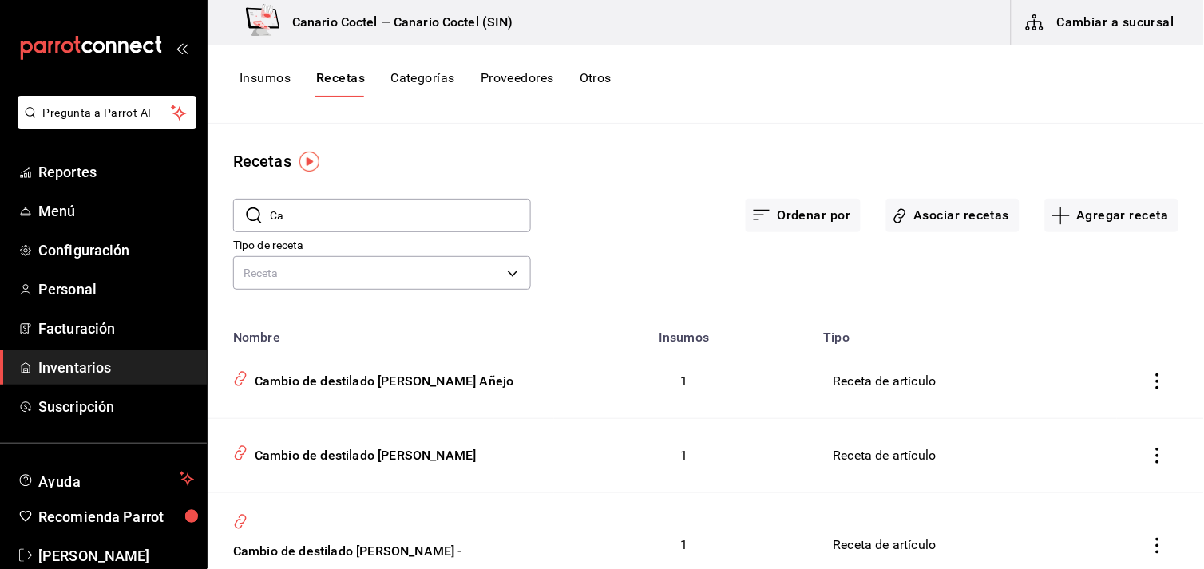
click at [331, 219] on input "Ca" at bounding box center [400, 216] width 261 height 32
type input "C"
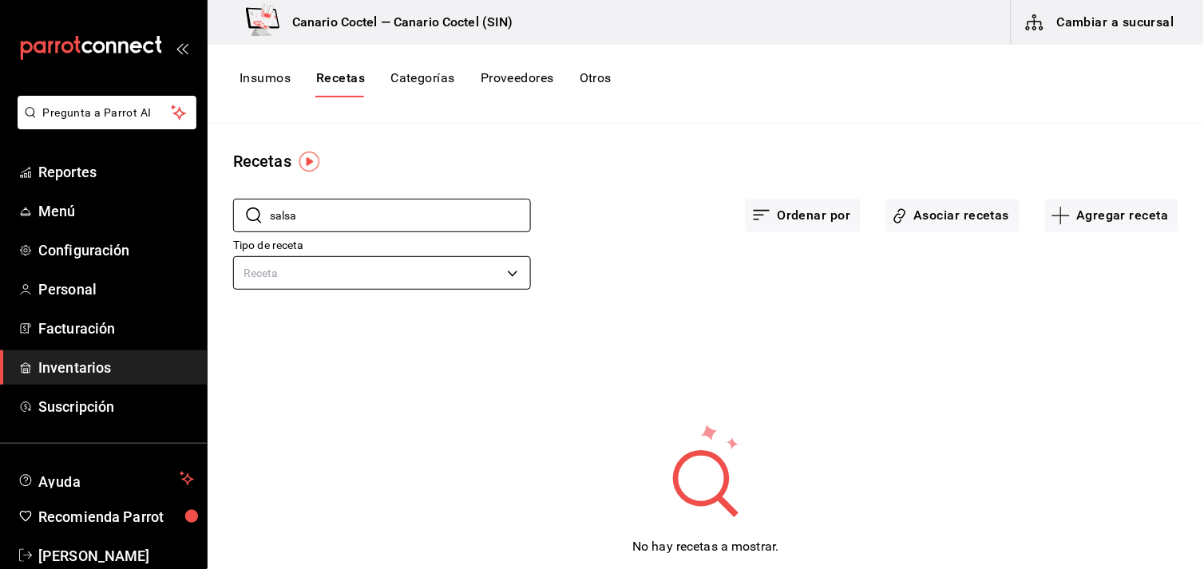
type input "salsa"
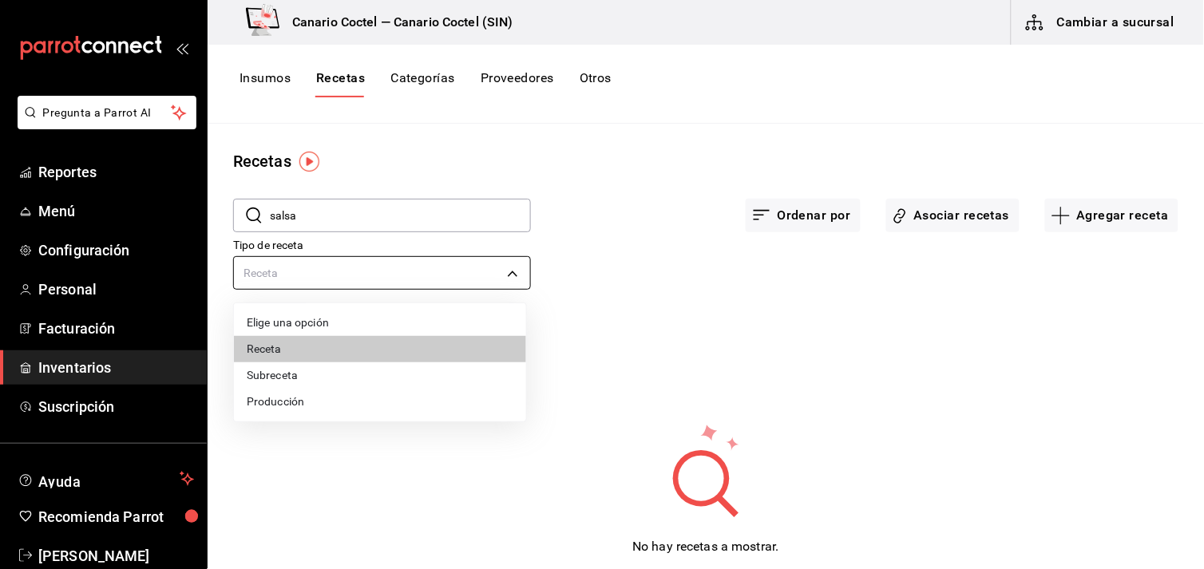
click at [507, 270] on body "Pregunta a Parrot AI Reportes Menú Configuración Personal Facturación Inventari…" at bounding box center [602, 279] width 1204 height 558
click at [333, 371] on li "Subreceta" at bounding box center [380, 376] width 292 height 26
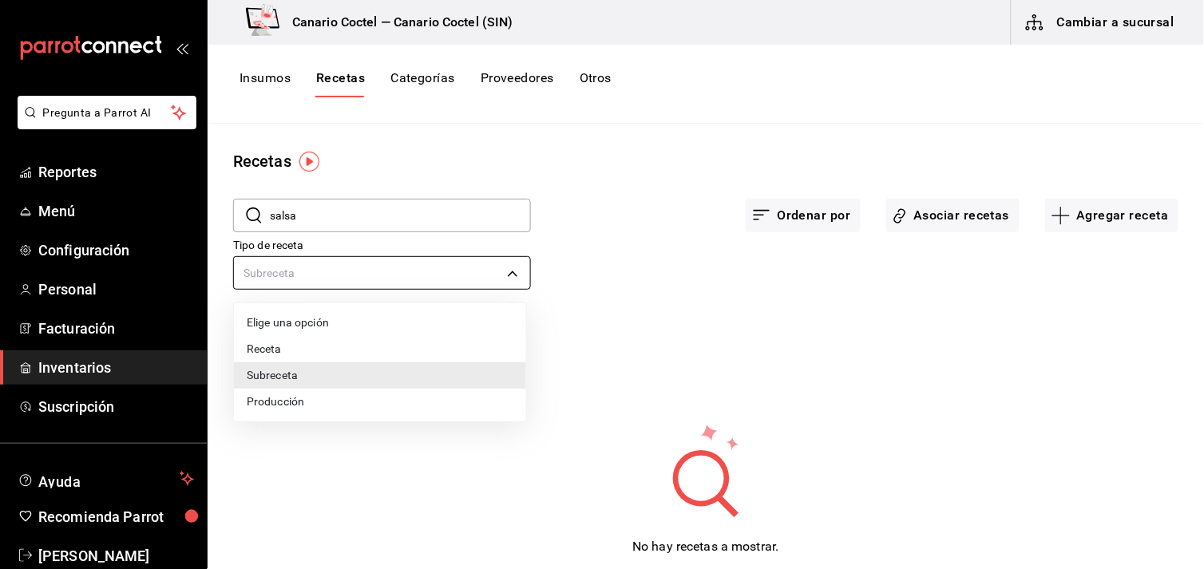
click at [512, 272] on body "Pregunta a Parrot AI Reportes Menú Configuración Personal Facturación Inventari…" at bounding box center [602, 279] width 1204 height 558
click at [343, 404] on li "Producción" at bounding box center [380, 402] width 292 height 26
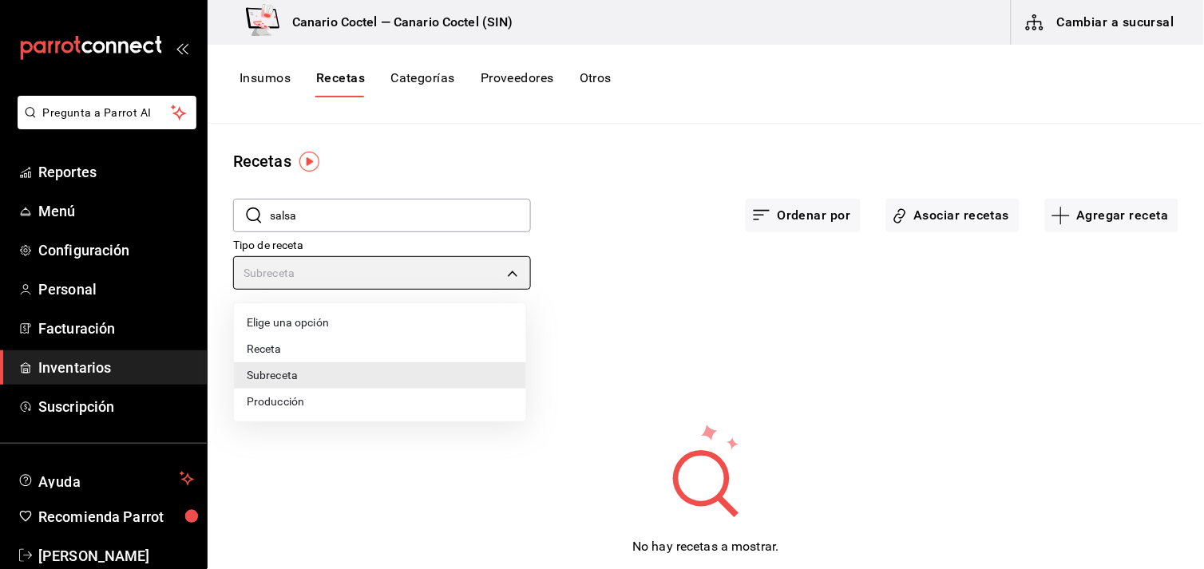
type input "PREPARATION"
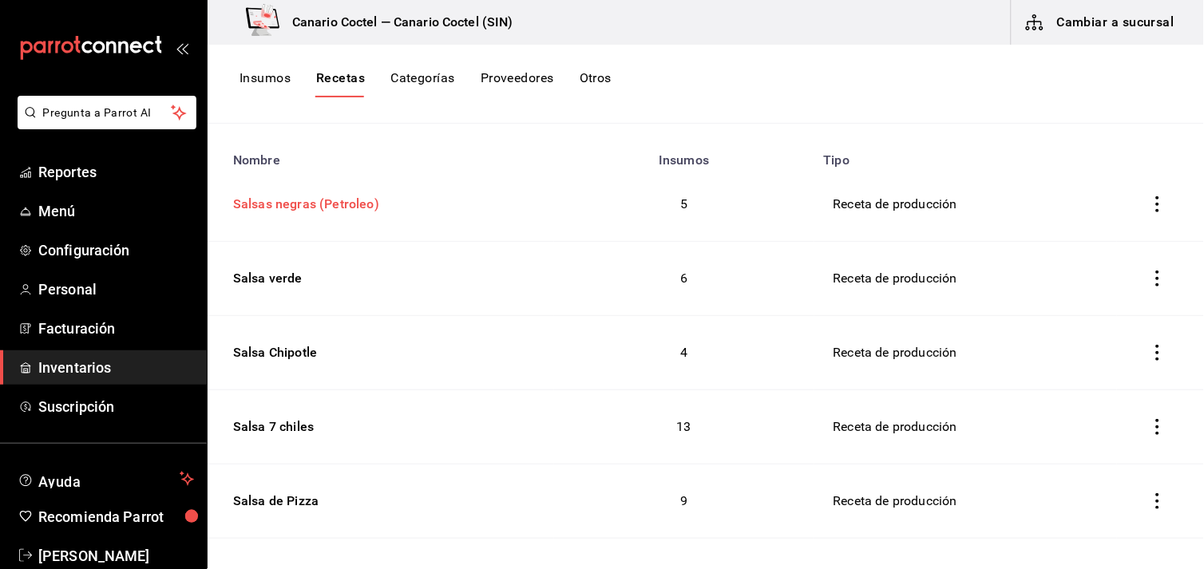
scroll to position [266, 0]
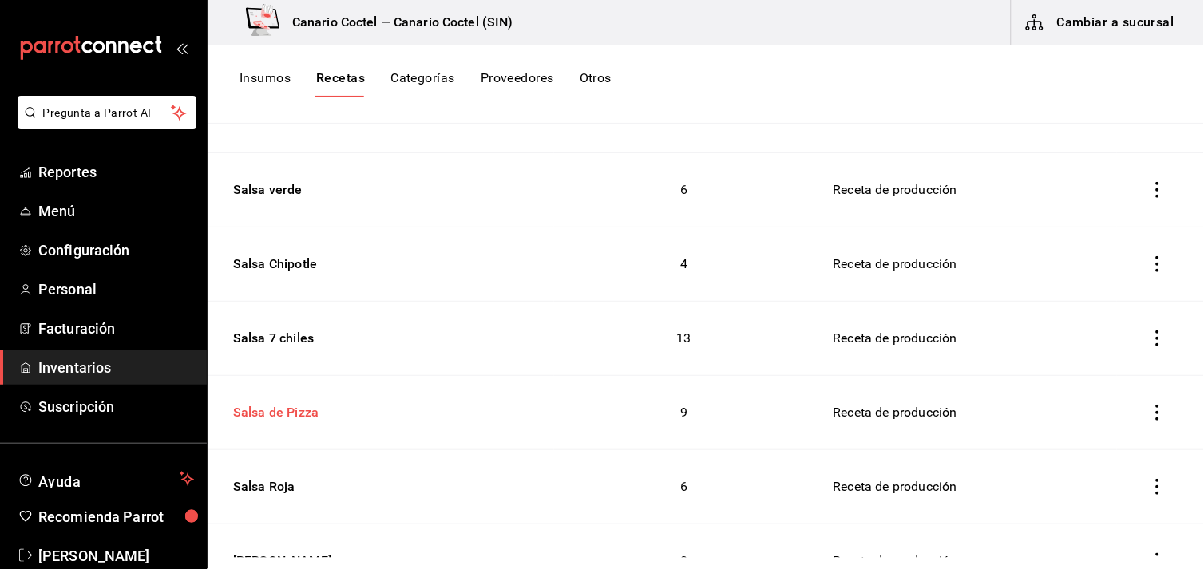
click at [284, 417] on div "Salsa de Pizza" at bounding box center [273, 410] width 92 height 25
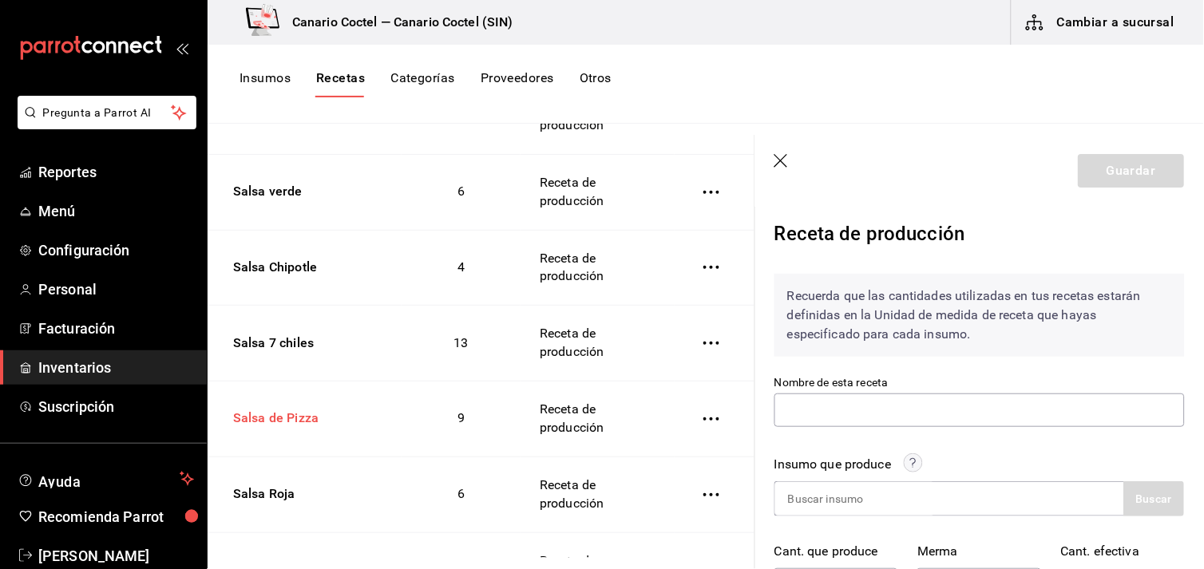
type input "Salsa de Pizza"
type input "1,350"
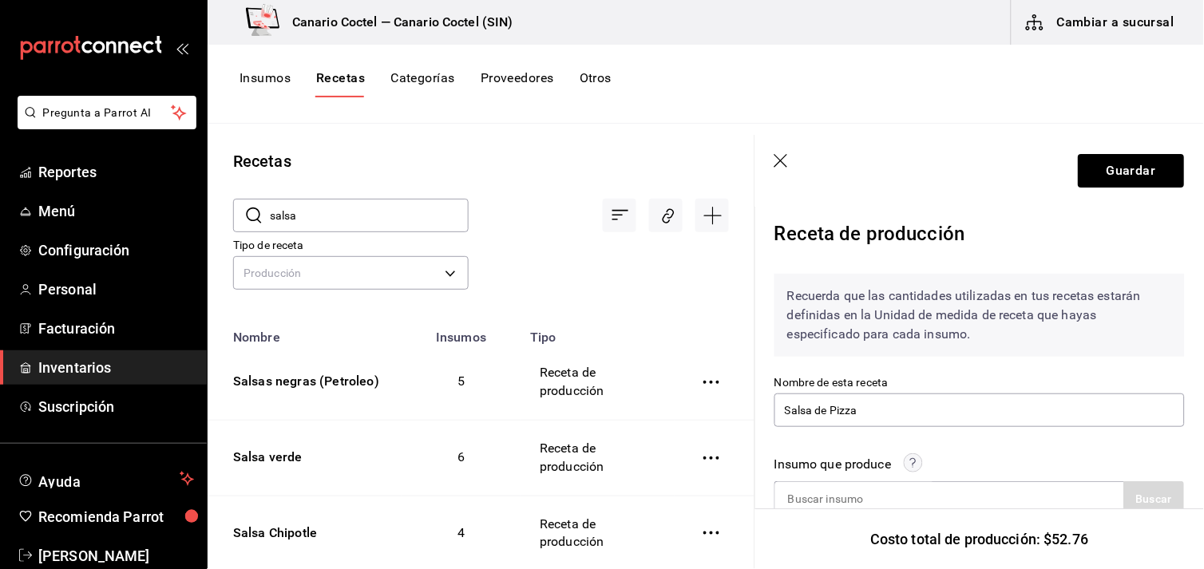
click at [276, 76] on button "Insumos" at bounding box center [265, 83] width 51 height 27
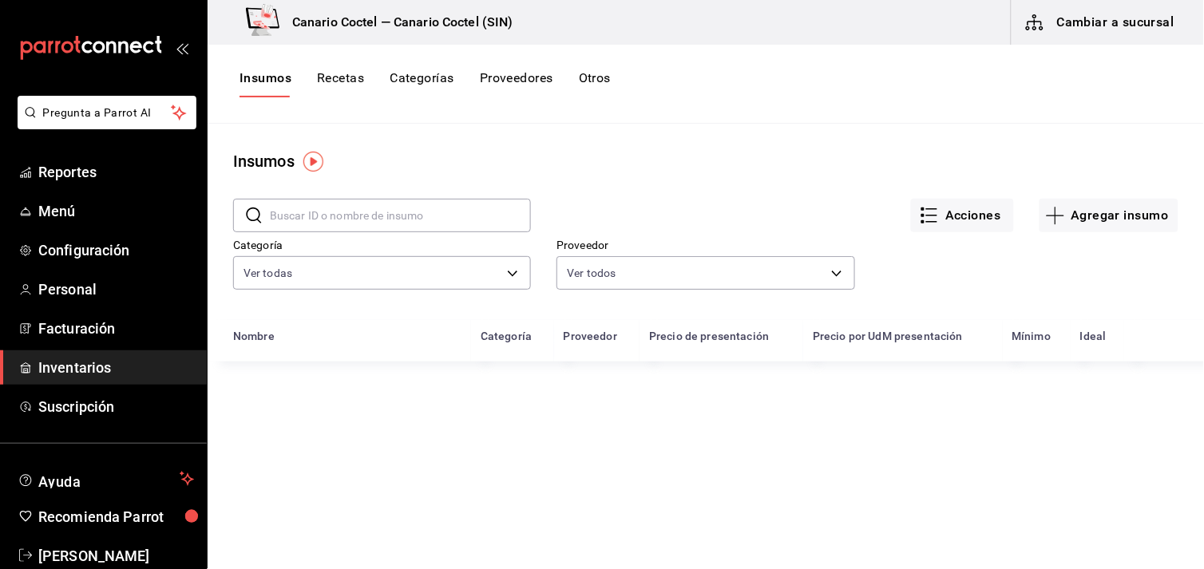
click at [315, 216] on input "text" at bounding box center [400, 216] width 261 height 32
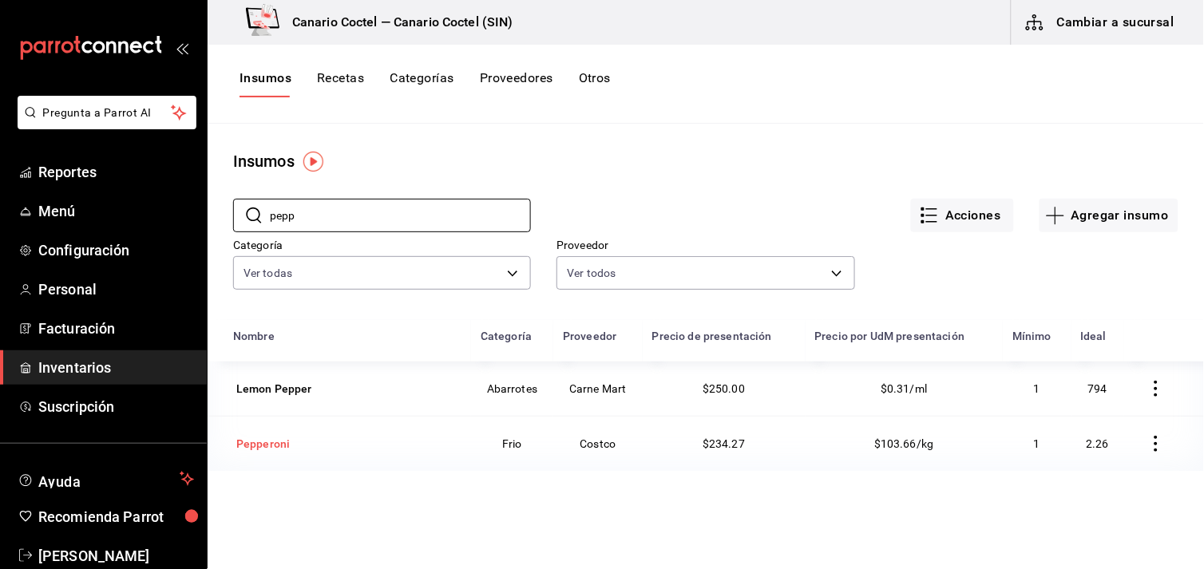
type input "pepp"
click at [276, 442] on div "Pepperoni" at bounding box center [263, 444] width 54 height 16
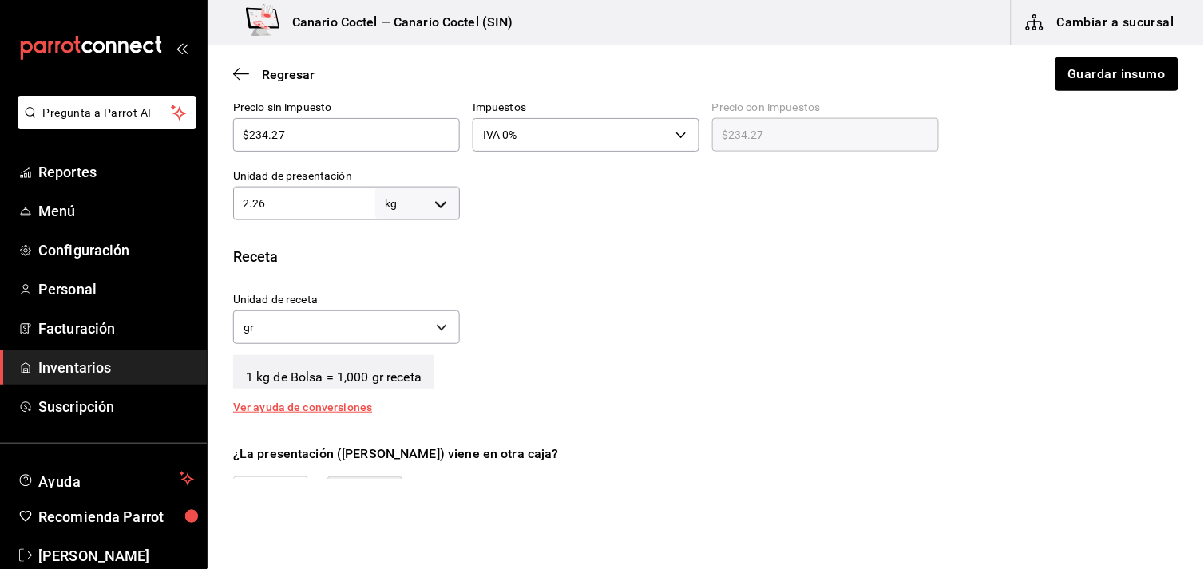
scroll to position [89, 0]
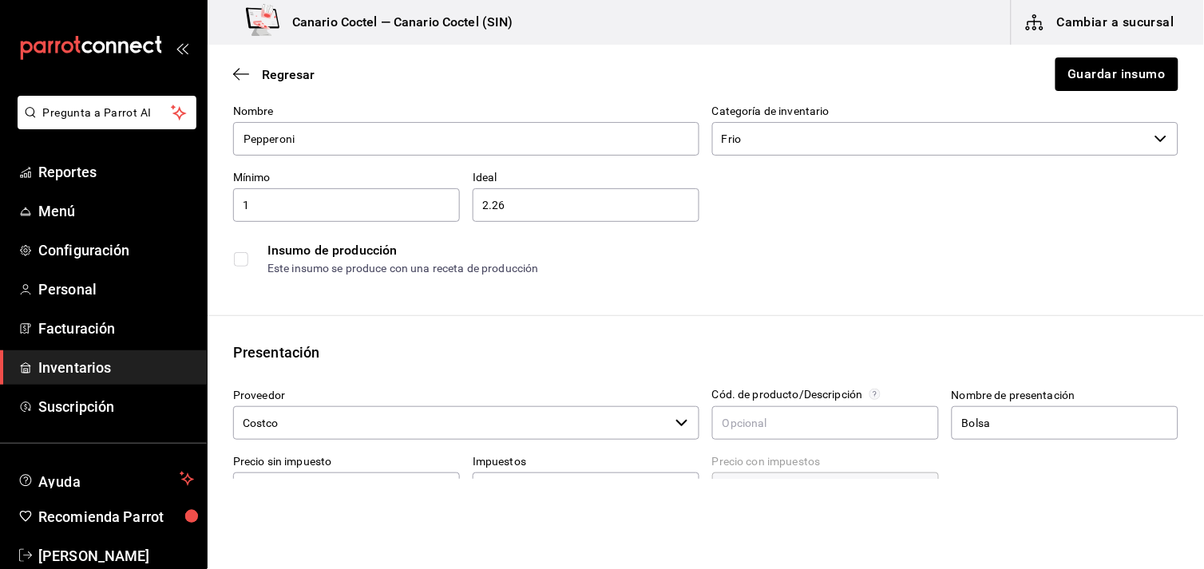
click at [232, 69] on div "Regresar Guardar insumo" at bounding box center [706, 74] width 997 height 59
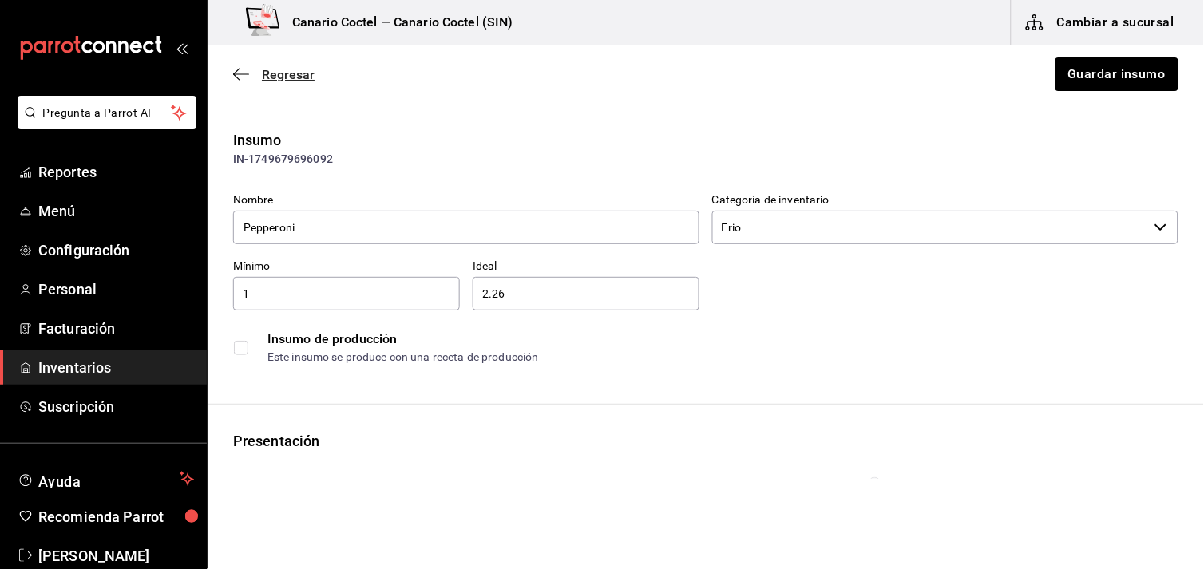
click at [268, 76] on span "Regresar" at bounding box center [288, 74] width 53 height 15
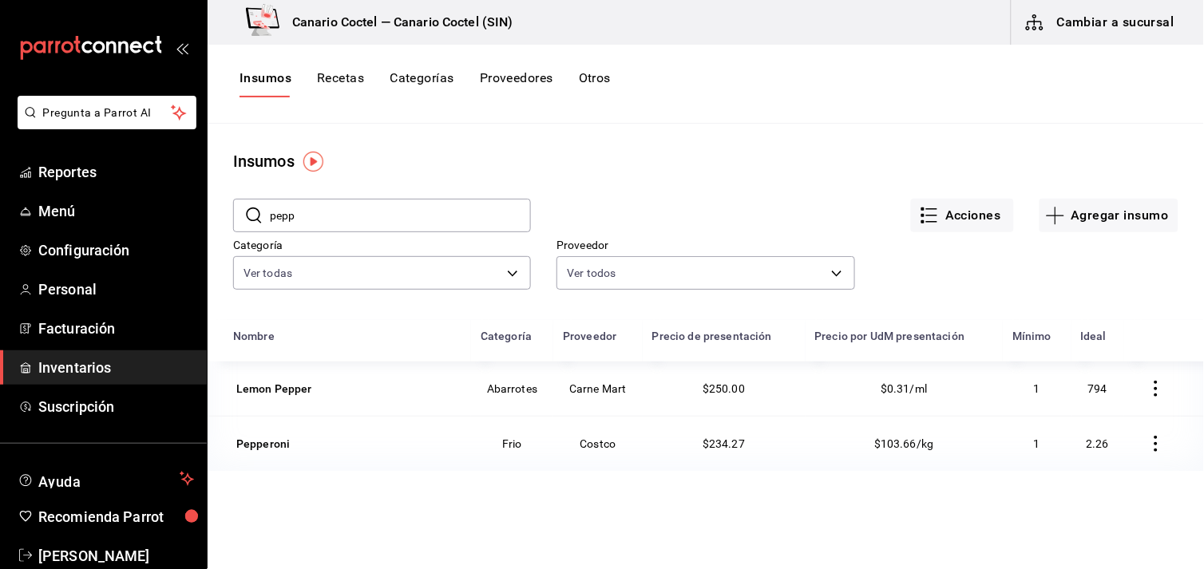
click at [1088, 19] on button "Cambiar a sucursal" at bounding box center [1102, 22] width 180 height 45
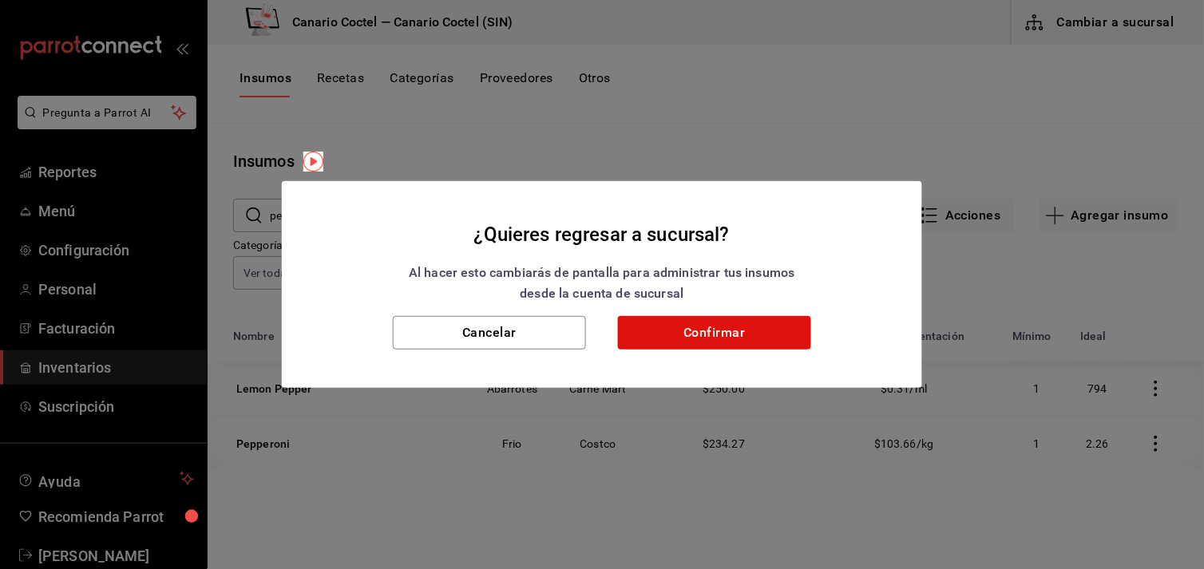
click at [708, 314] on h2 "¿Quieres regresar a sucursal? Al hacer esto cambiarás de pantalla para administ…" at bounding box center [602, 249] width 640 height 136
click at [708, 328] on button "Confirmar" at bounding box center [714, 333] width 193 height 34
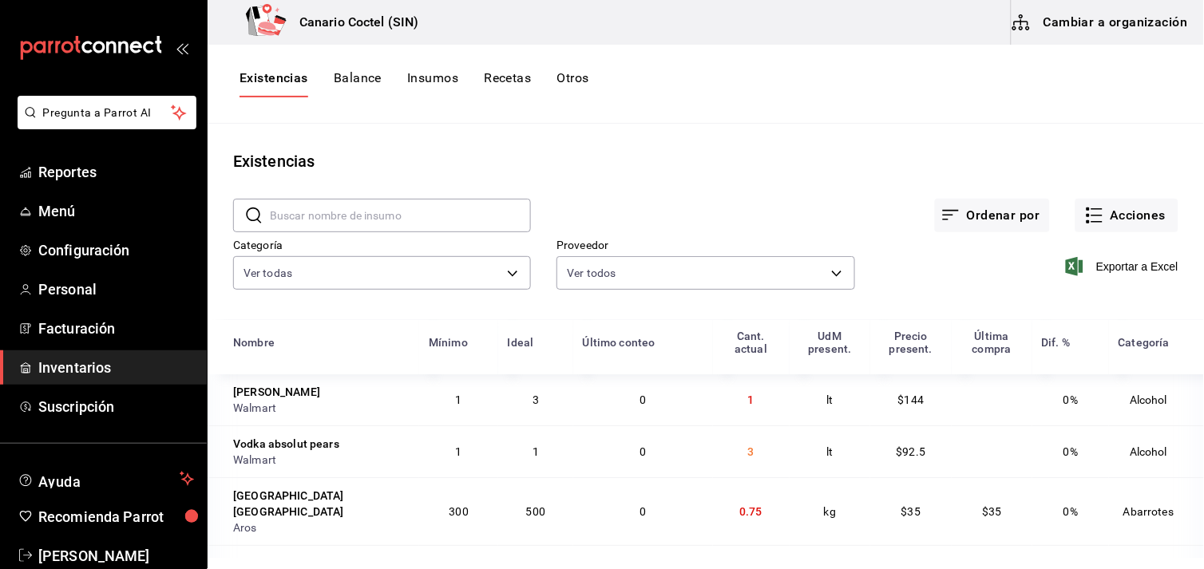
click at [431, 212] on input "text" at bounding box center [400, 216] width 261 height 32
type input "pep"
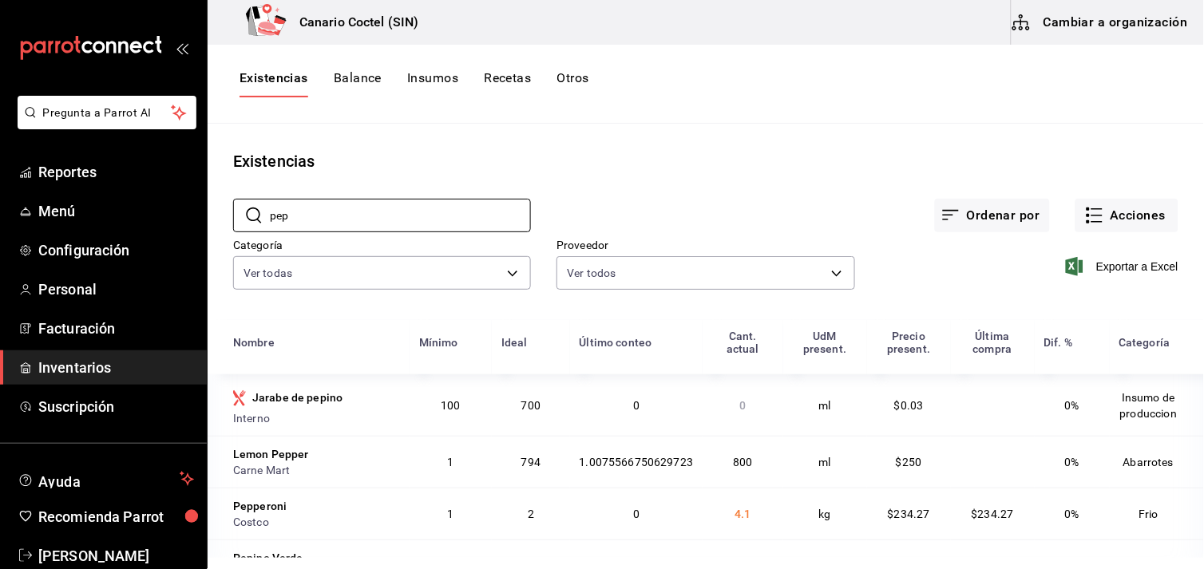
scroll to position [41, 0]
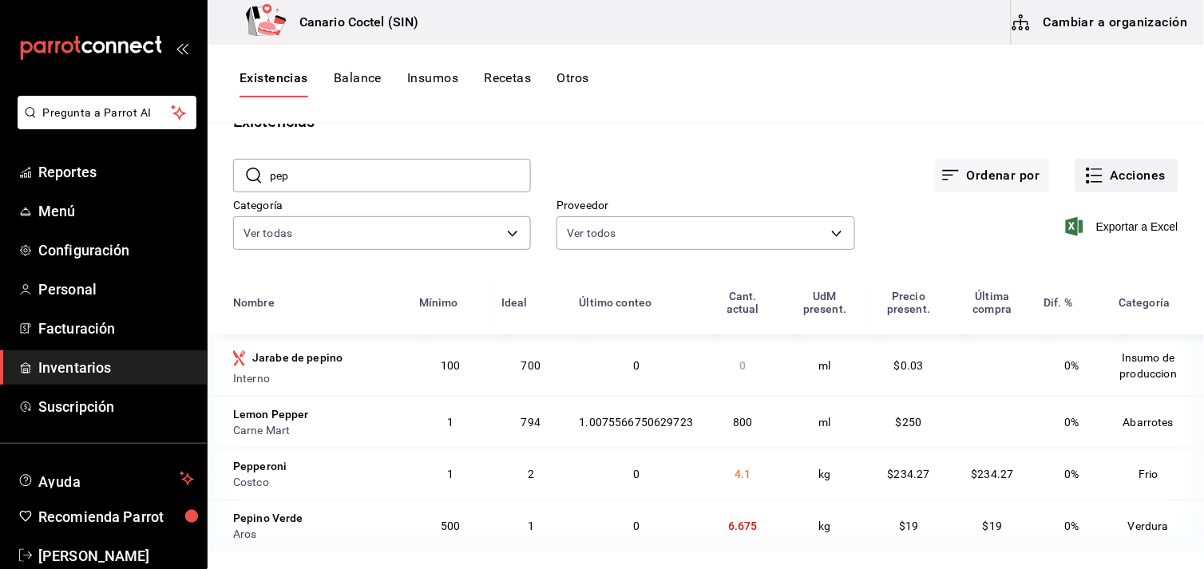
click at [1115, 176] on button "Acciones" at bounding box center [1127, 176] width 103 height 34
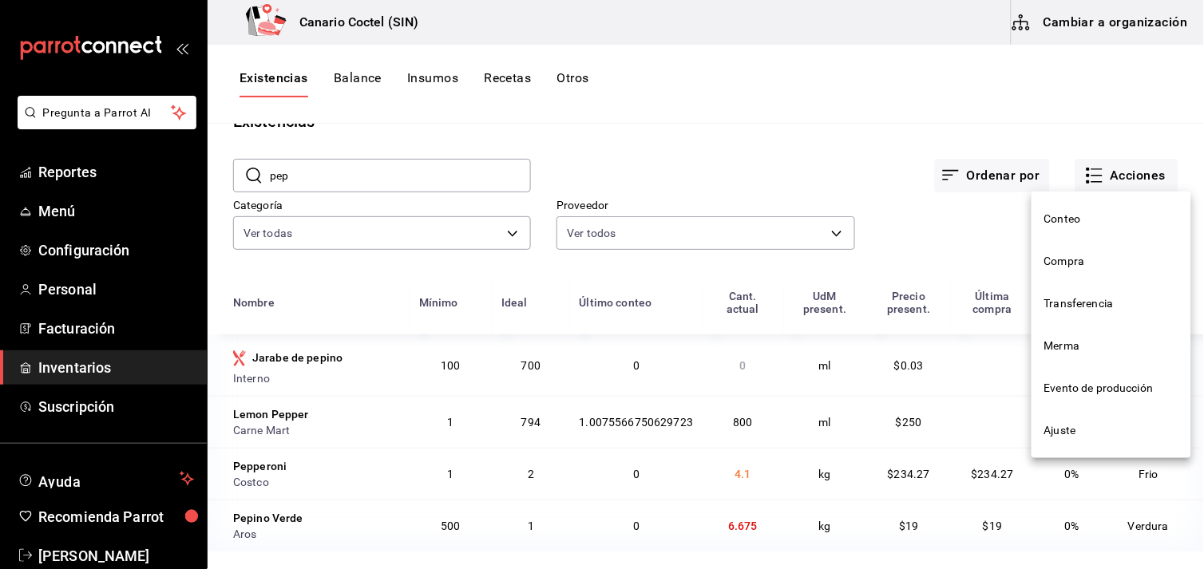
click at [1126, 386] on span "Evento de producción" at bounding box center [1112, 388] width 134 height 17
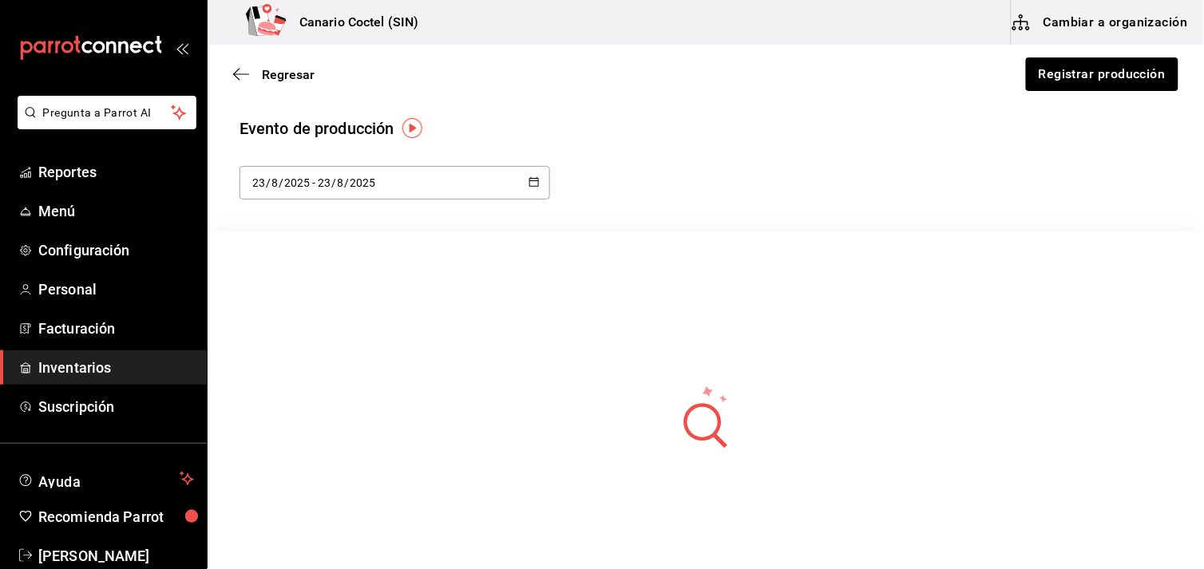
click at [531, 180] on icon "button" at bounding box center [534, 181] width 11 height 11
click at [307, 303] on li "Semana actual" at bounding box center [315, 305] width 151 height 36
type input "[DATE]"
type input "17"
click at [236, 74] on icon "button" at bounding box center [241, 73] width 16 height 1
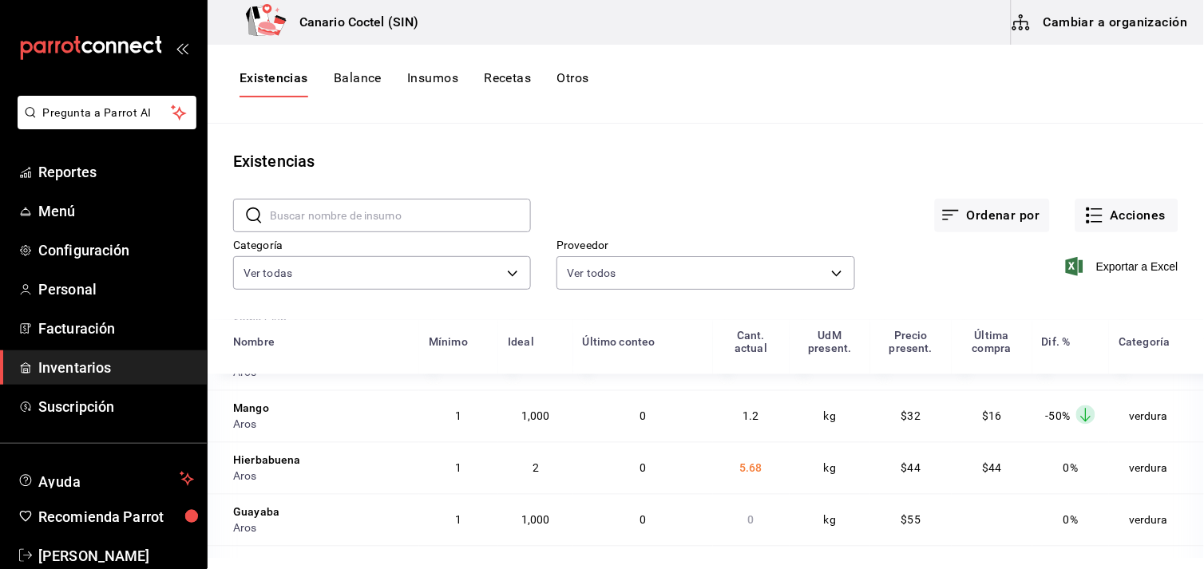
scroll to position [2218, 0]
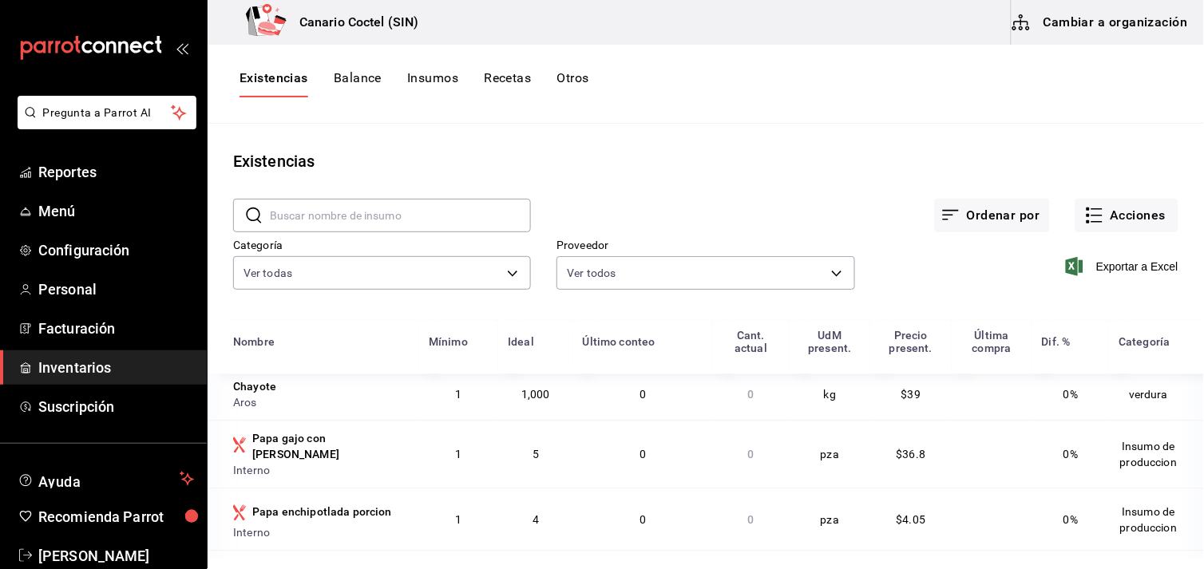
click at [348, 77] on button "Balance" at bounding box center [358, 83] width 48 height 27
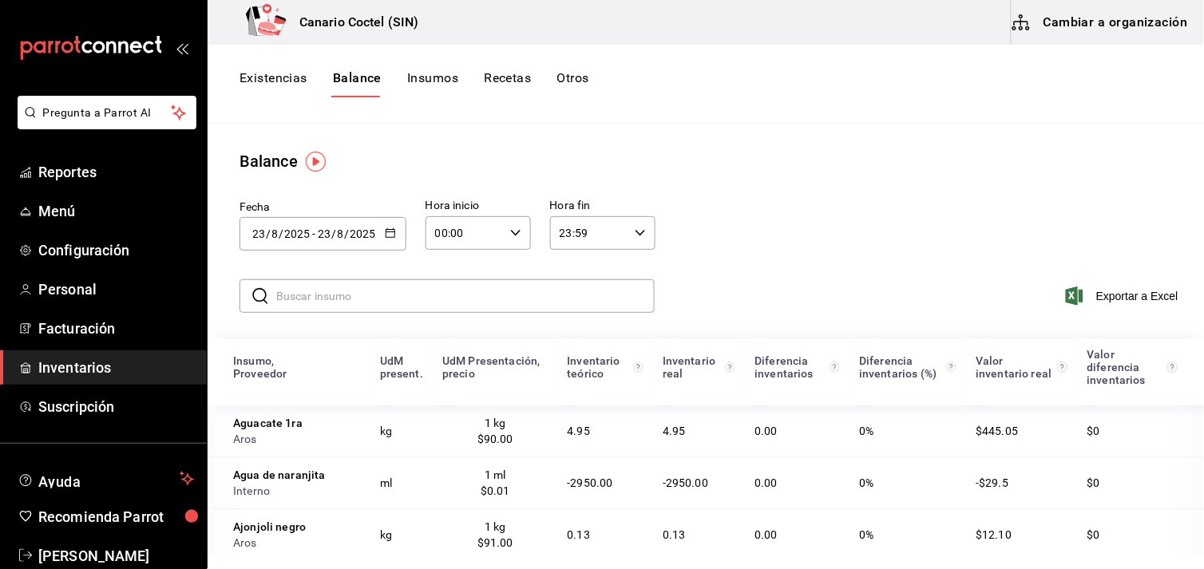
click at [387, 232] on \(Stroke\) "button" at bounding box center [390, 232] width 9 height 1
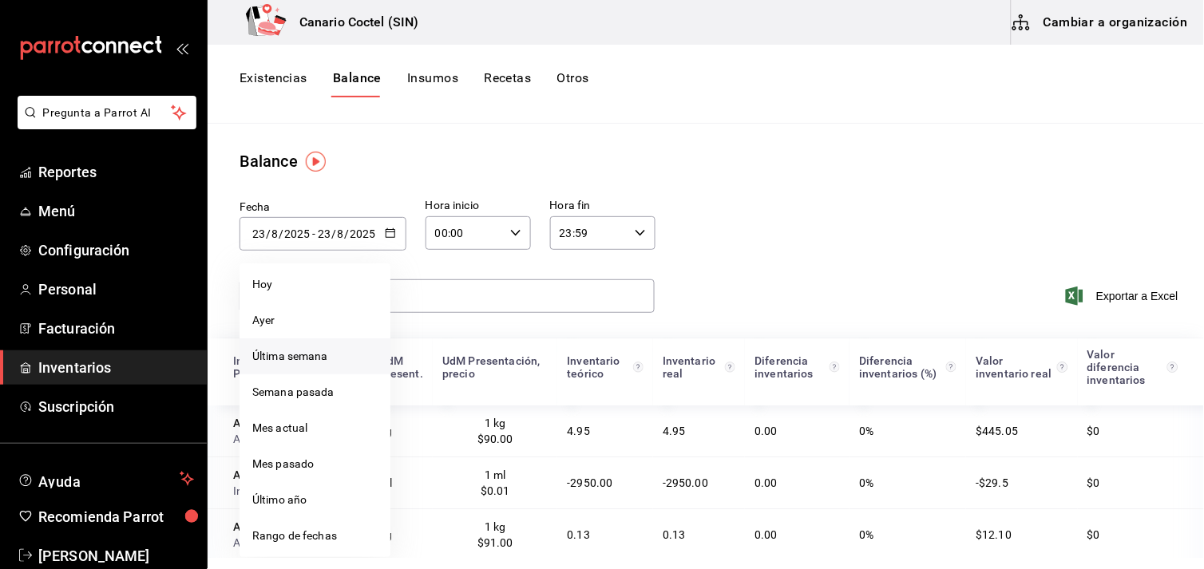
click at [315, 361] on li "Última semana" at bounding box center [315, 357] width 151 height 36
type input "2025-08-17"
type input "17"
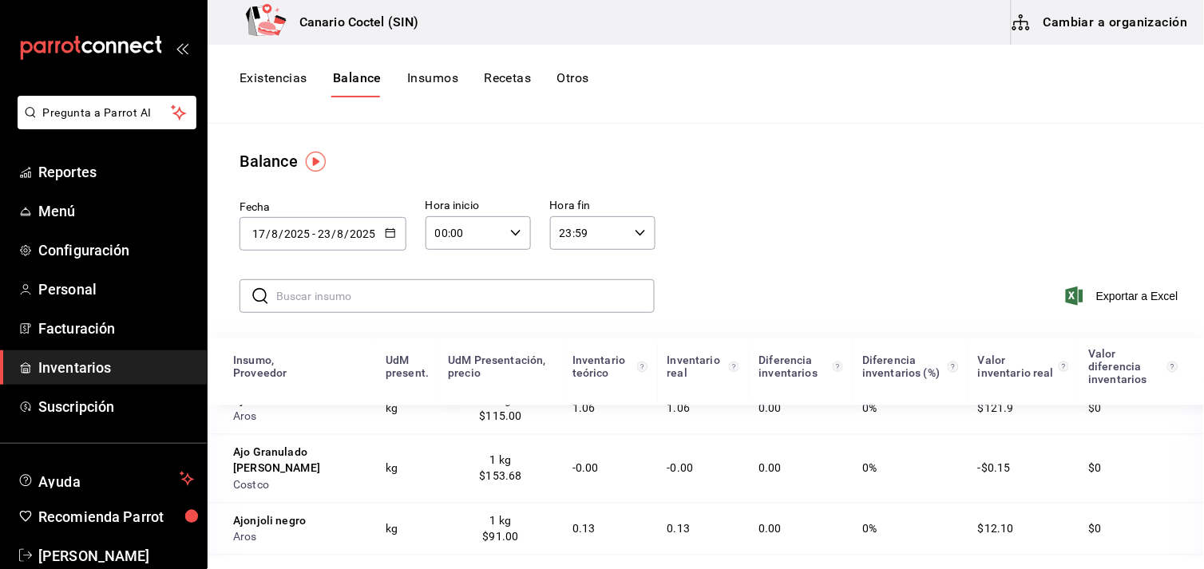
scroll to position [621, 0]
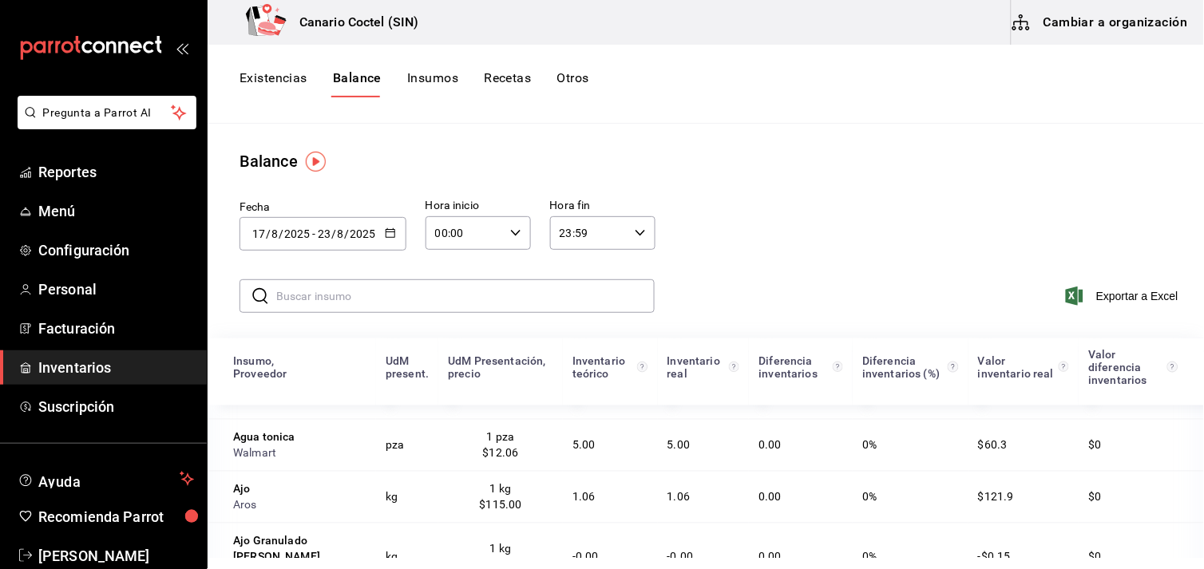
click at [264, 76] on button "Existencias" at bounding box center [274, 83] width 68 height 27
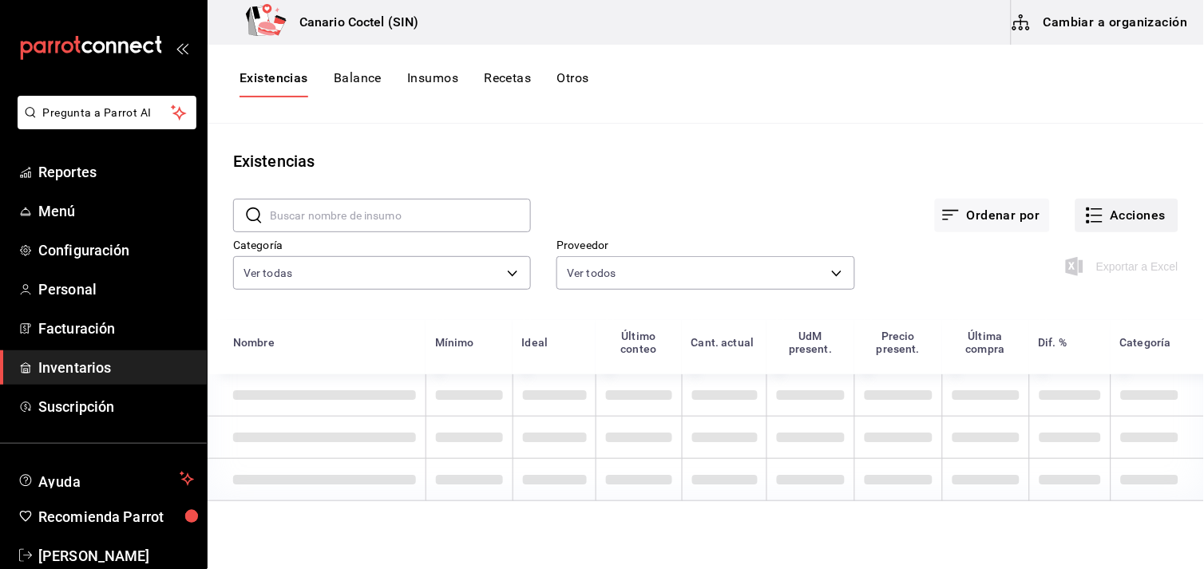
click at [1135, 212] on button "Acciones" at bounding box center [1127, 216] width 103 height 34
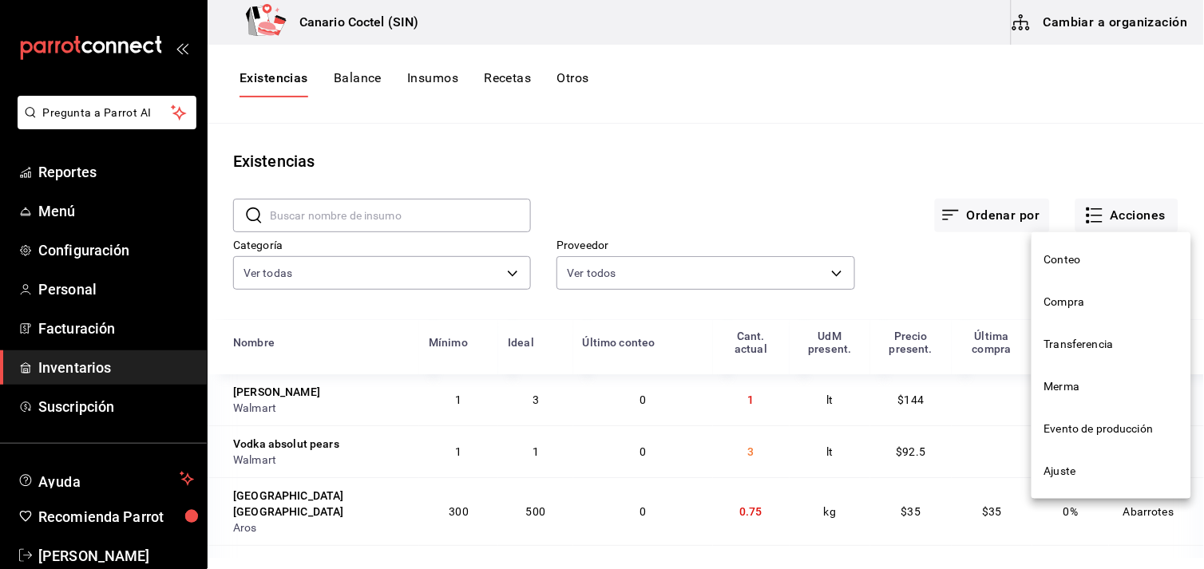
click at [1064, 474] on span "Ajuste" at bounding box center [1112, 471] width 134 height 17
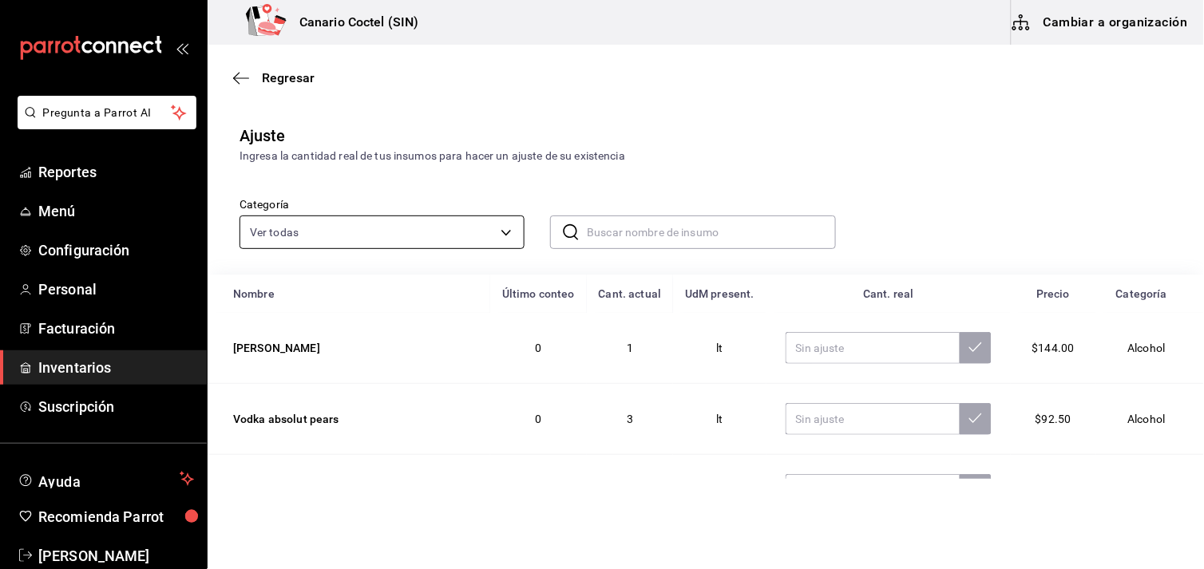
click at [502, 234] on body "Pregunta a Parrot AI Reportes Menú Configuración Personal Facturación Inventari…" at bounding box center [602, 239] width 1204 height 479
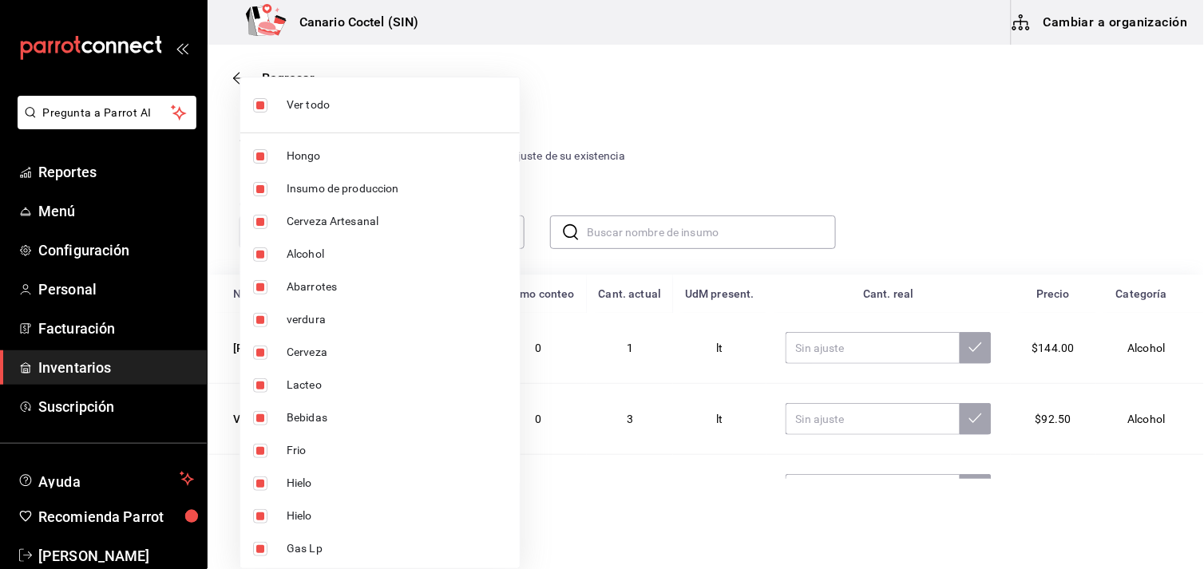
click at [304, 286] on span "Abarrotes" at bounding box center [397, 287] width 220 height 17
type input "563f52eb-053c-48b7-ad53-9ee251be5005,9a08ec74-f345-4677-a58d-9a3e64d1dcf5,9ef14…"
checkbox input "false"
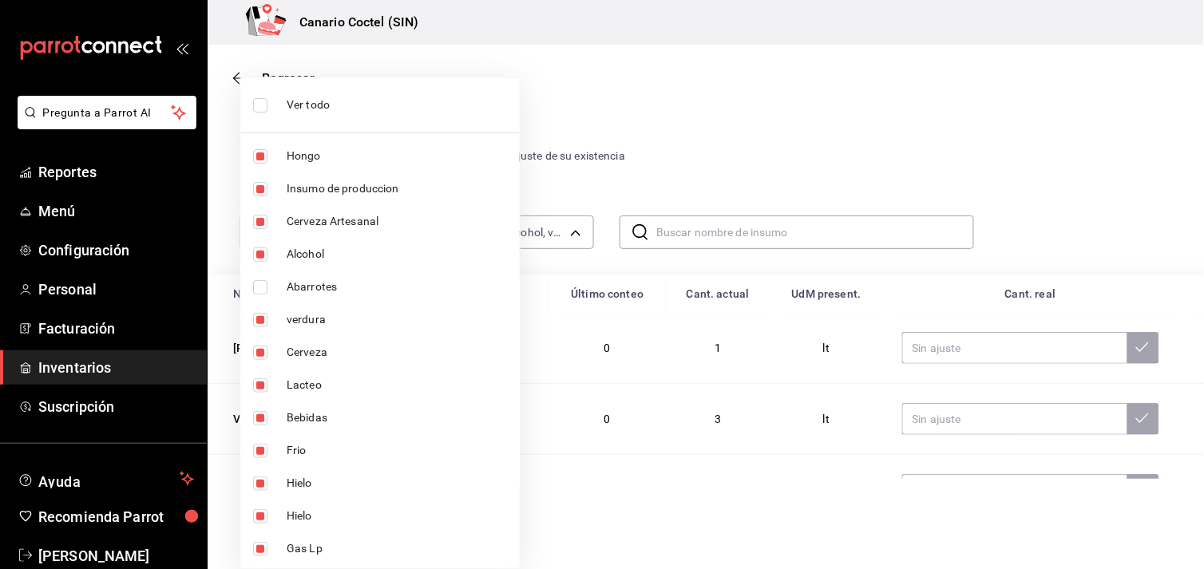
click at [325, 106] on span "Ver todo" at bounding box center [397, 105] width 220 height 17
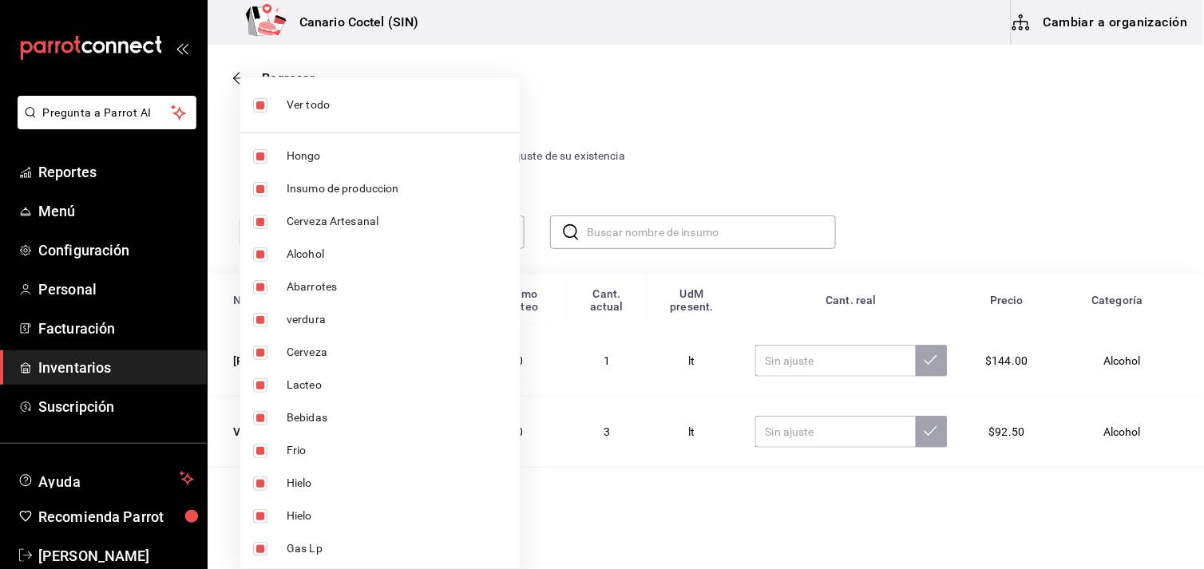
type input "563f52eb-053c-48b7-ad53-9ee251be5005,9a08ec74-f345-4677-a58d-9a3e64d1dcf5,9ef14…"
checkbox input "true"
click at [302, 101] on span "Ver todo" at bounding box center [397, 105] width 220 height 17
checkbox input "false"
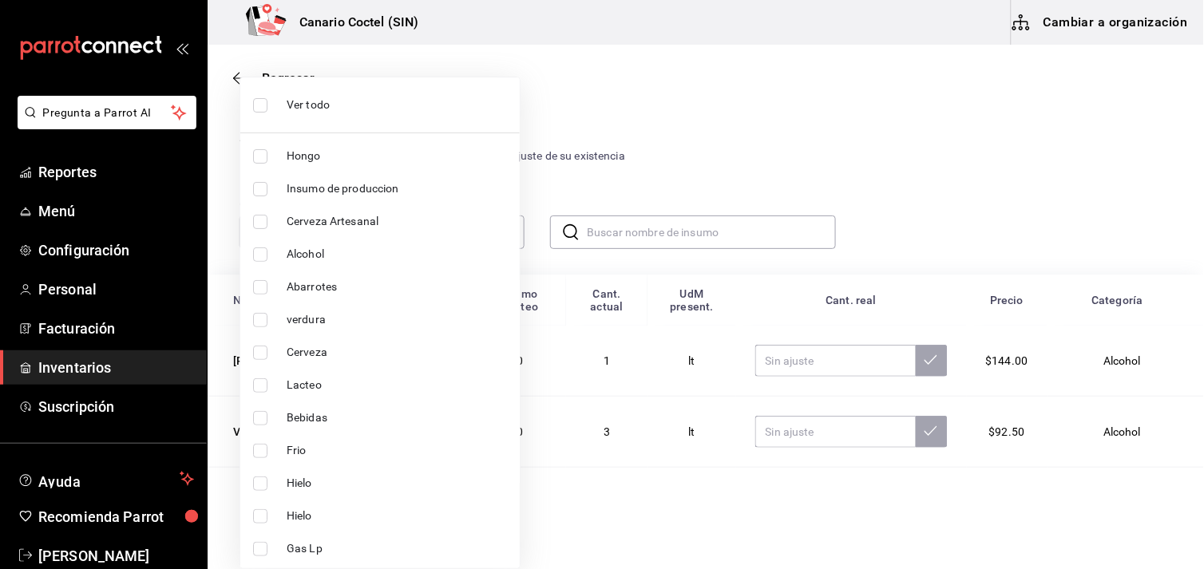
checkbox input "false"
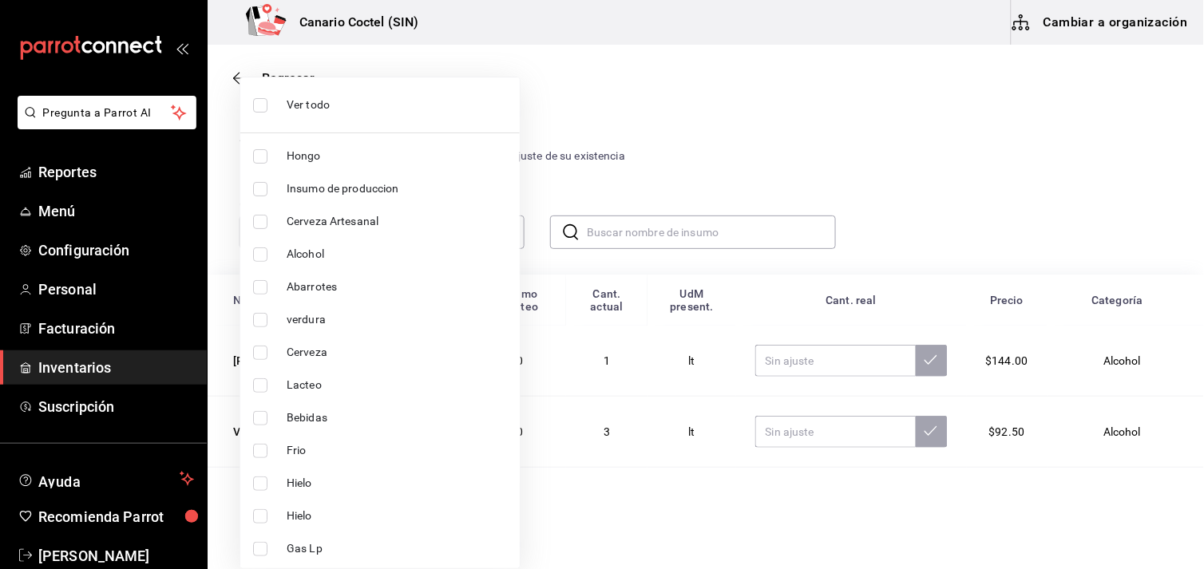
checkbox input "false"
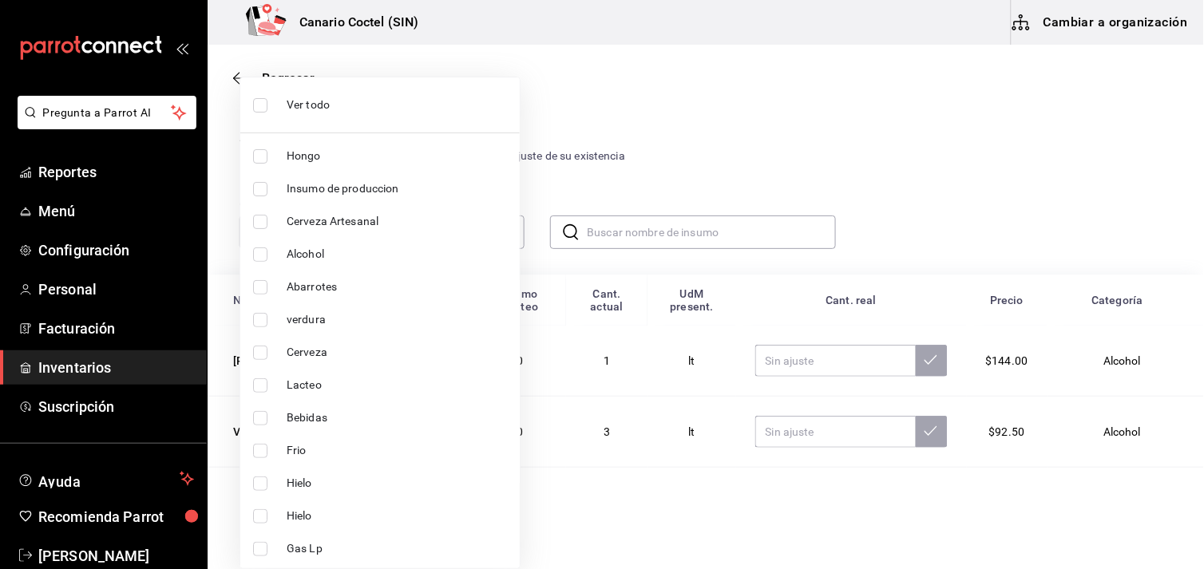
checkbox input "false"
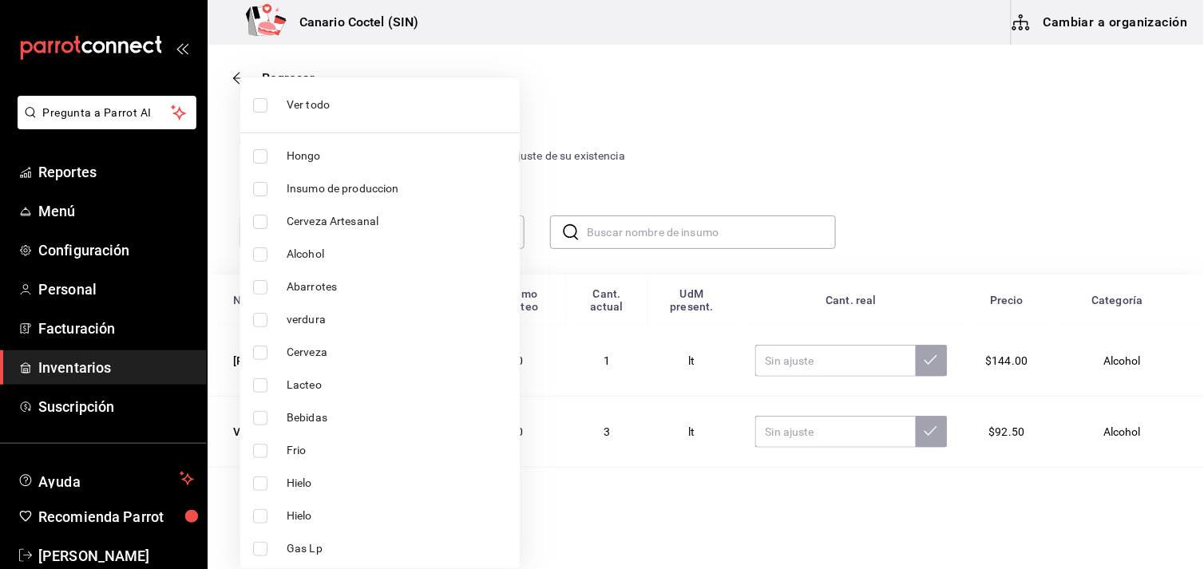
checkbox input "false"
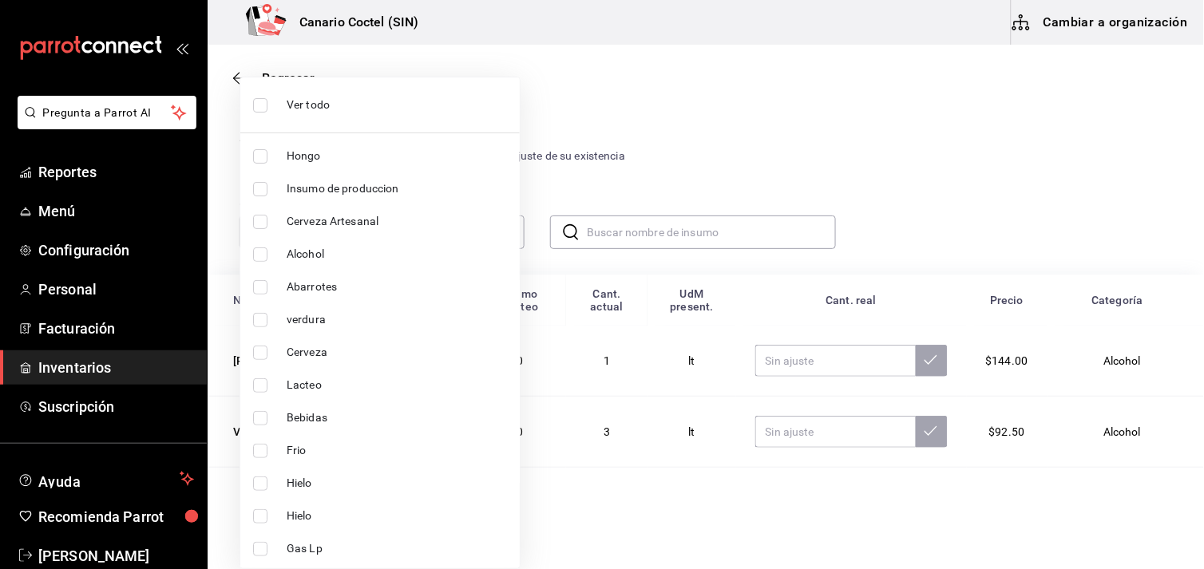
checkbox input "false"
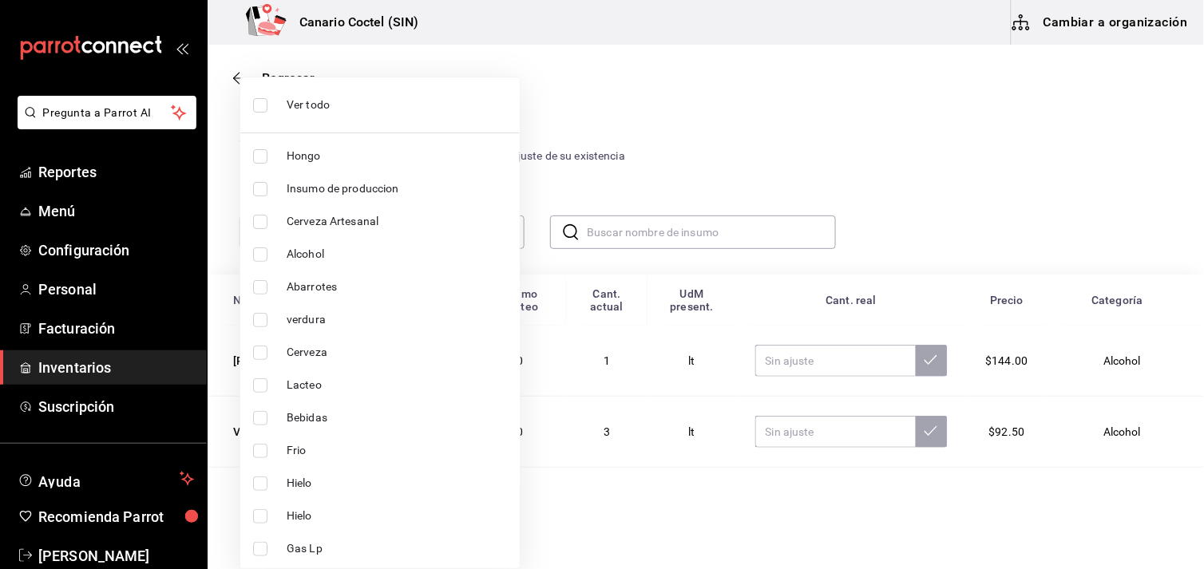
checkbox input "false"
click at [324, 316] on span "verdura" at bounding box center [397, 319] width 220 height 17
type input "841d8173-2c36-4ba4-a847-5f2802a90774"
checkbox input "true"
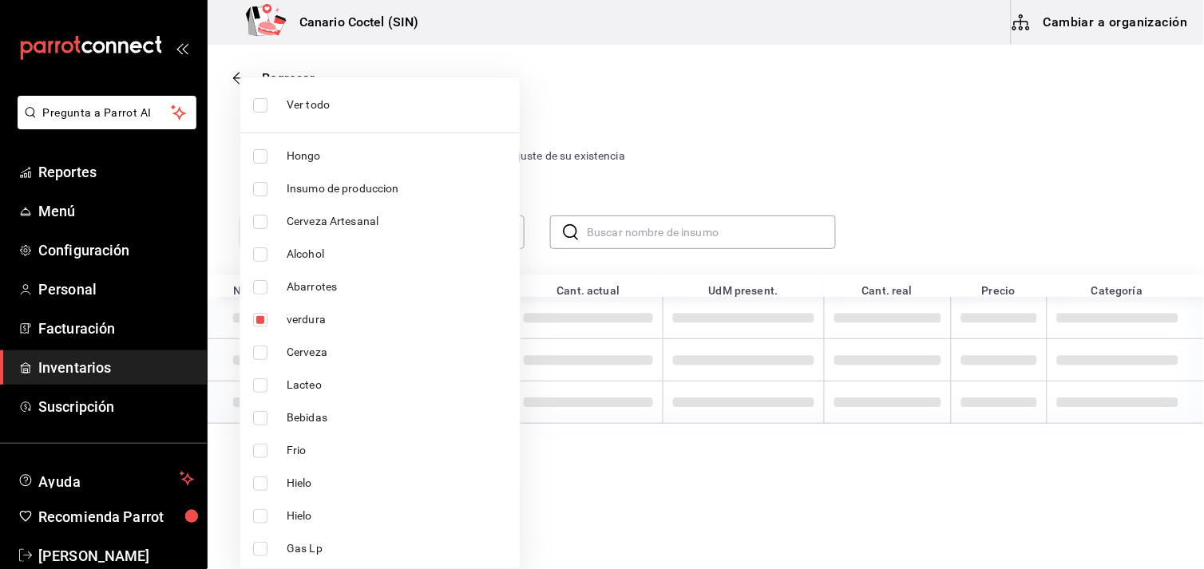
click at [572, 475] on div at bounding box center [602, 284] width 1204 height 569
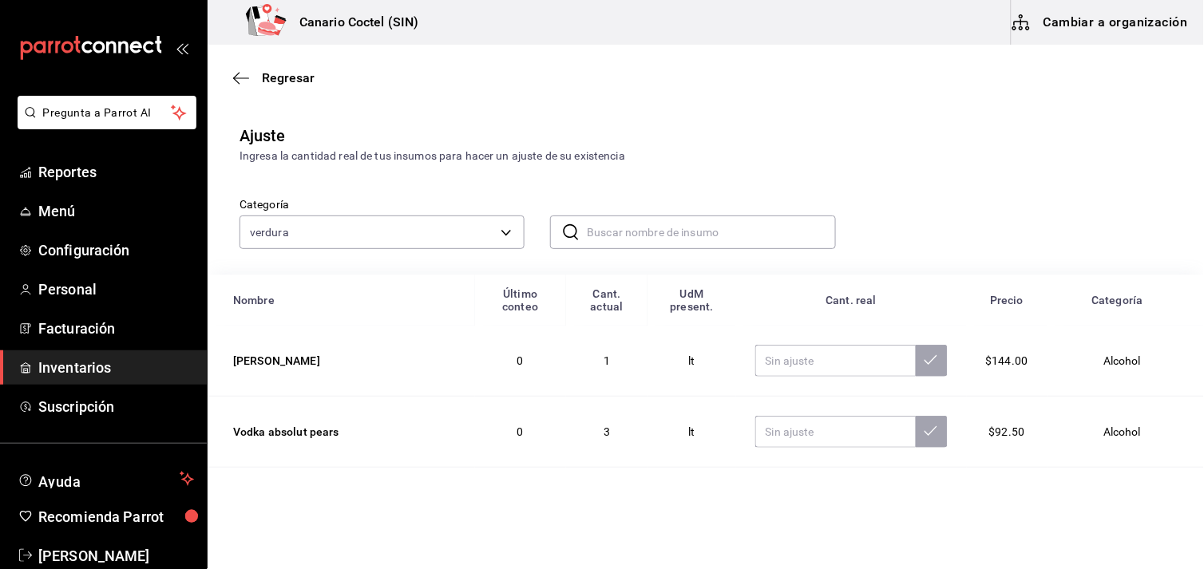
click at [620, 236] on input "text" at bounding box center [711, 232] width 248 height 32
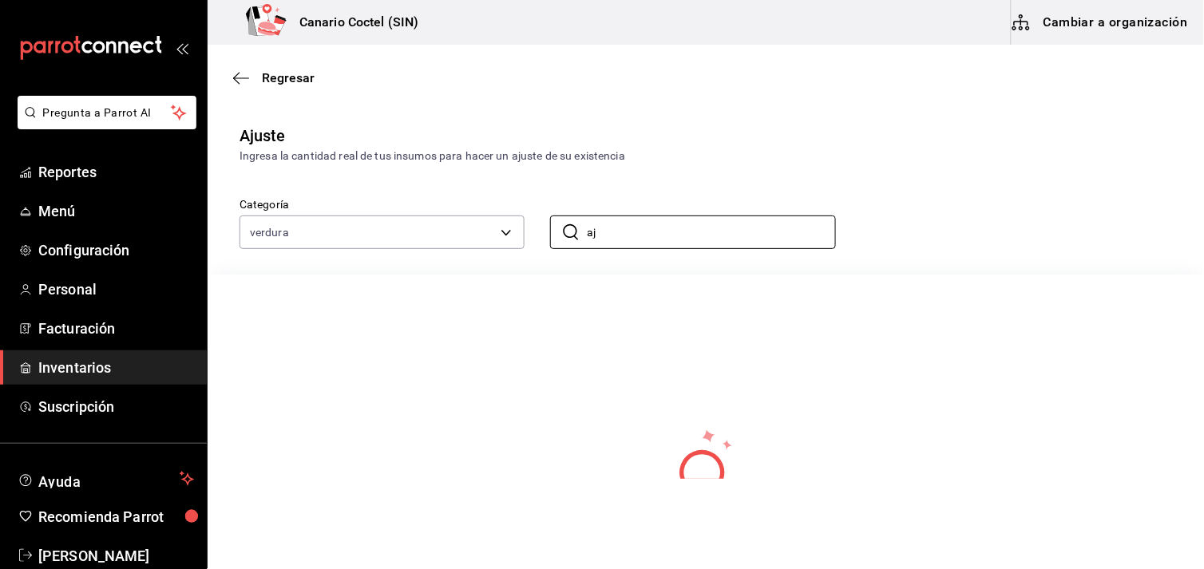
type input "a"
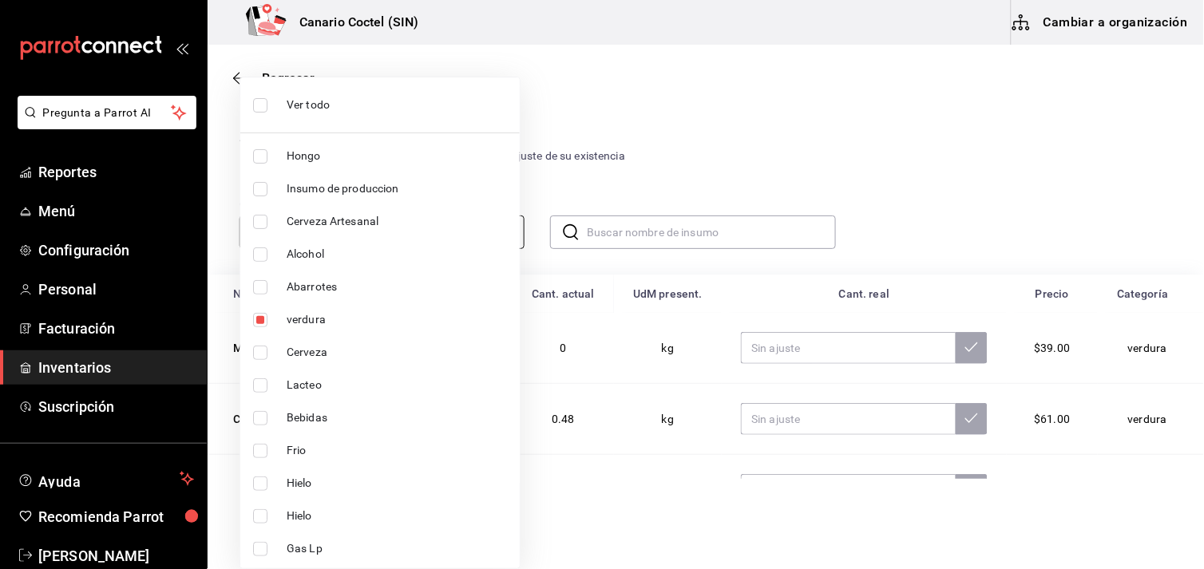
click at [501, 236] on body "Pregunta a Parrot AI Reportes Menú Configuración Personal Facturación Inventari…" at bounding box center [602, 239] width 1204 height 479
click at [300, 323] on span "verdura" at bounding box center [397, 319] width 220 height 17
checkbox input "false"
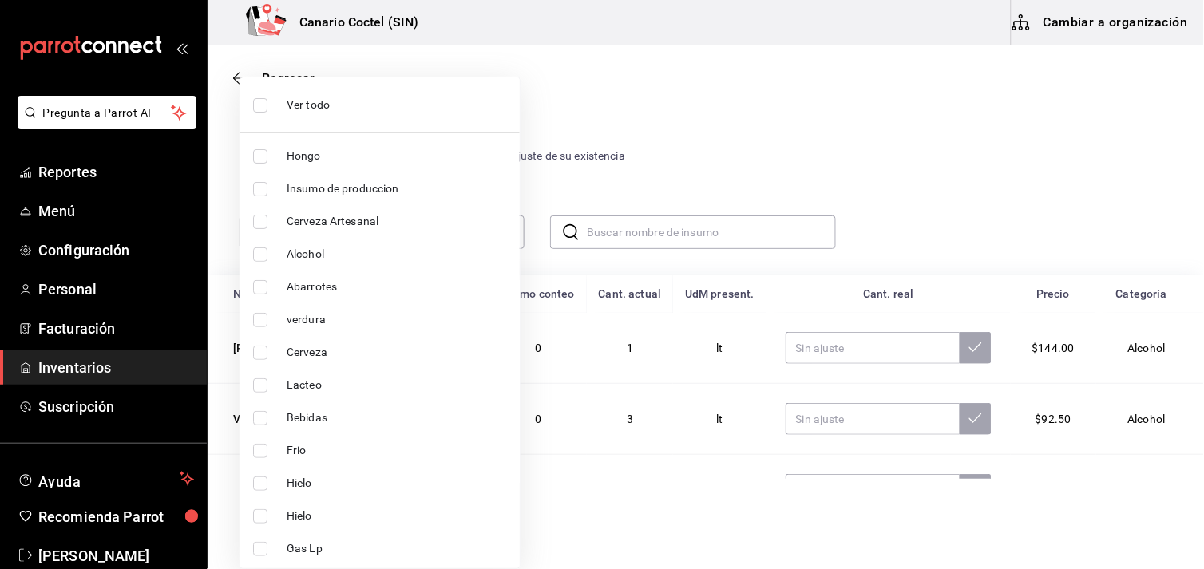
click at [256, 286] on input "checkbox" at bounding box center [260, 287] width 14 height 14
checkbox input "true"
type input "c86f08b4-fbe4-4ace-bad4-f4f759b8ed1e"
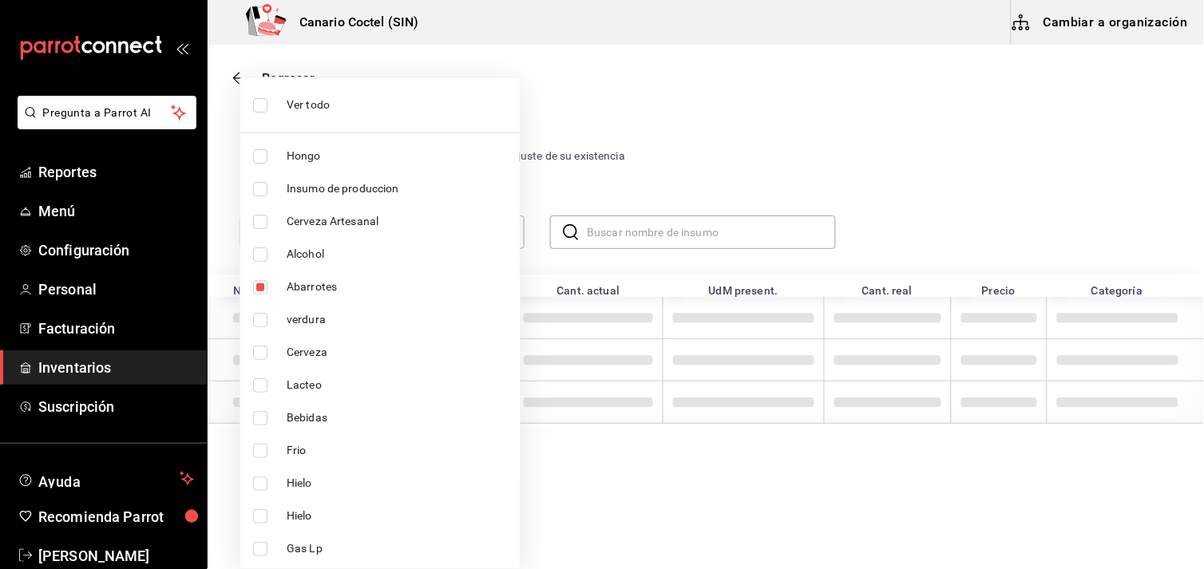
click at [609, 459] on div at bounding box center [602, 284] width 1204 height 569
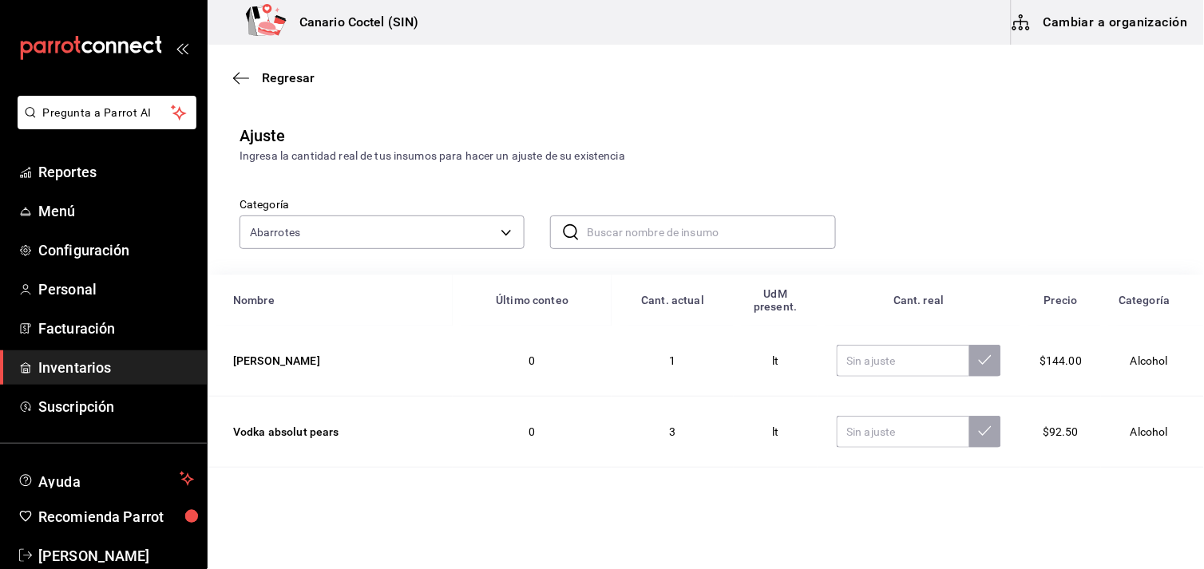
click at [631, 235] on input "text" at bounding box center [711, 232] width 248 height 32
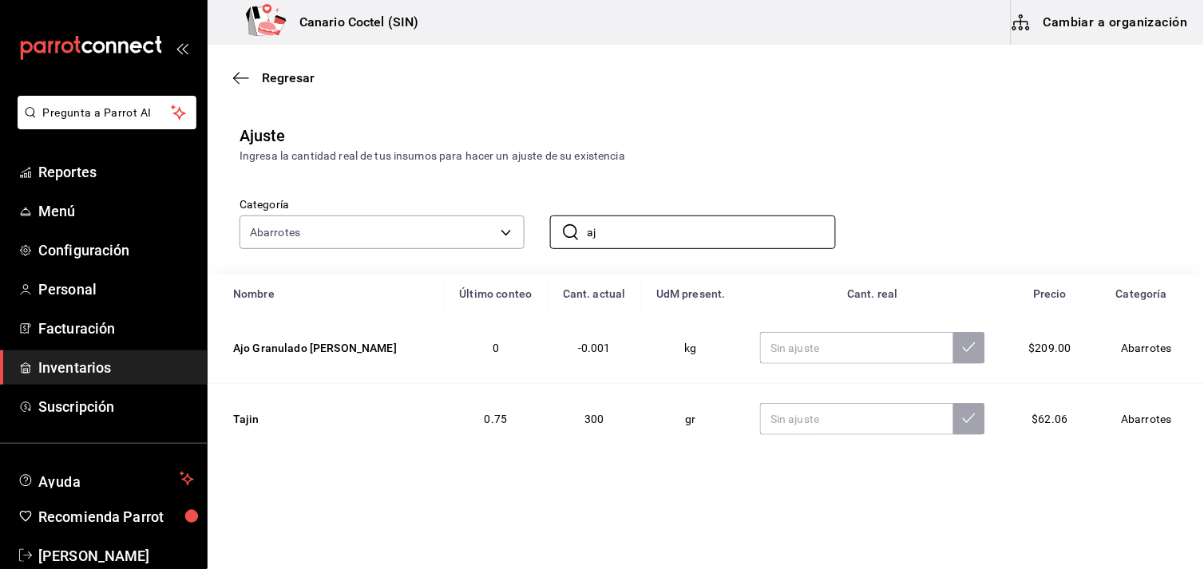
type input "aj"
click at [272, 81] on span "Regresar" at bounding box center [288, 77] width 53 height 15
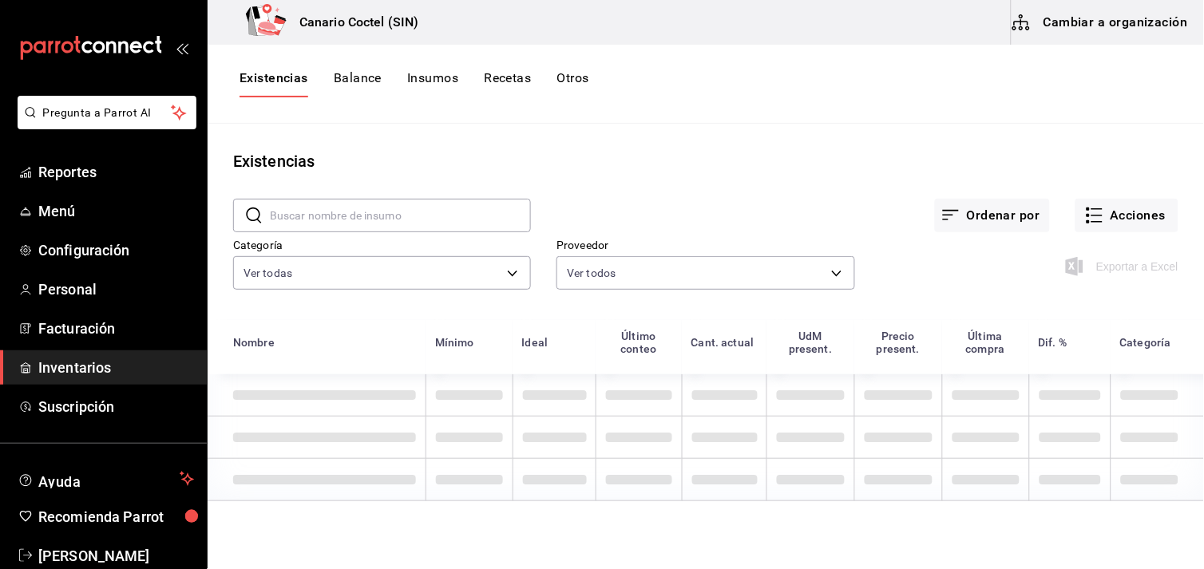
click at [1112, 24] on button "Cambiar a organización" at bounding box center [1102, 22] width 180 height 45
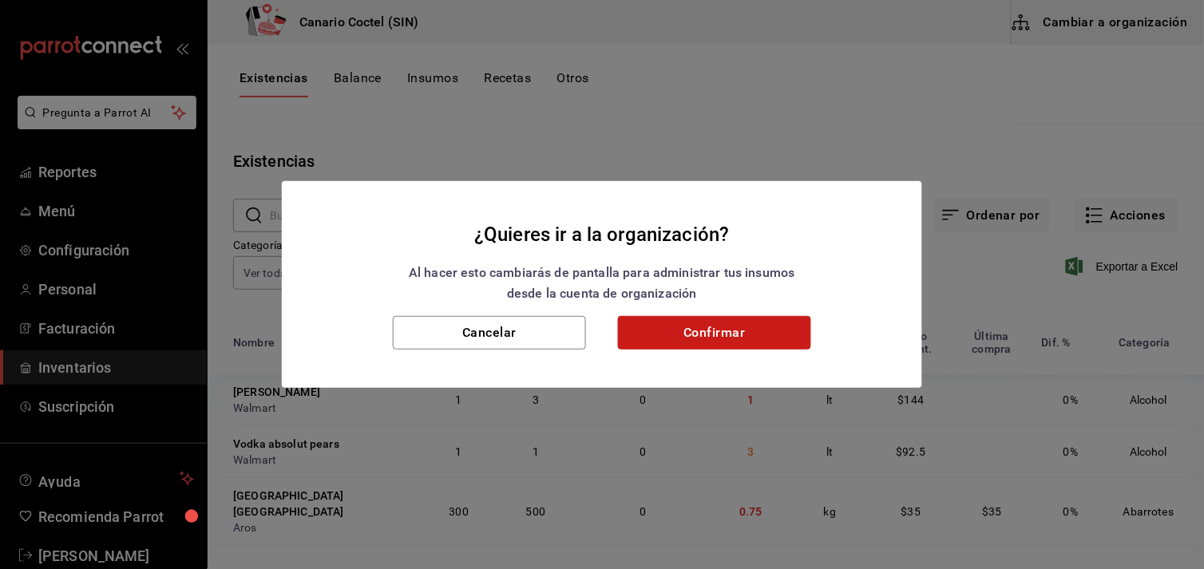
click at [731, 328] on button "Confirmar" at bounding box center [714, 333] width 193 height 34
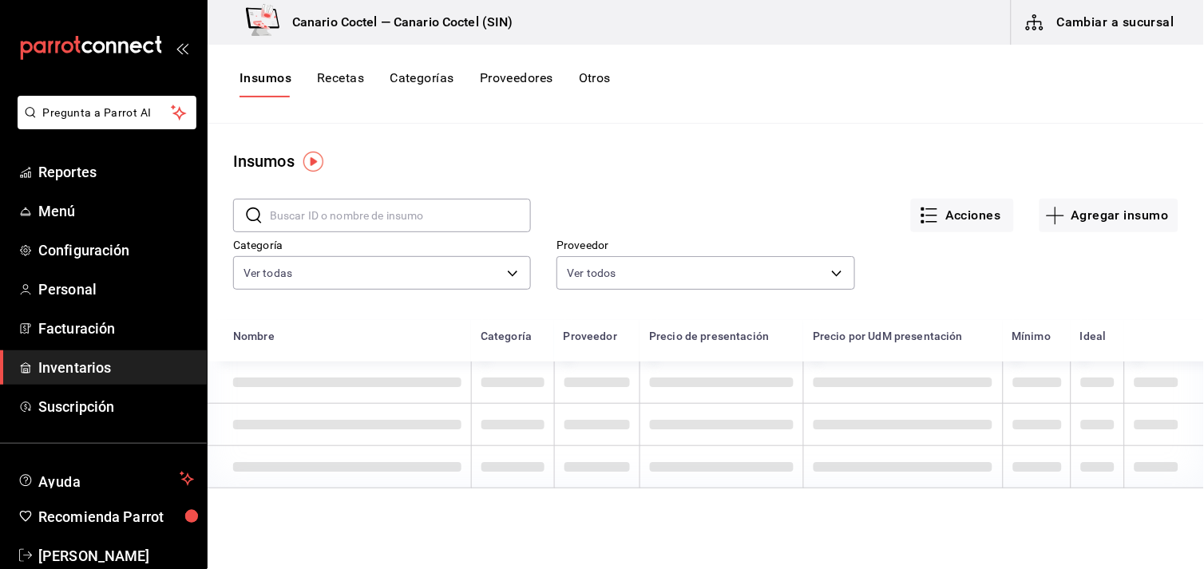
click at [318, 220] on input "text" at bounding box center [400, 216] width 261 height 32
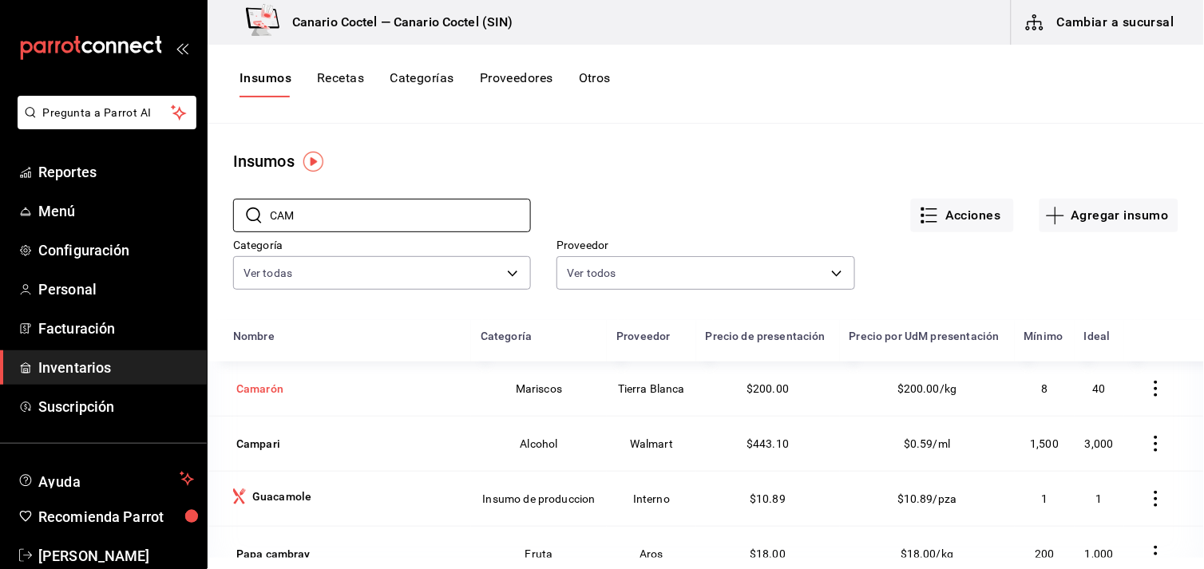
type input "CAM"
click at [259, 393] on div "Camarón" at bounding box center [259, 389] width 47 height 16
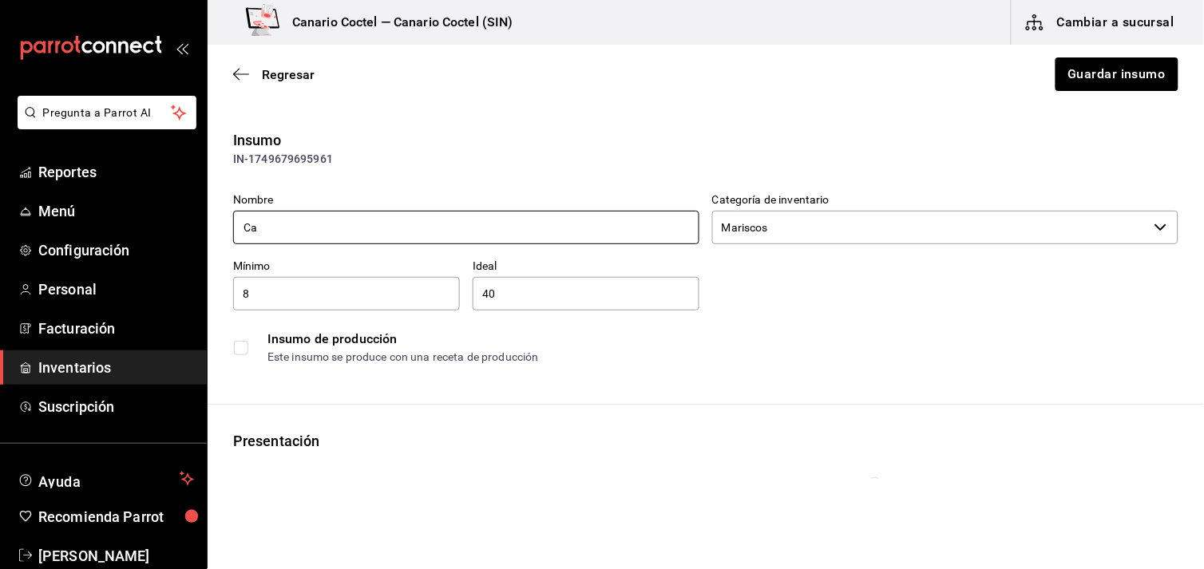
type input "C"
type input "Pepperoni"
click at [236, 73] on icon "button" at bounding box center [241, 74] width 16 height 14
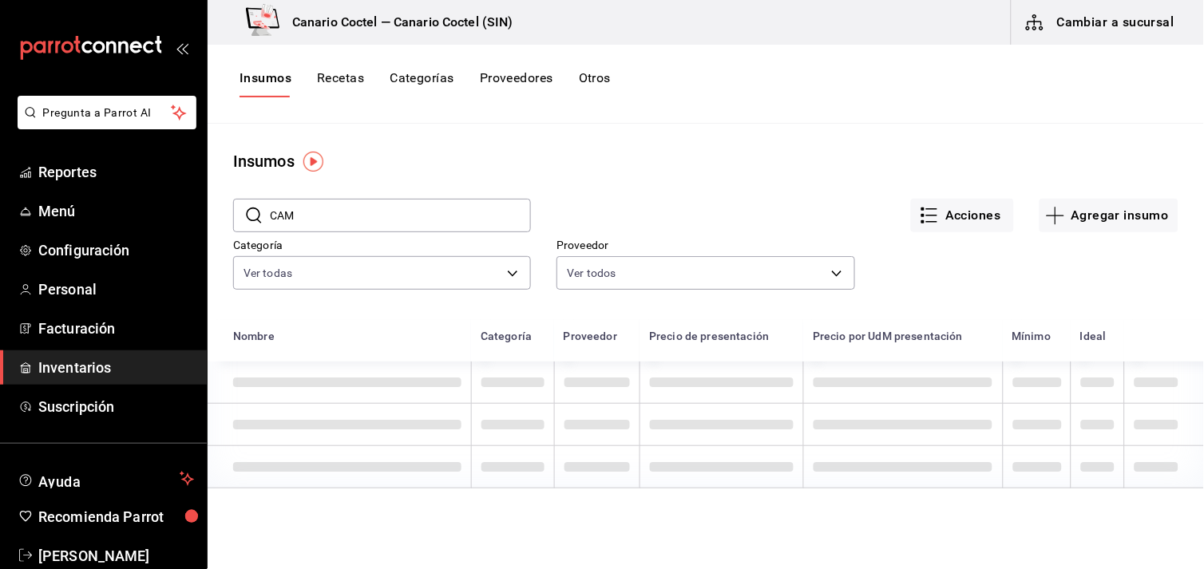
click at [322, 212] on input "CAM" at bounding box center [400, 216] width 261 height 32
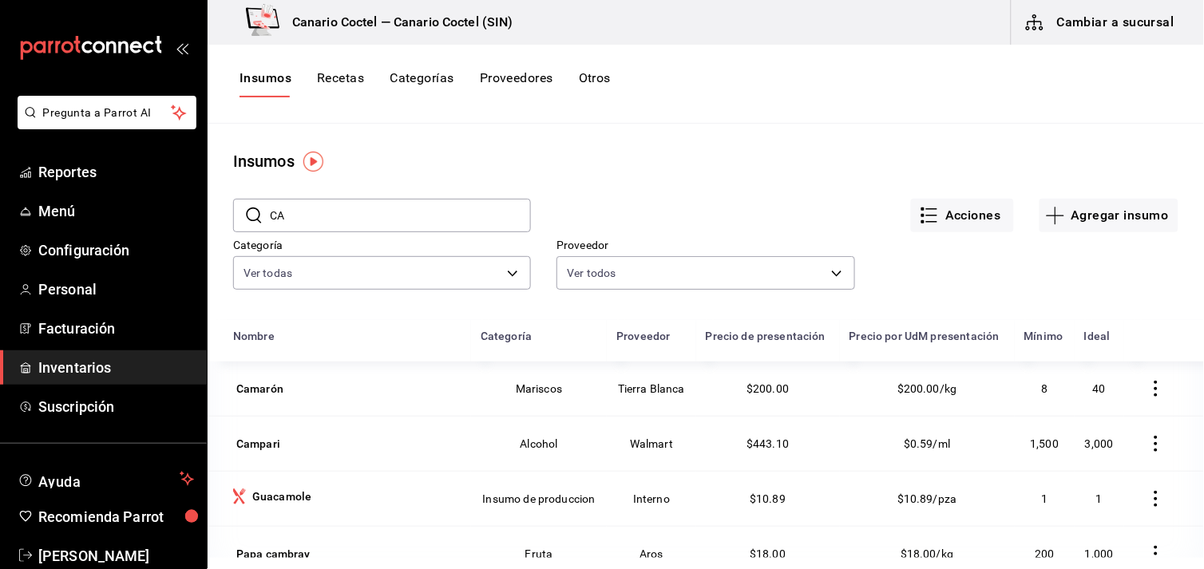
type input "C"
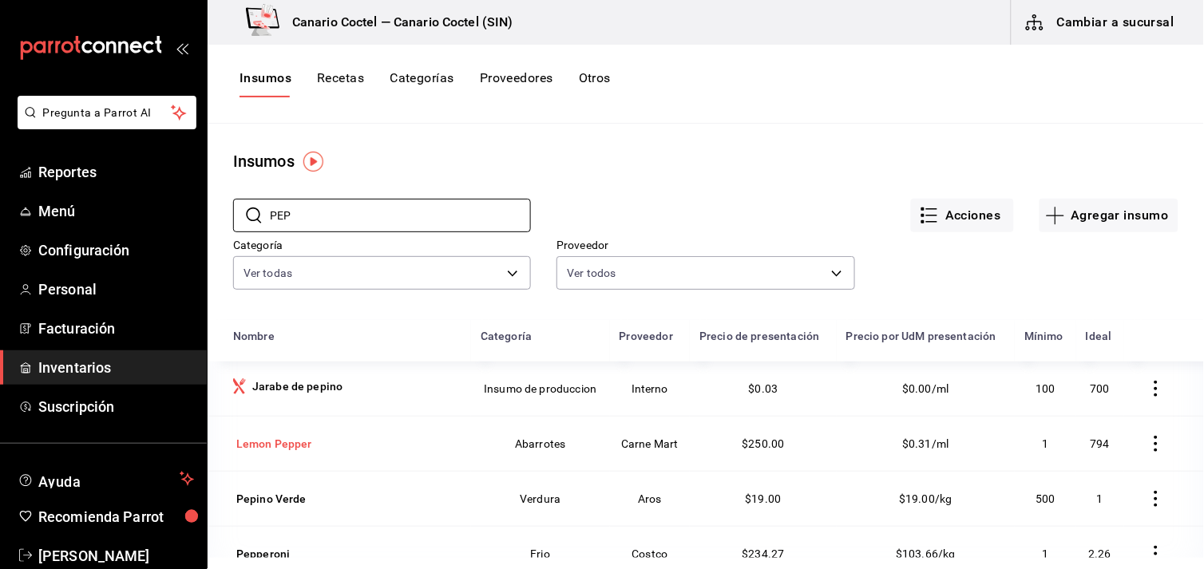
scroll to position [177, 0]
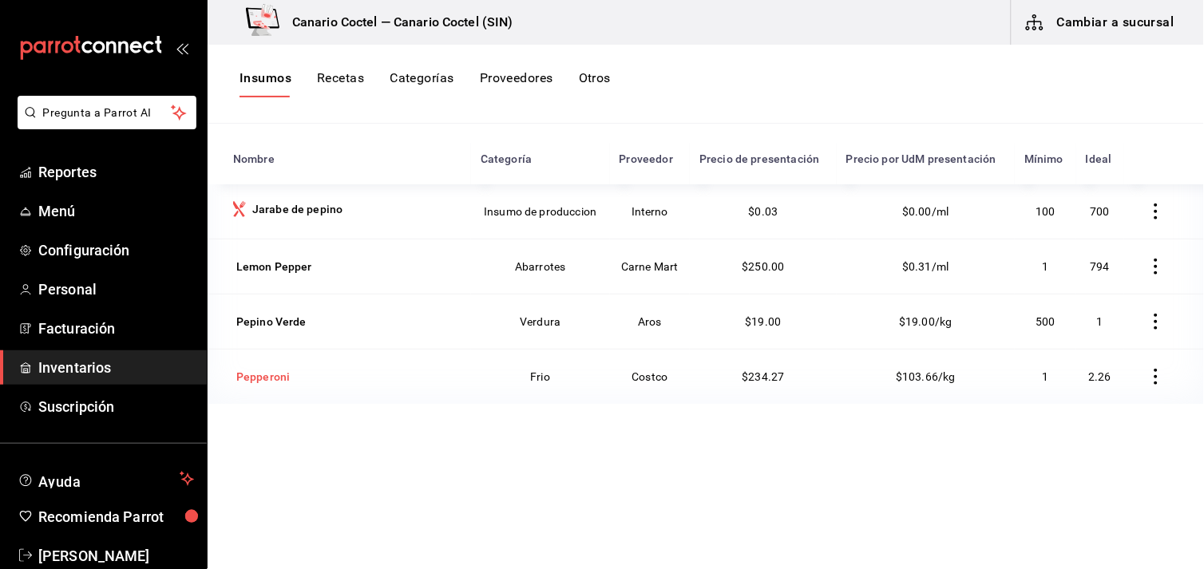
type input "PEP"
click at [251, 379] on div "Pepperoni" at bounding box center [263, 377] width 54 height 16
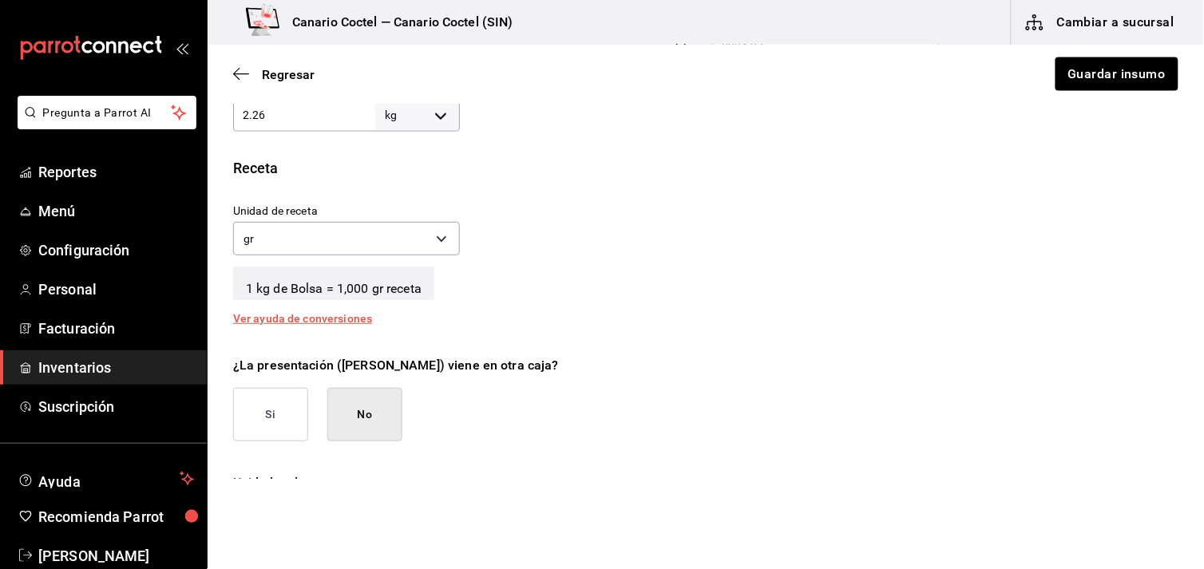
scroll to position [443, 0]
